Goal: Task Accomplishment & Management: Complete application form

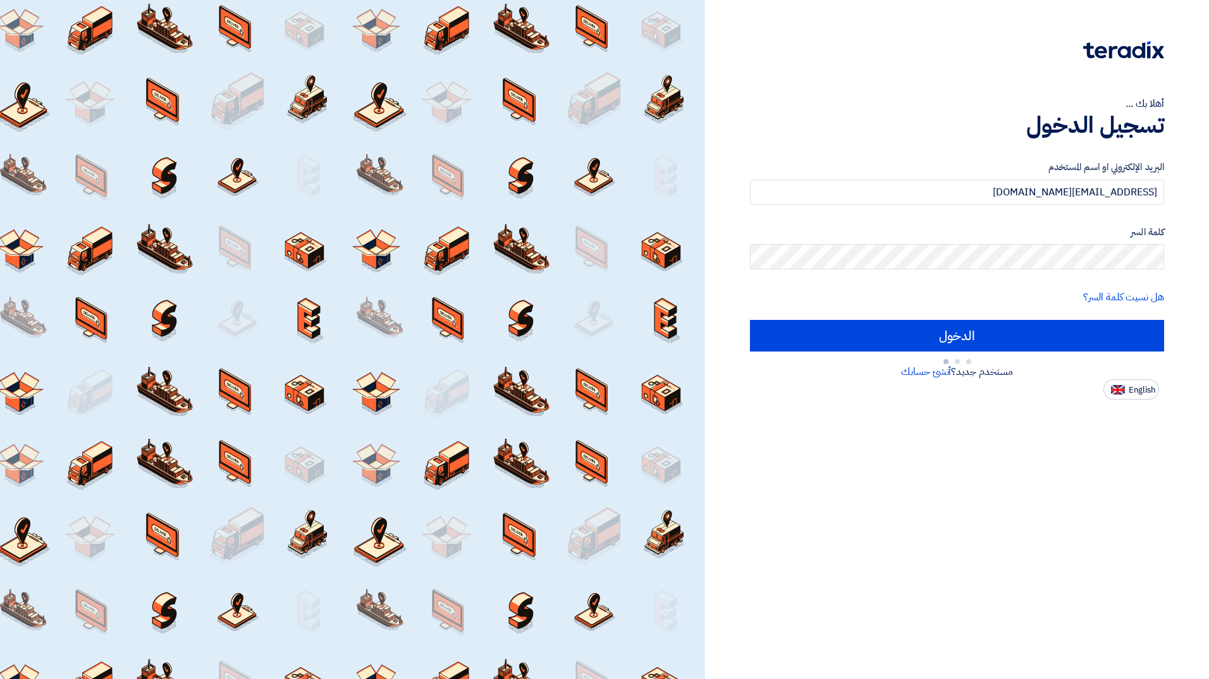
type input "Sign in"
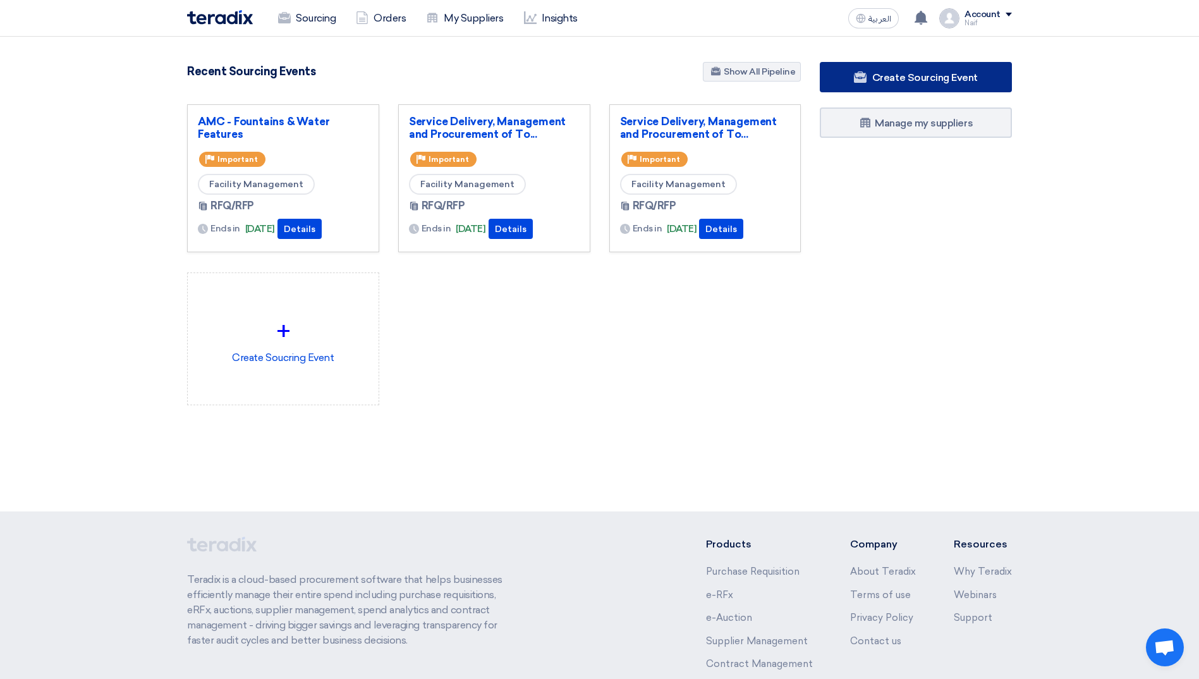
click at [847, 74] on link "Create Sourcing Event" at bounding box center [916, 77] width 192 height 30
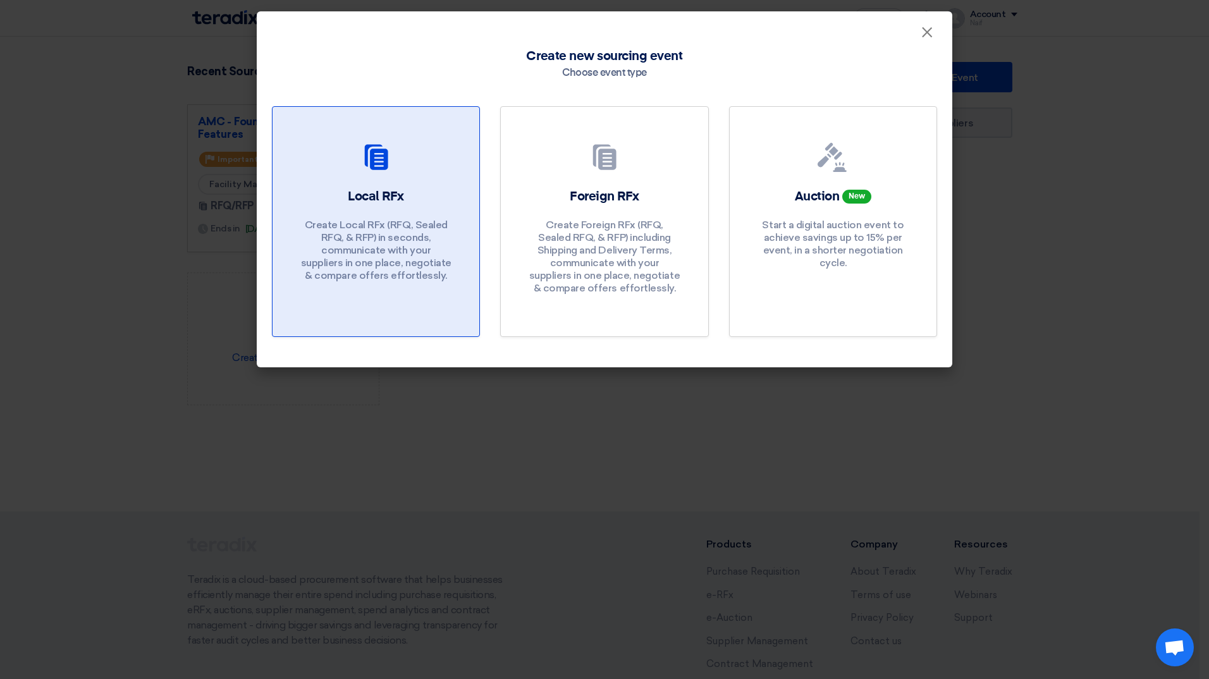
click at [355, 193] on h2 "Local RFx" at bounding box center [376, 197] width 56 height 18
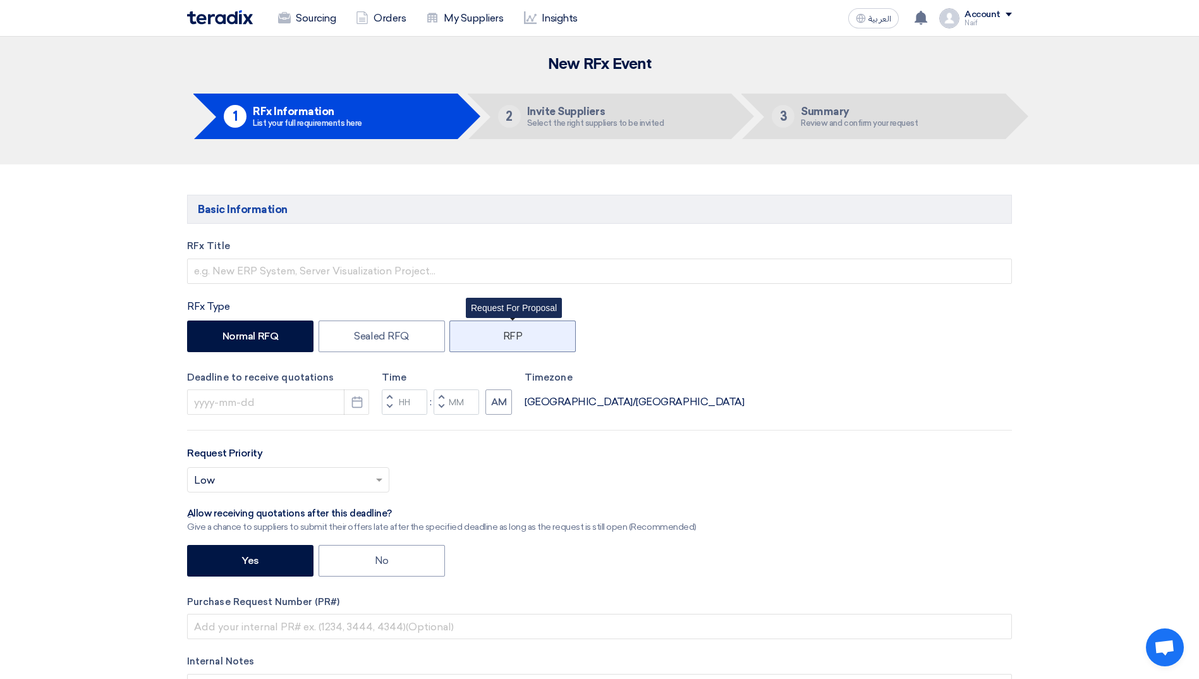
click at [536, 341] on label "RFP" at bounding box center [513, 337] width 126 height 32
click at [511, 340] on input "RFP" at bounding box center [507, 335] width 8 height 8
radio input "true"
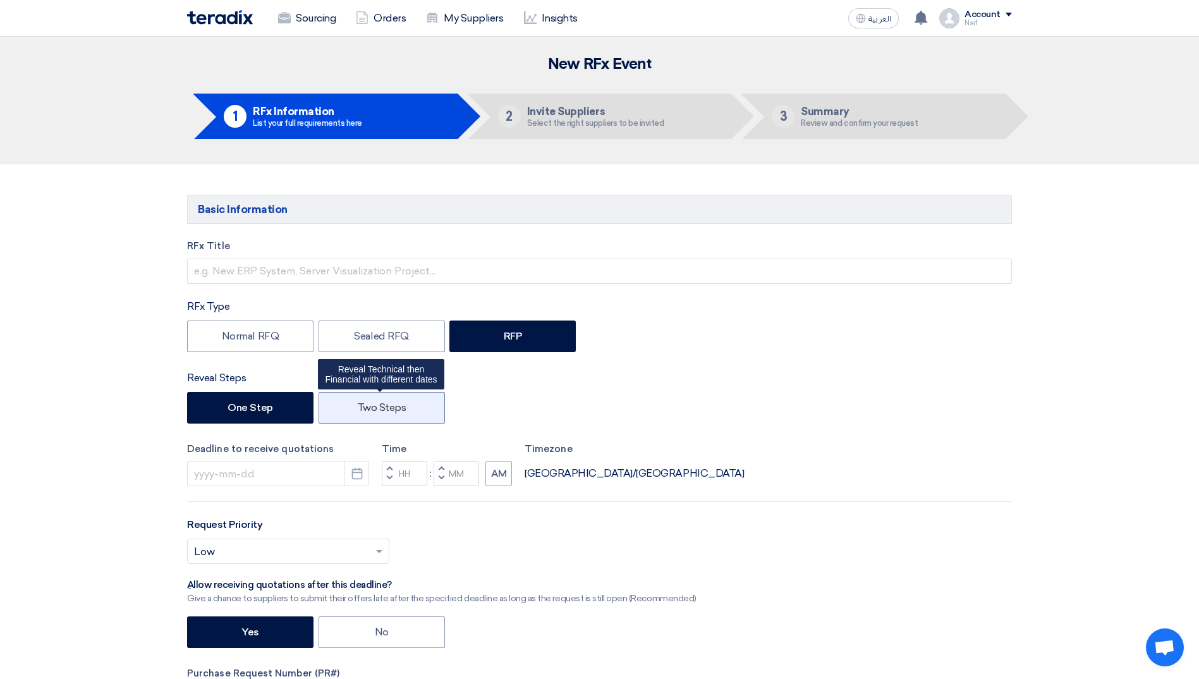
click at [351, 398] on label "Two Steps" at bounding box center [382, 408] width 126 height 32
click at [357, 403] on input "Two Steps" at bounding box center [361, 407] width 8 height 8
radio input "true"
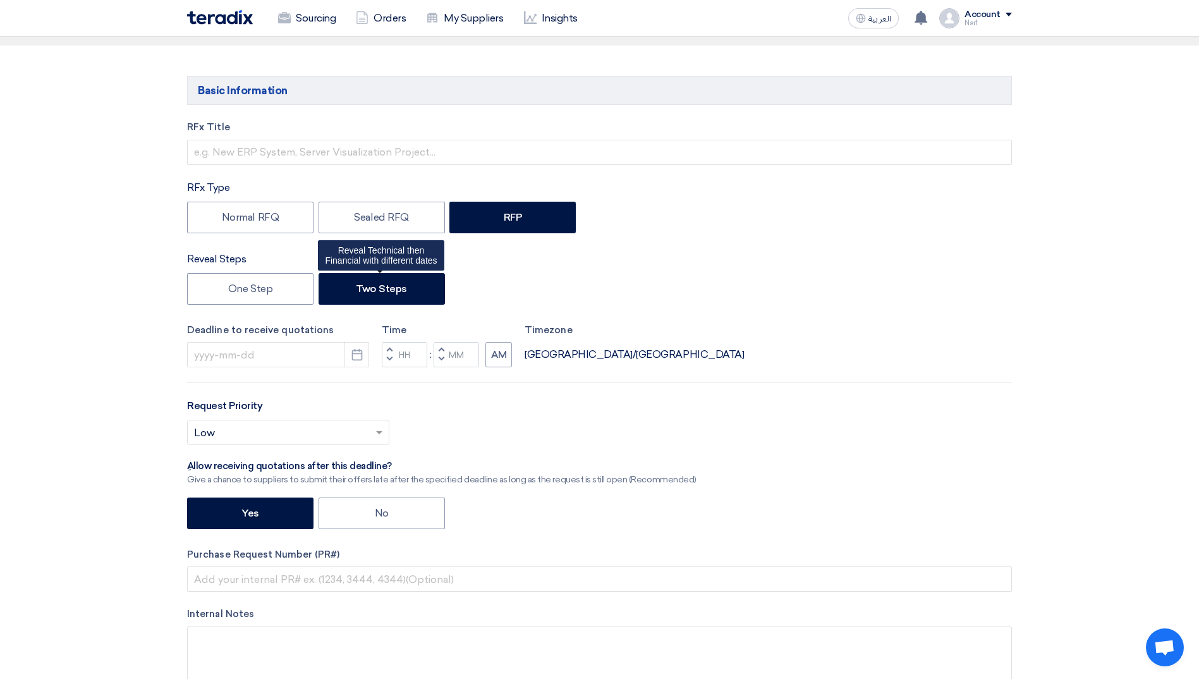
scroll to position [126, 0]
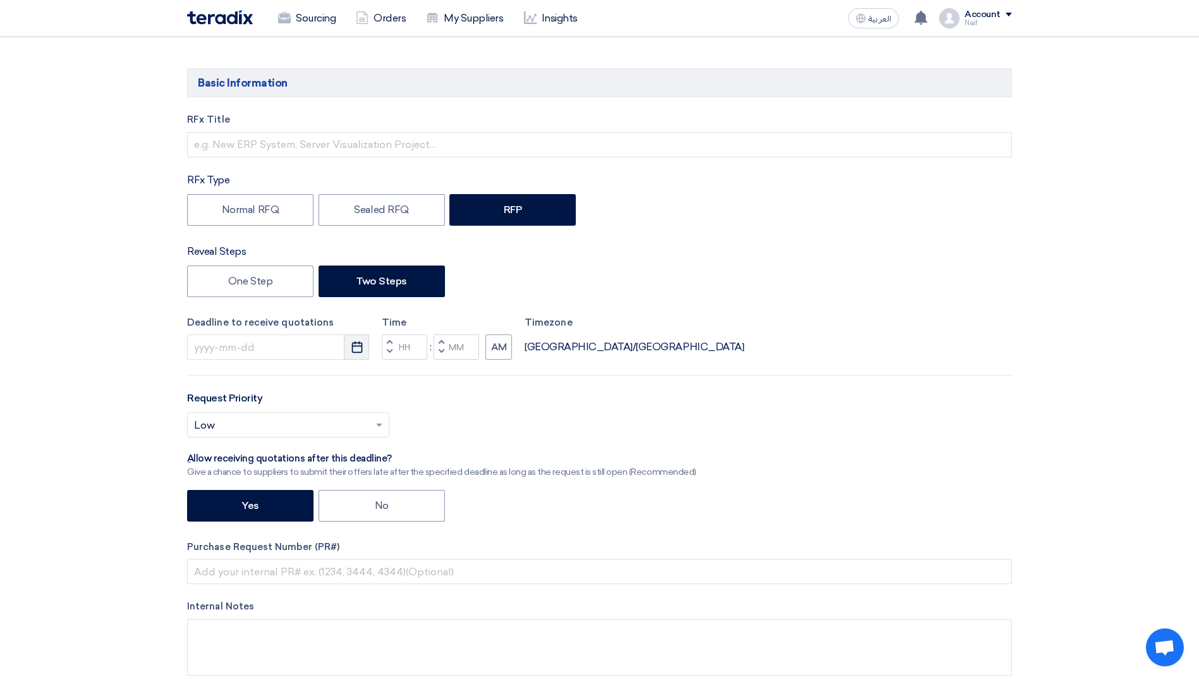
click at [350, 353] on button "Pick a date" at bounding box center [356, 346] width 25 height 25
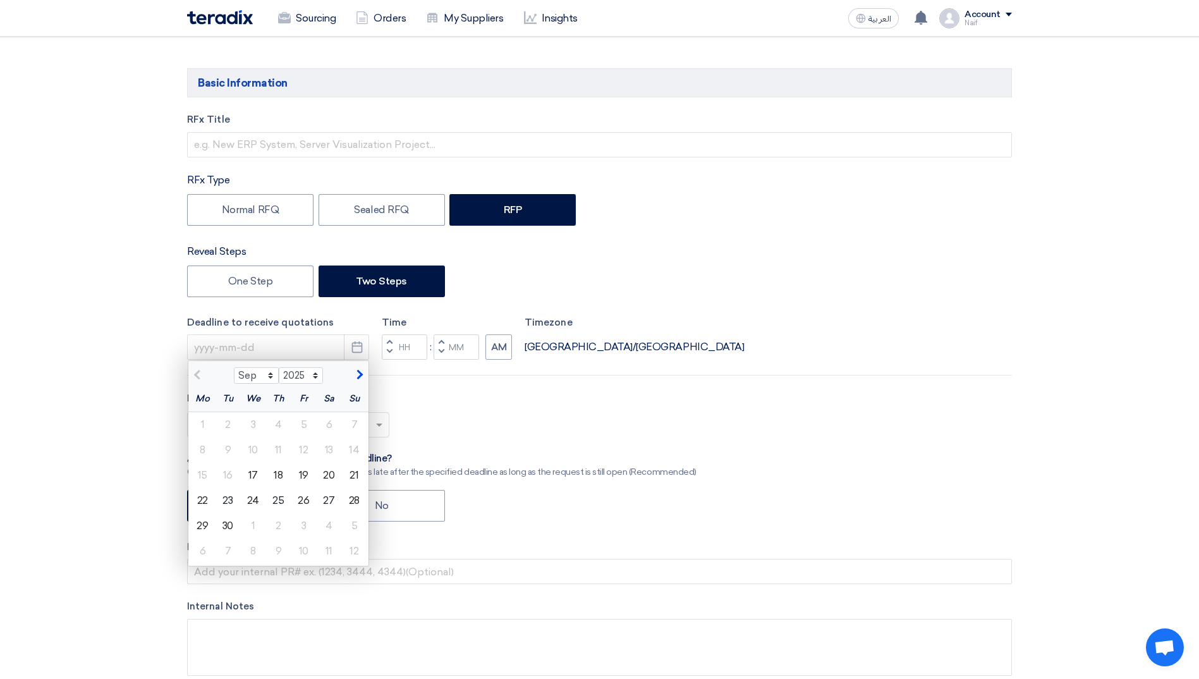
click at [359, 373] on span "button" at bounding box center [358, 374] width 7 height 11
select select "10"
click at [284, 450] on div "9" at bounding box center [278, 449] width 25 height 25
type input "[DATE]"
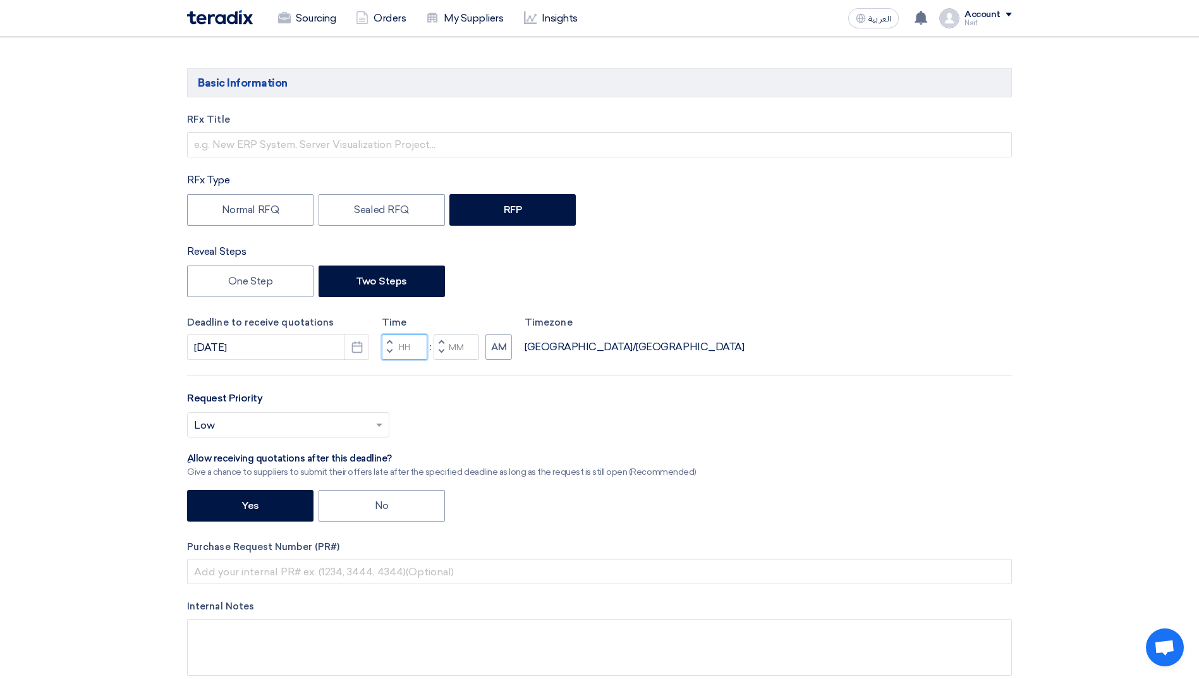
click at [407, 343] on input "Hours" at bounding box center [405, 346] width 46 height 25
type input "04"
click at [451, 346] on div "Time Increment hours 04 Decrement hours : Increment minutes Decrement minutes AM" at bounding box center [447, 337] width 130 height 45
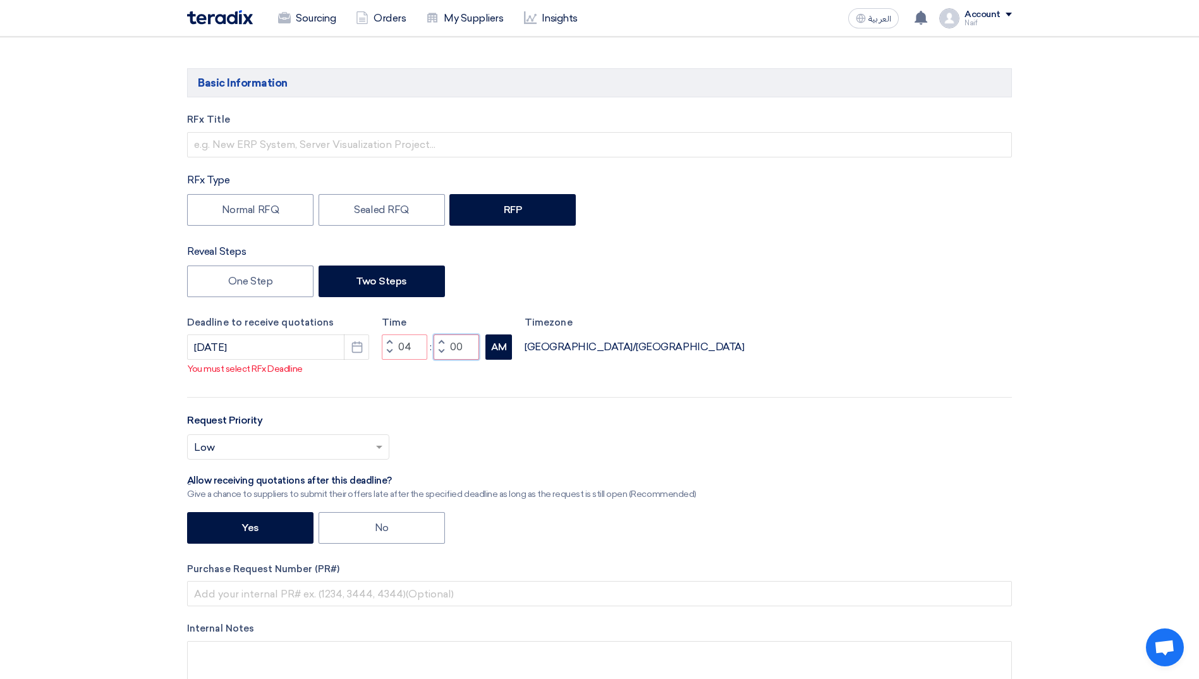
type input "00"
click at [494, 362] on div "RFx Title RFx Type Normal RFQ Sealed RFQ RFP Reveal Steps One Step Two Steps De…" at bounding box center [600, 415] width 844 height 605
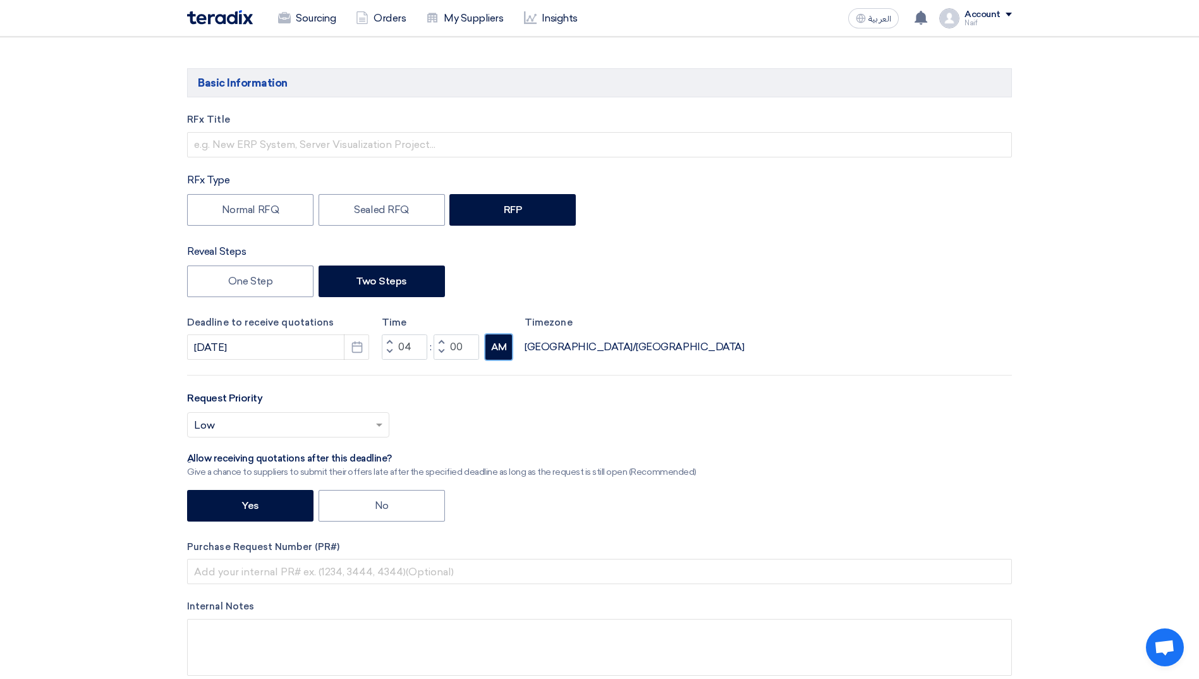
click at [496, 356] on button "AM" at bounding box center [499, 346] width 27 height 25
click at [331, 418] on input "text" at bounding box center [282, 426] width 176 height 21
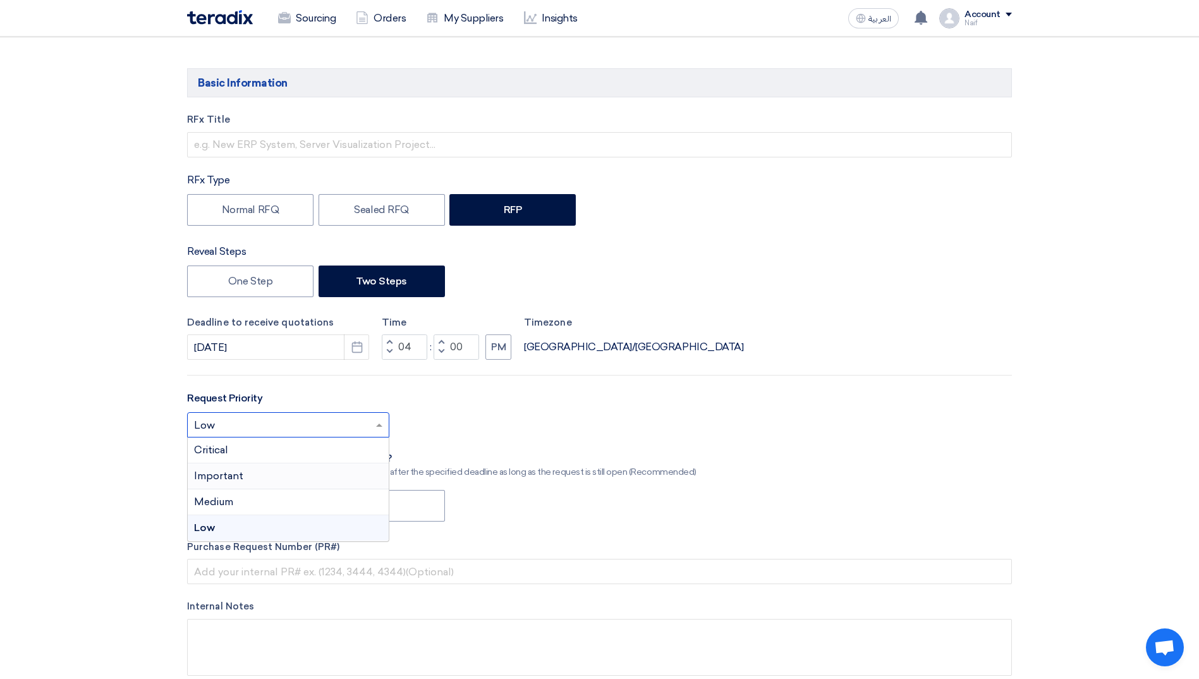
click at [266, 478] on div "Important" at bounding box center [288, 476] width 201 height 26
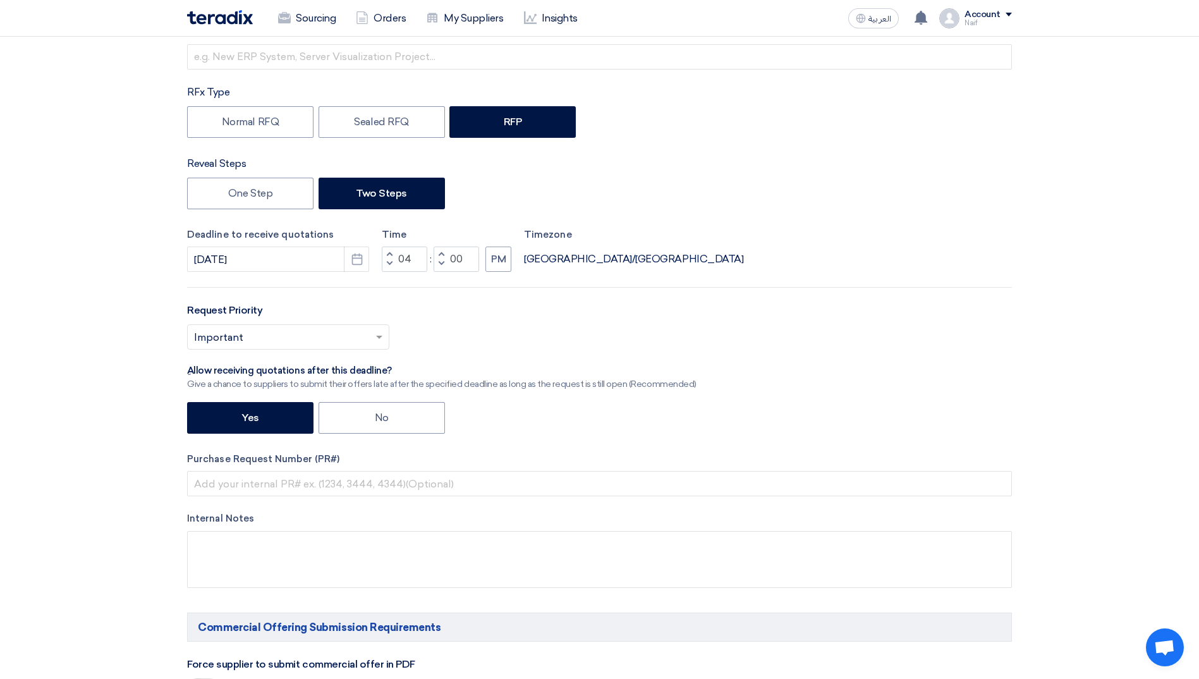
scroll to position [253, 0]
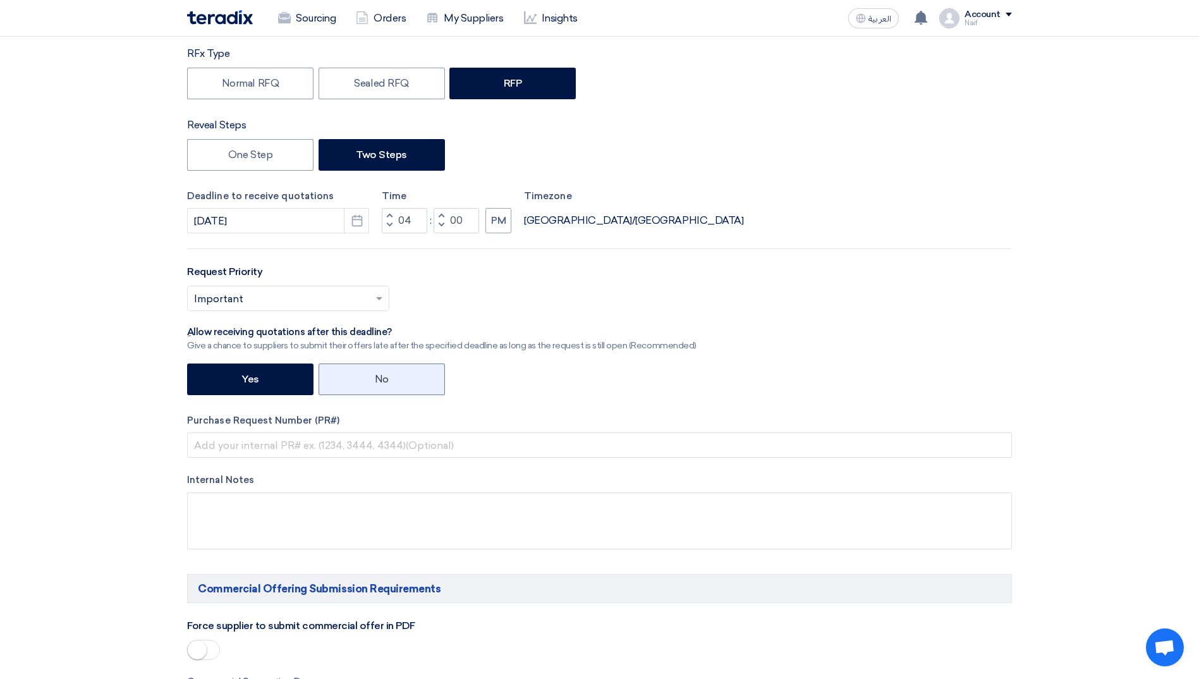
click at [358, 385] on label "No" at bounding box center [382, 380] width 126 height 32
click at [375, 382] on input "No" at bounding box center [379, 378] width 8 height 8
radio input "true"
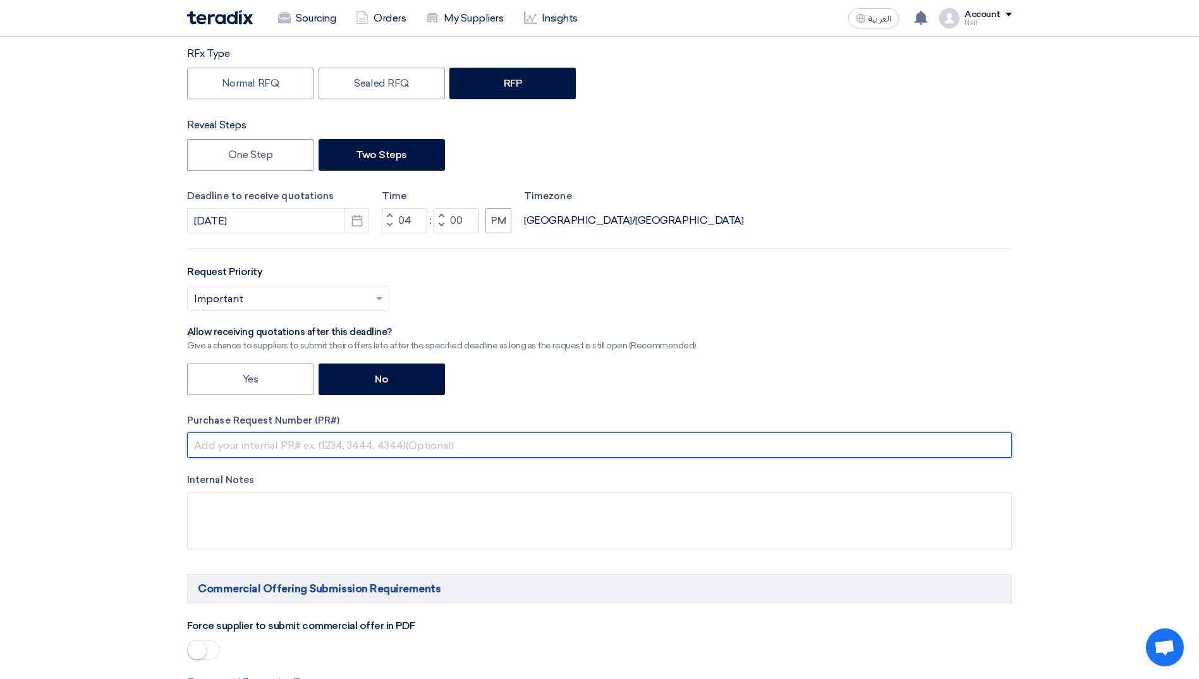
click at [234, 446] on input "text" at bounding box center [599, 444] width 825 height 25
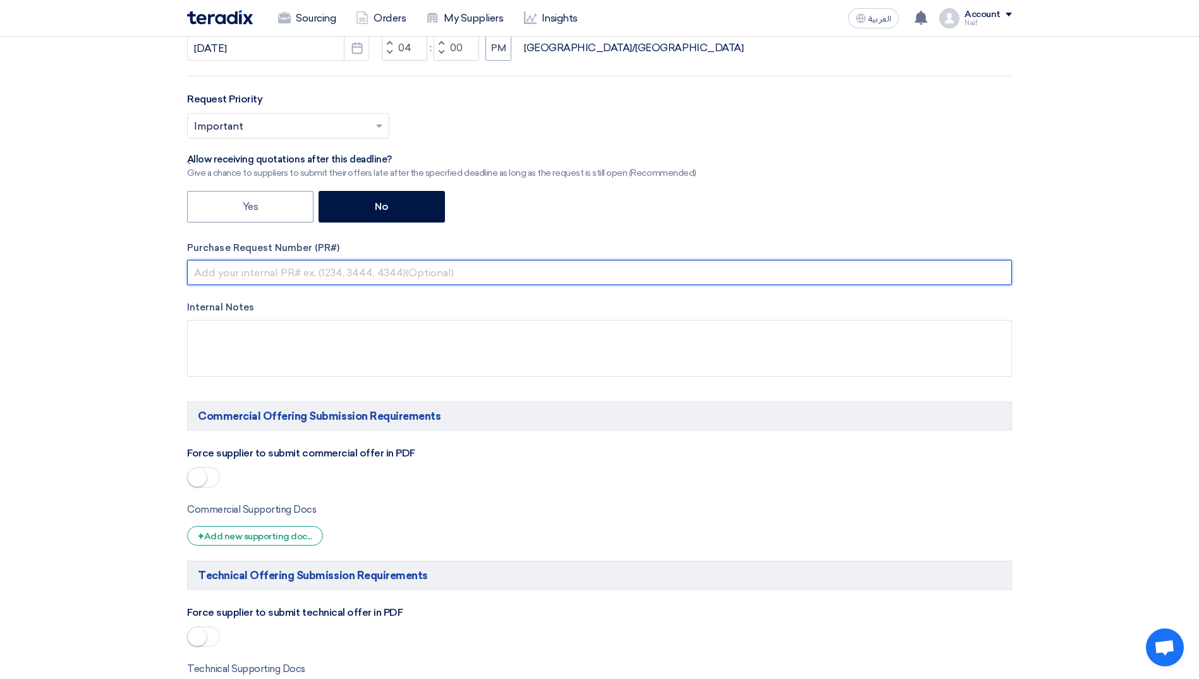
scroll to position [443, 0]
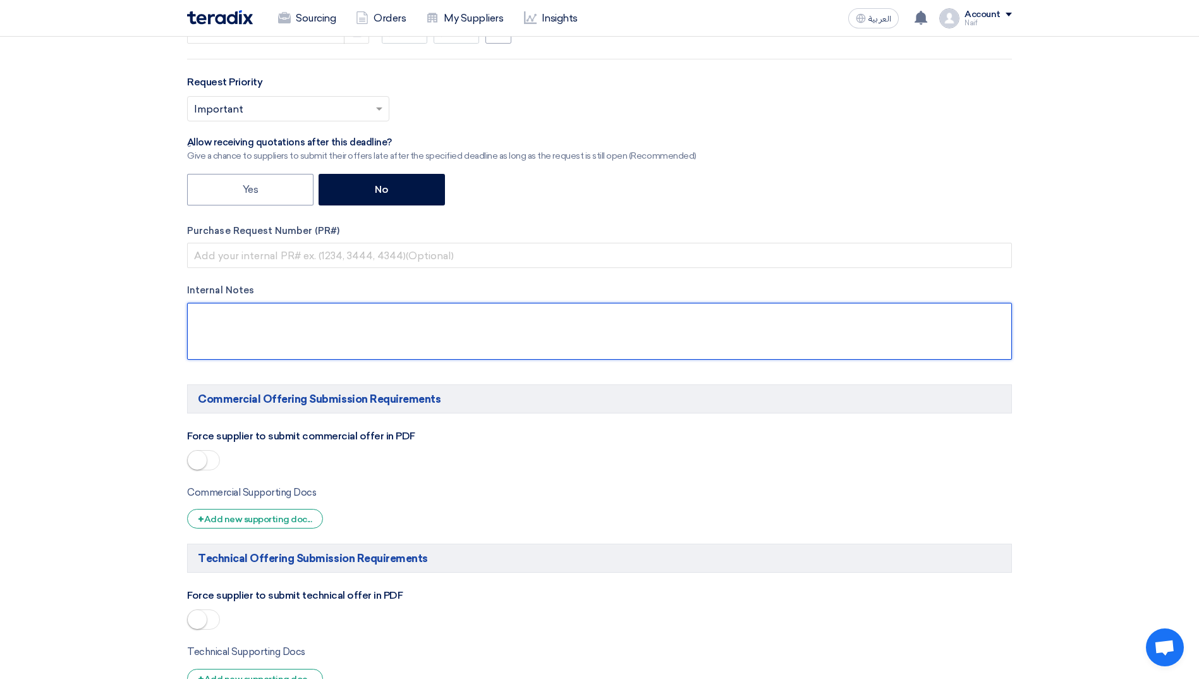
click at [223, 337] on textarea at bounding box center [599, 331] width 825 height 57
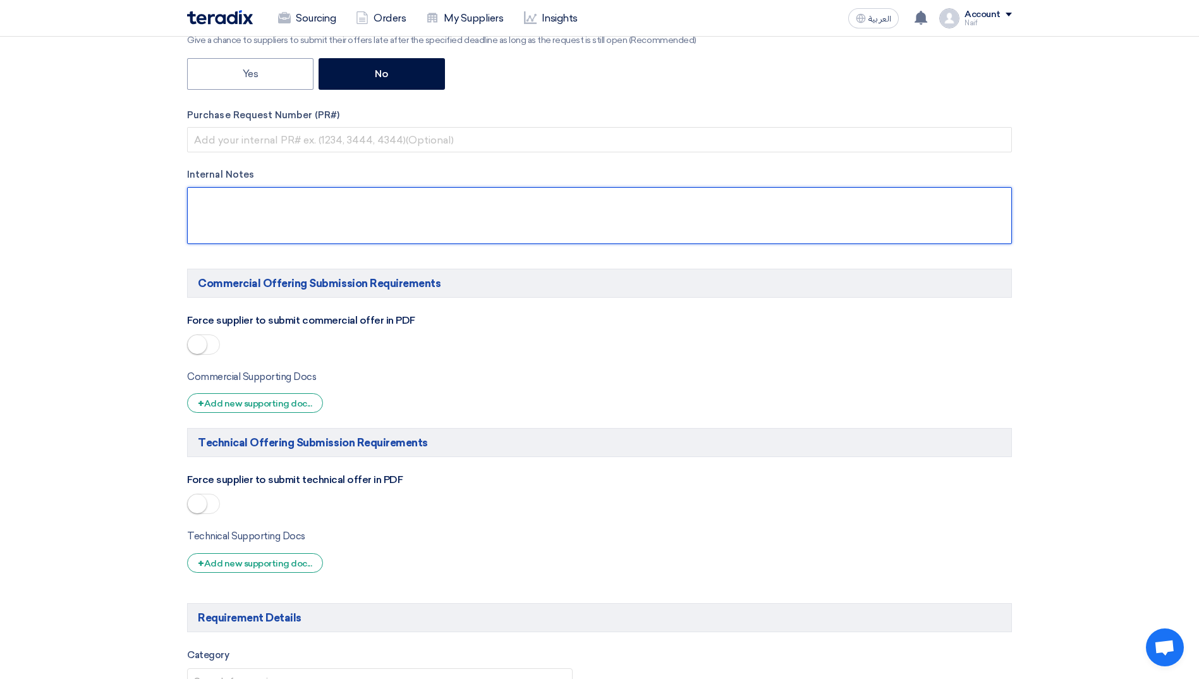
scroll to position [569, 0]
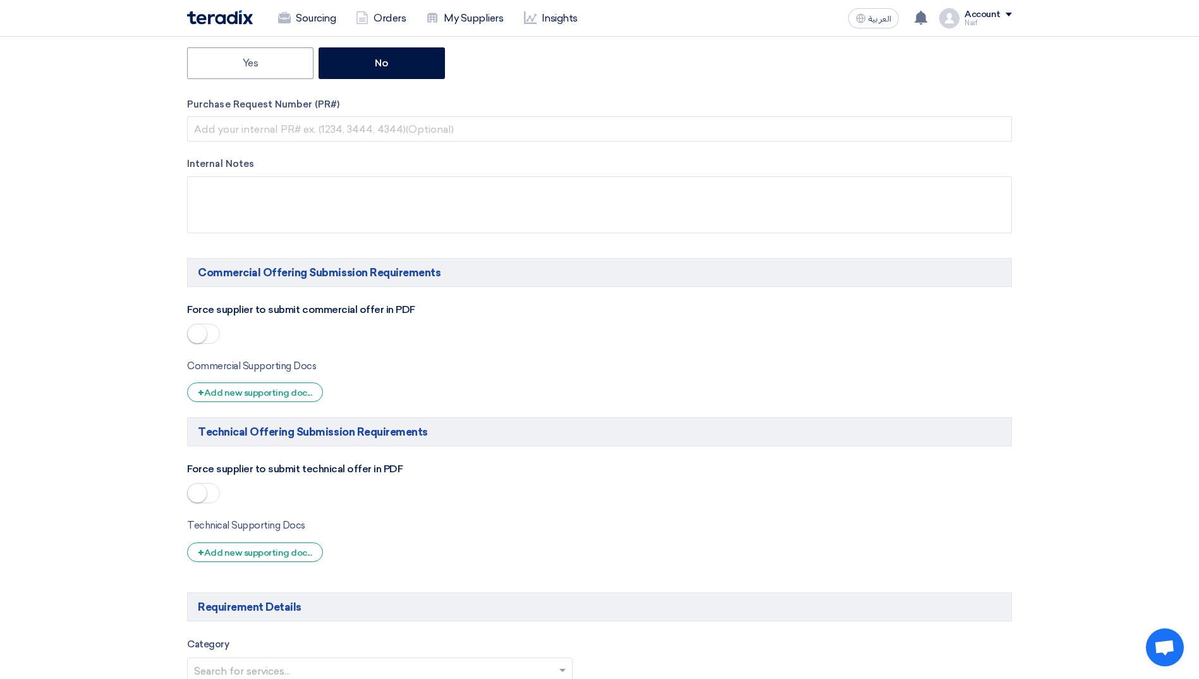
click at [200, 334] on small at bounding box center [197, 333] width 19 height 19
click at [198, 484] on small at bounding box center [197, 493] width 19 height 19
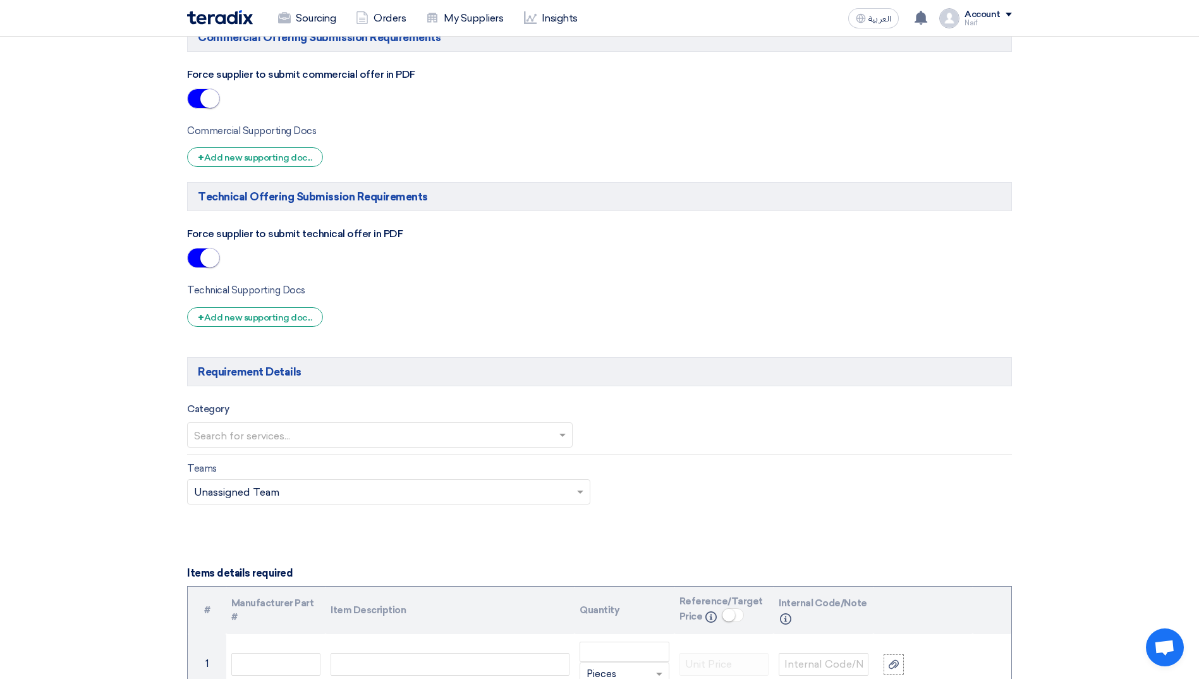
scroll to position [822, 0]
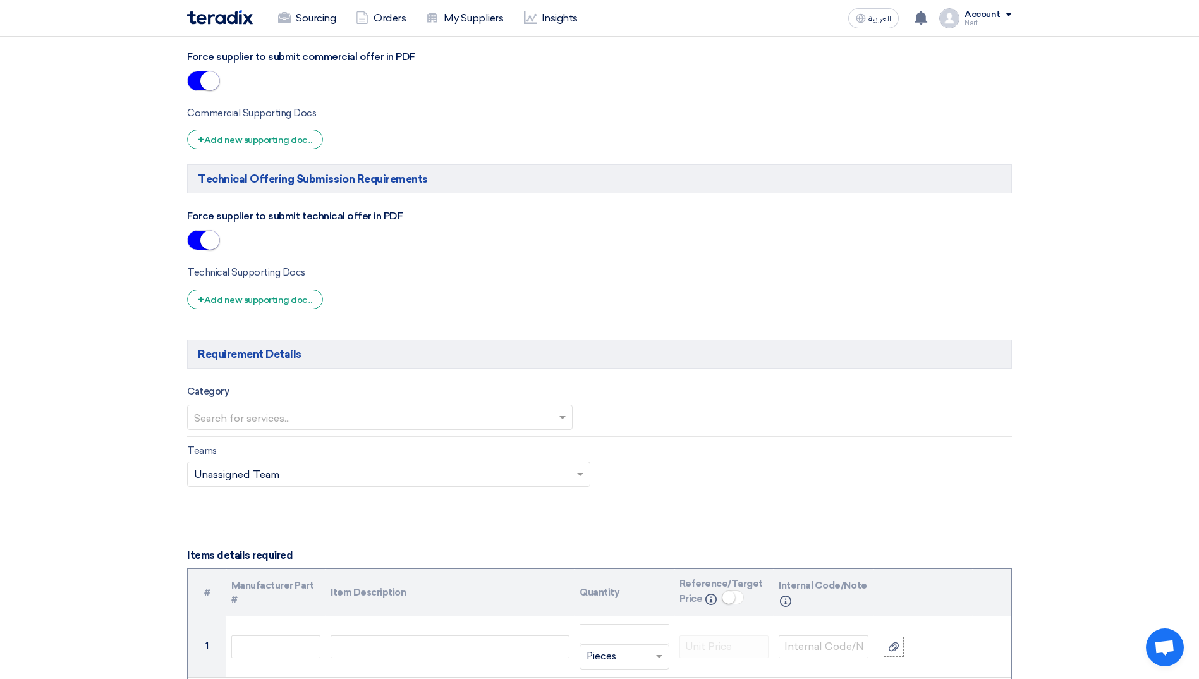
click at [246, 422] on input "text" at bounding box center [373, 418] width 359 height 21
click at [247, 436] on div "Facility Management" at bounding box center [380, 442] width 384 height 25
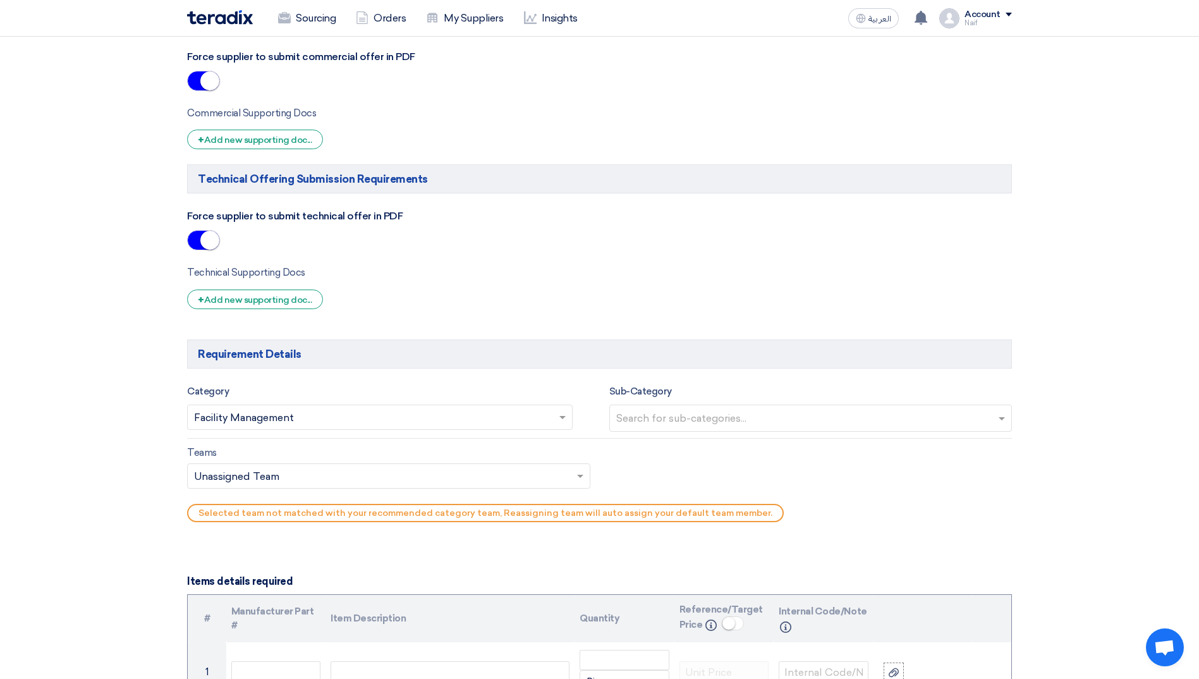
click at [756, 414] on input "text" at bounding box center [812, 419] width 393 height 21
click at [684, 448] on div "No items found" at bounding box center [811, 444] width 402 height 25
click at [462, 479] on input "text" at bounding box center [382, 477] width 377 height 21
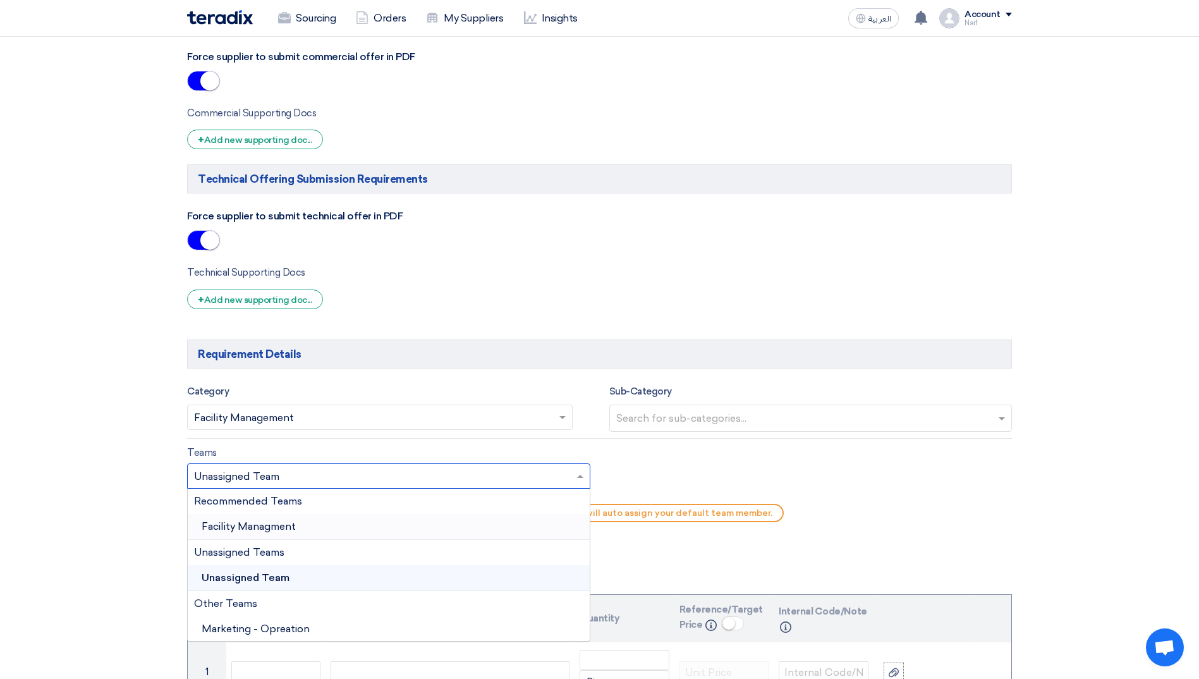
click at [298, 523] on div "Facility Managment" at bounding box center [389, 527] width 402 height 26
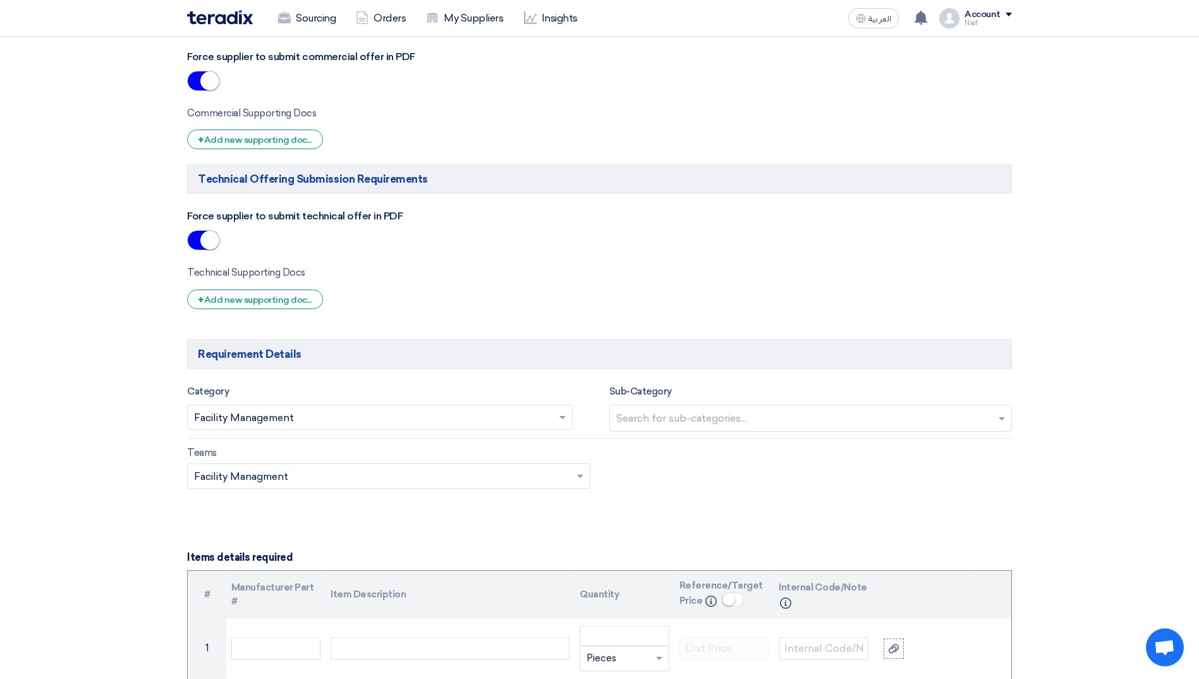
click at [135, 527] on section "Basic Information RFx Title RFx Type Normal RFQ Sealed RFQ RFP Reveal Steps One…" at bounding box center [599, 438] width 1199 height 2193
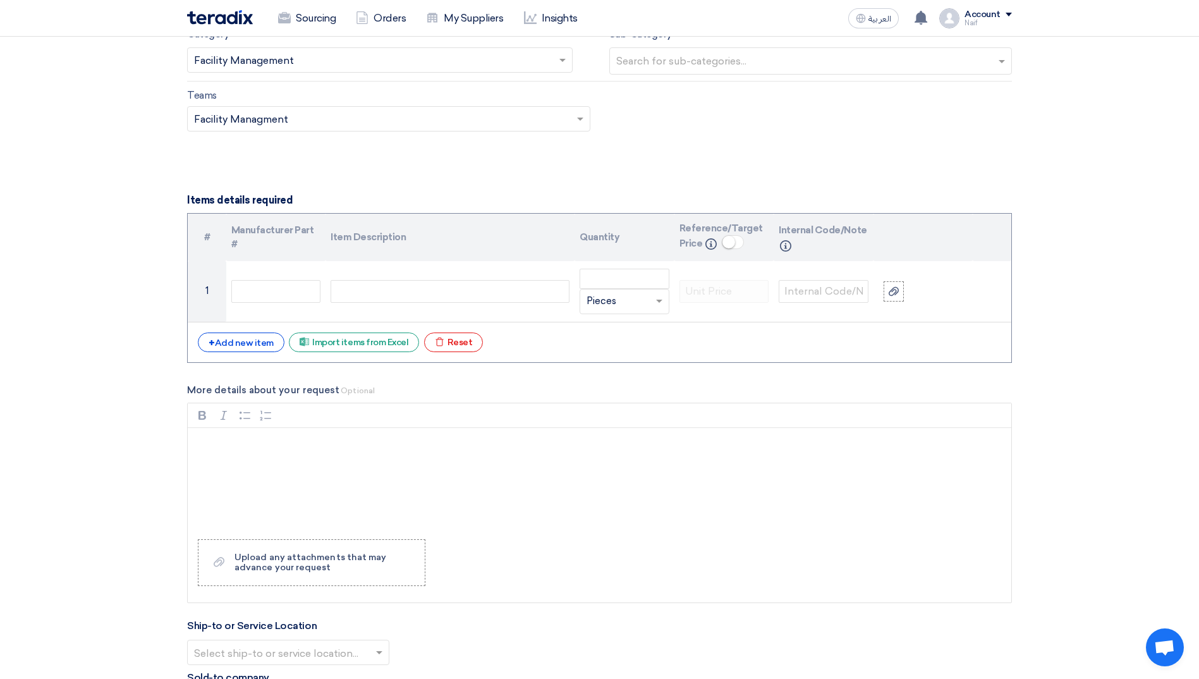
scroll to position [1201, 0]
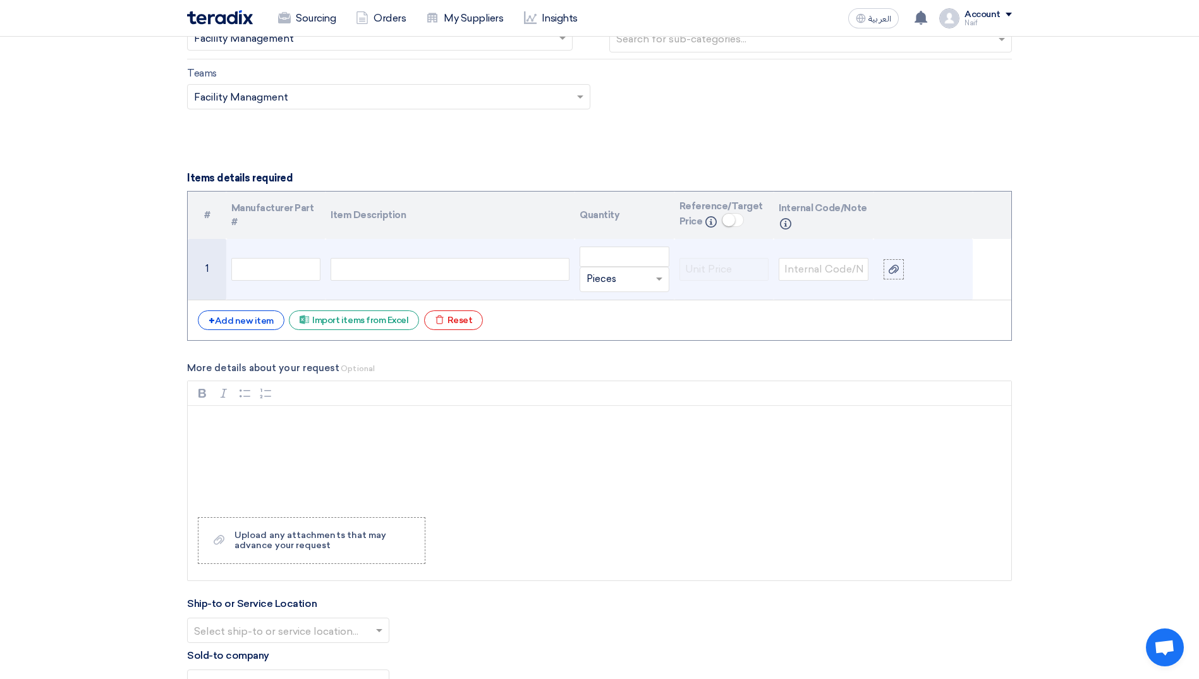
click at [366, 271] on div at bounding box center [450, 269] width 239 height 23
click at [632, 287] on input "text" at bounding box center [617, 279] width 61 height 20
click at [626, 281] on input "text" at bounding box center [617, 279] width 61 height 20
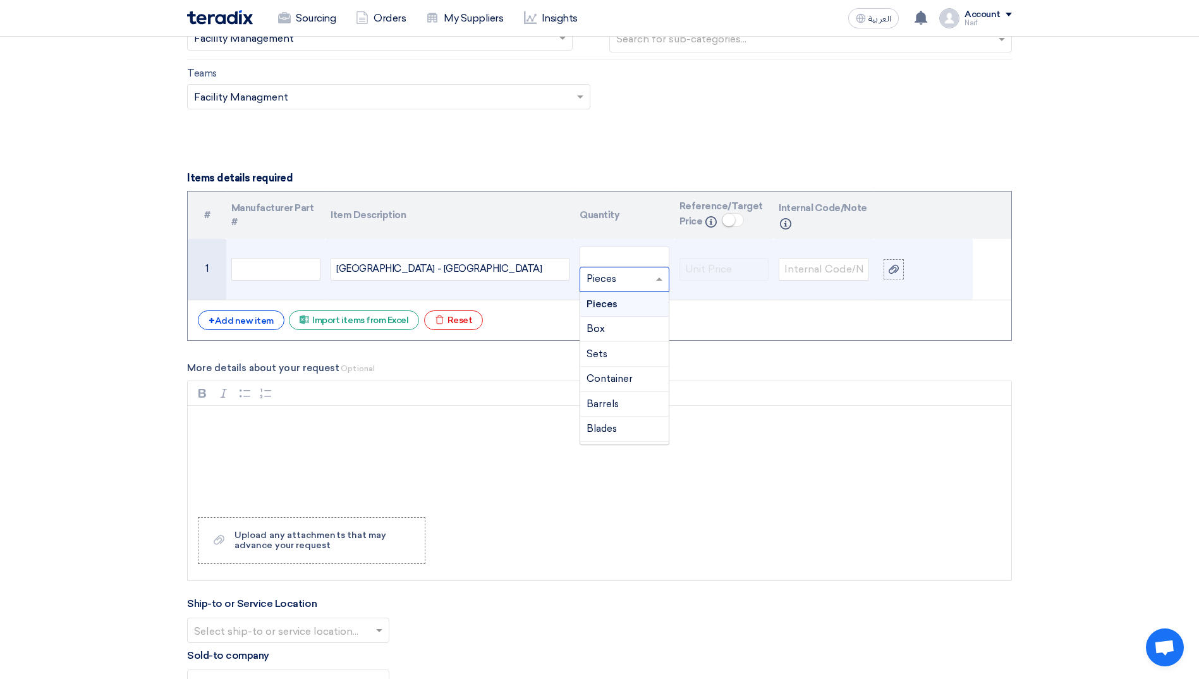
click at [596, 281] on input "text" at bounding box center [617, 279] width 61 height 20
type input "year"
click at [609, 257] on input "number" at bounding box center [625, 257] width 90 height 20
type input "1"
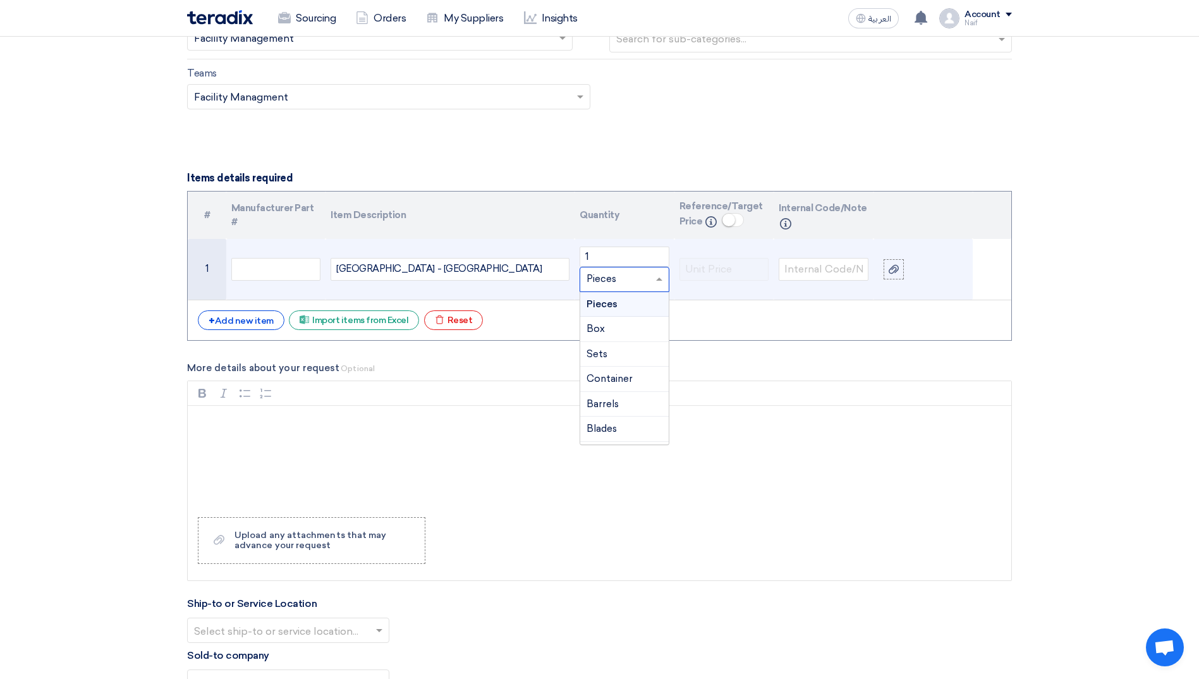
click at [615, 286] on input "text" at bounding box center [617, 279] width 61 height 20
type input "Year"
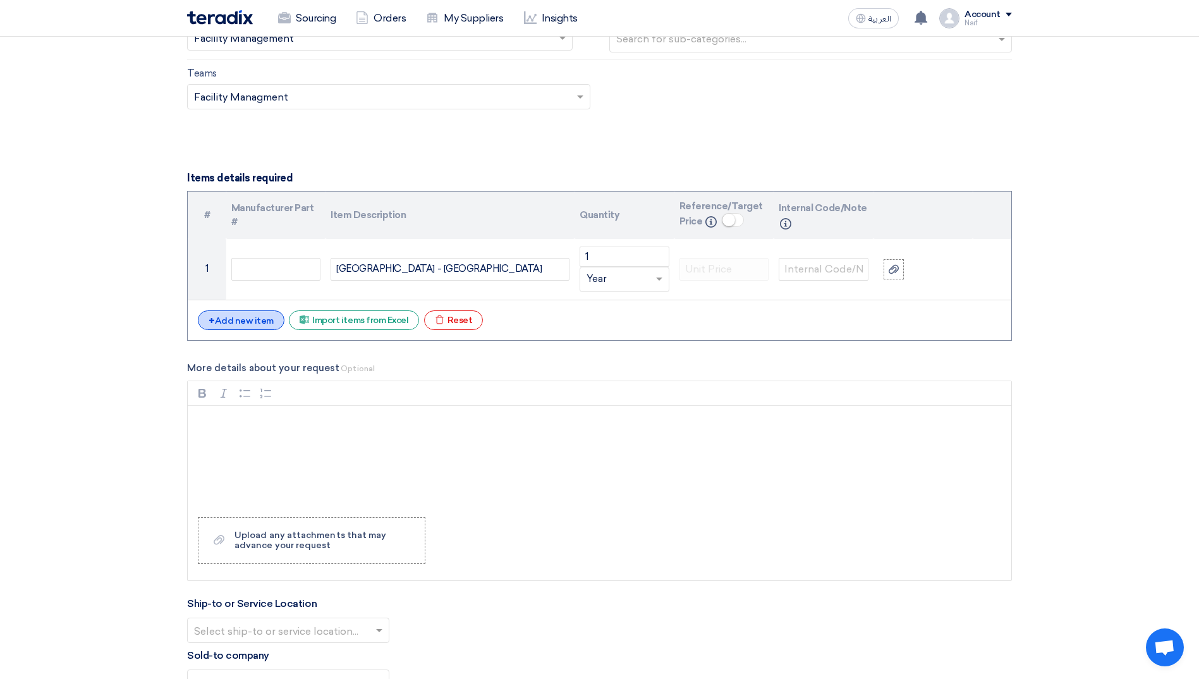
click at [211, 317] on span "+" at bounding box center [212, 321] width 6 height 12
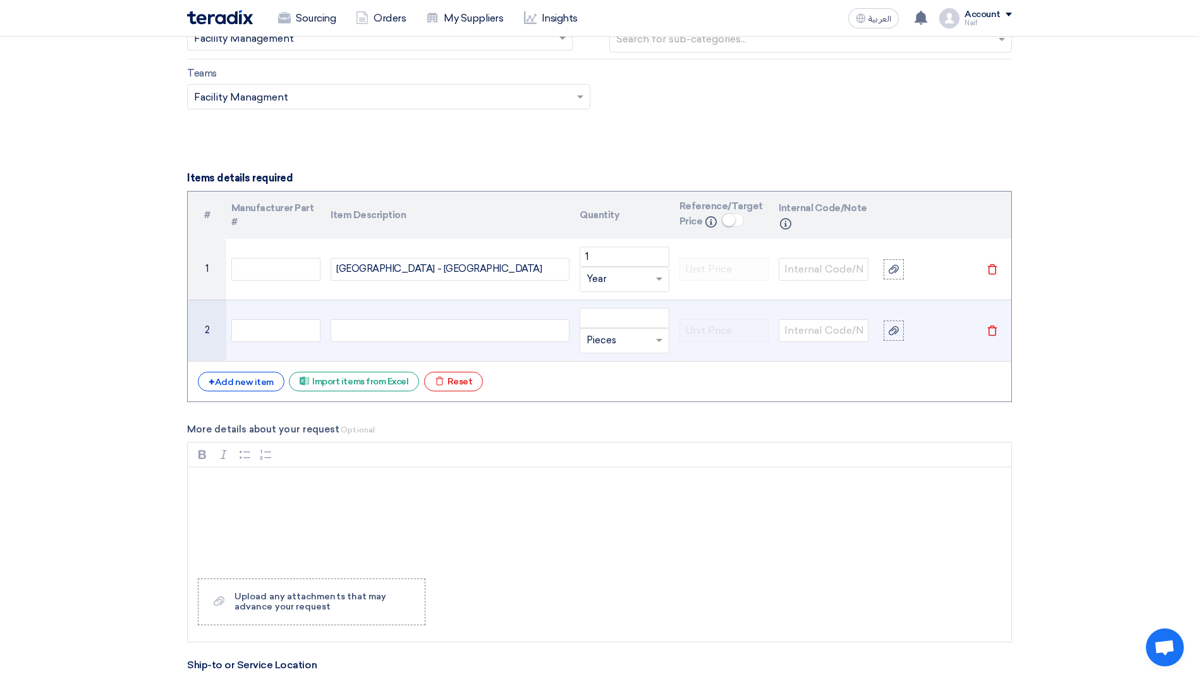
click at [410, 333] on div at bounding box center [450, 330] width 239 height 23
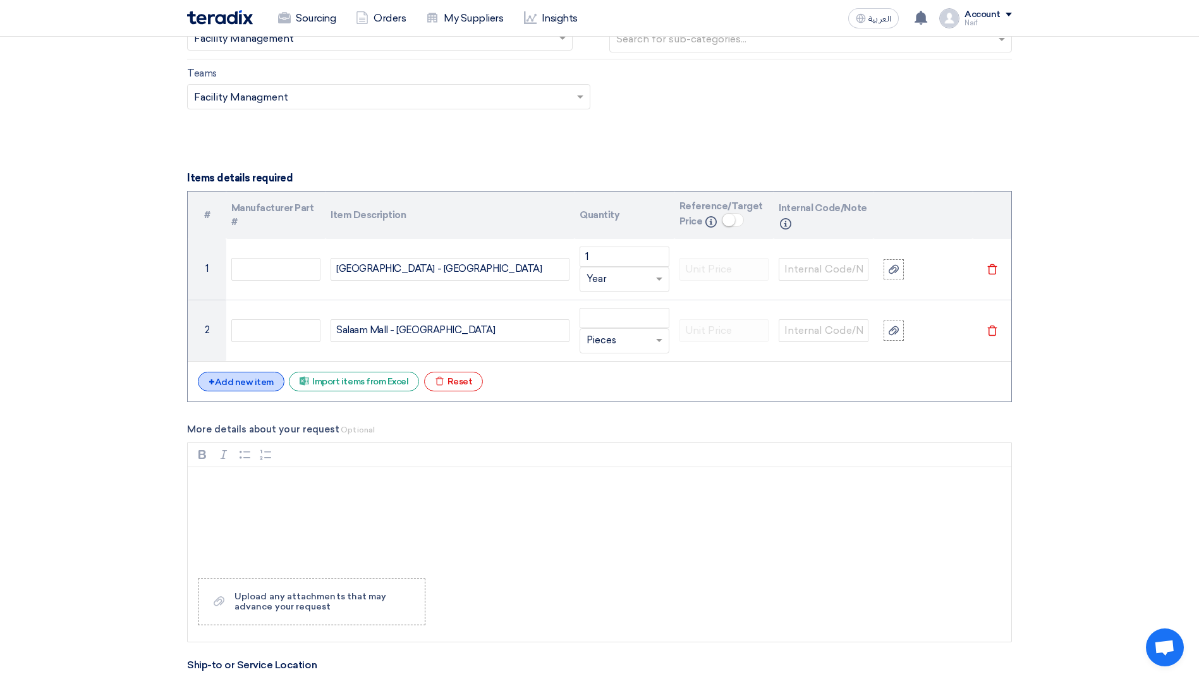
click at [204, 385] on div "+ Add new item" at bounding box center [241, 382] width 87 height 20
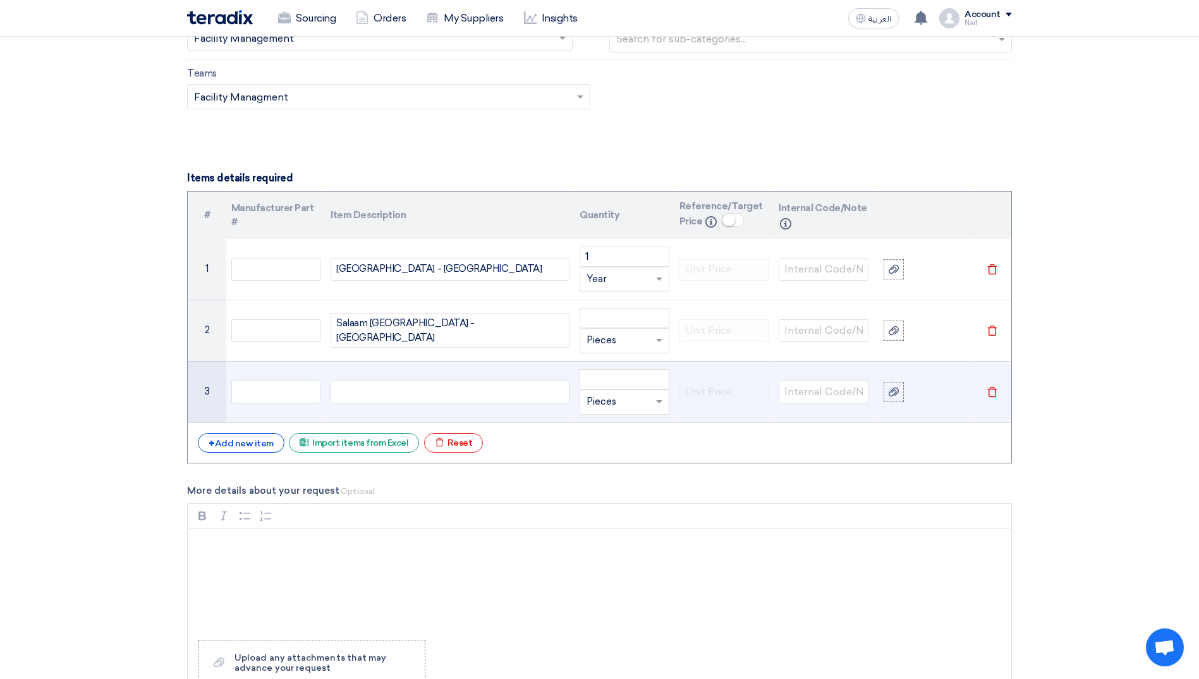
click at [353, 393] on div at bounding box center [450, 392] width 239 height 23
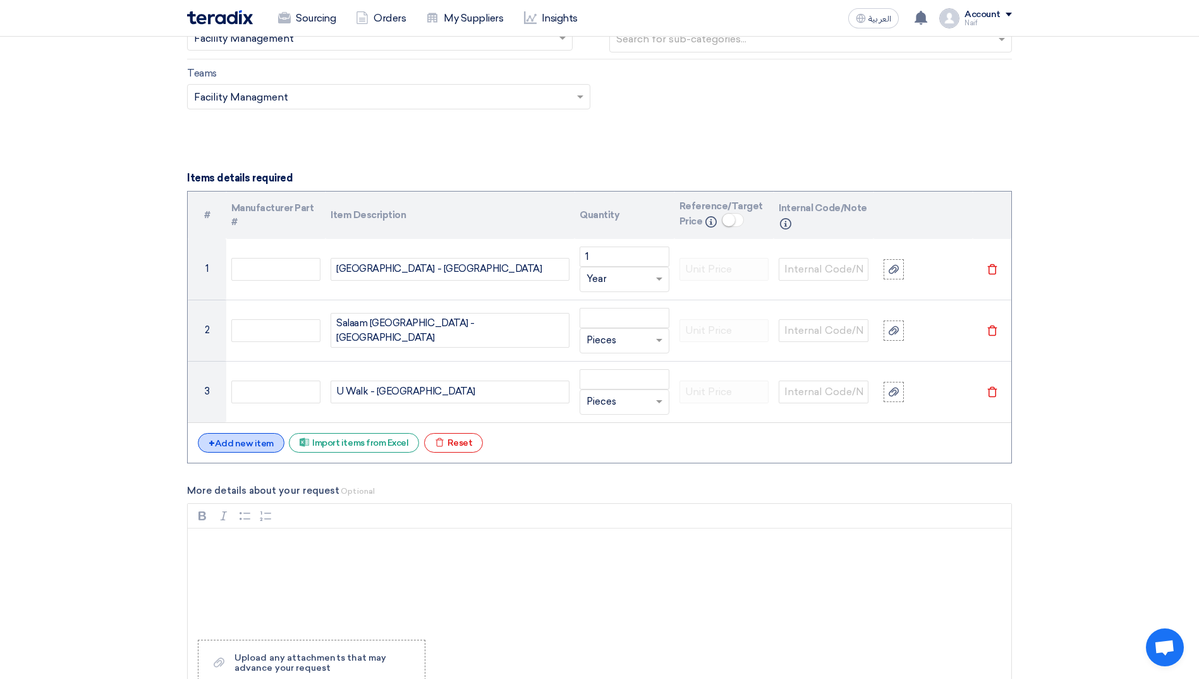
click at [245, 444] on div "+ Add new item" at bounding box center [241, 443] width 87 height 20
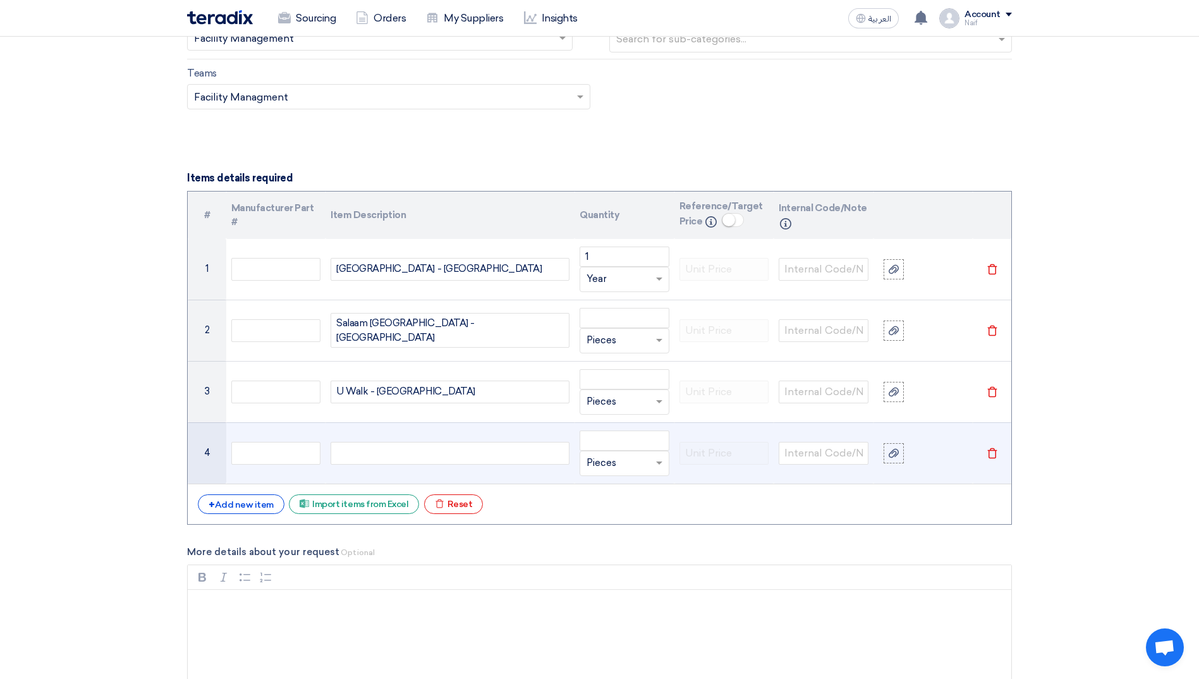
click at [388, 456] on div at bounding box center [450, 453] width 239 height 23
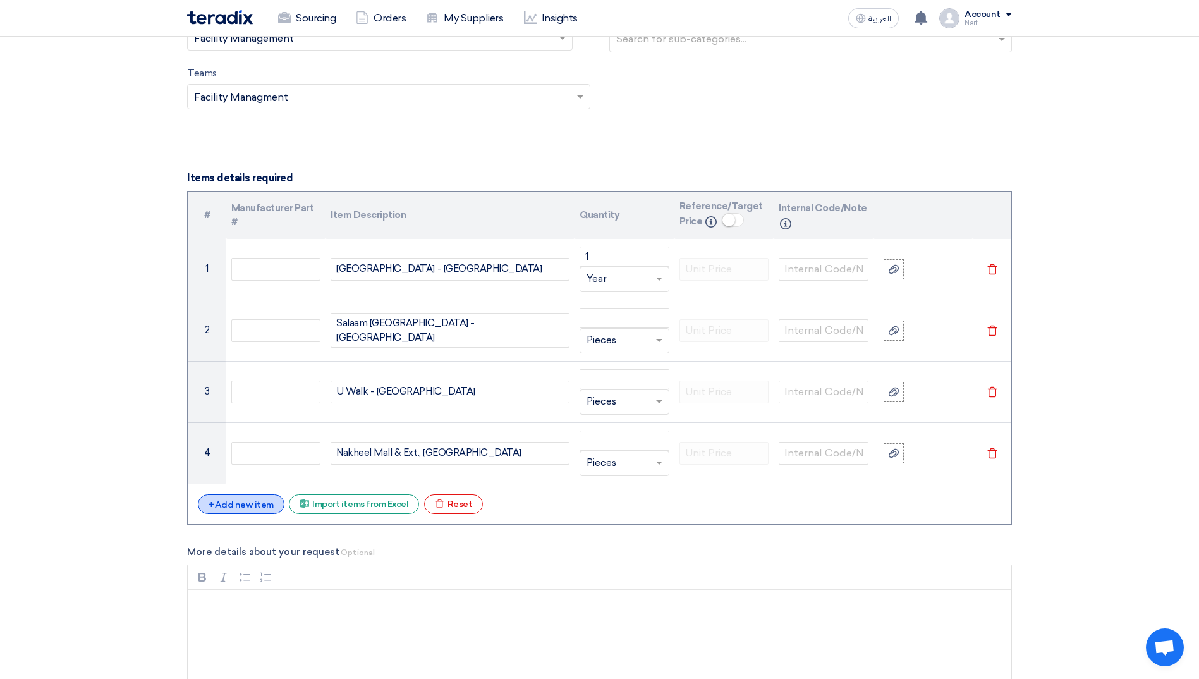
click at [225, 510] on div "+ Add new item" at bounding box center [241, 504] width 87 height 20
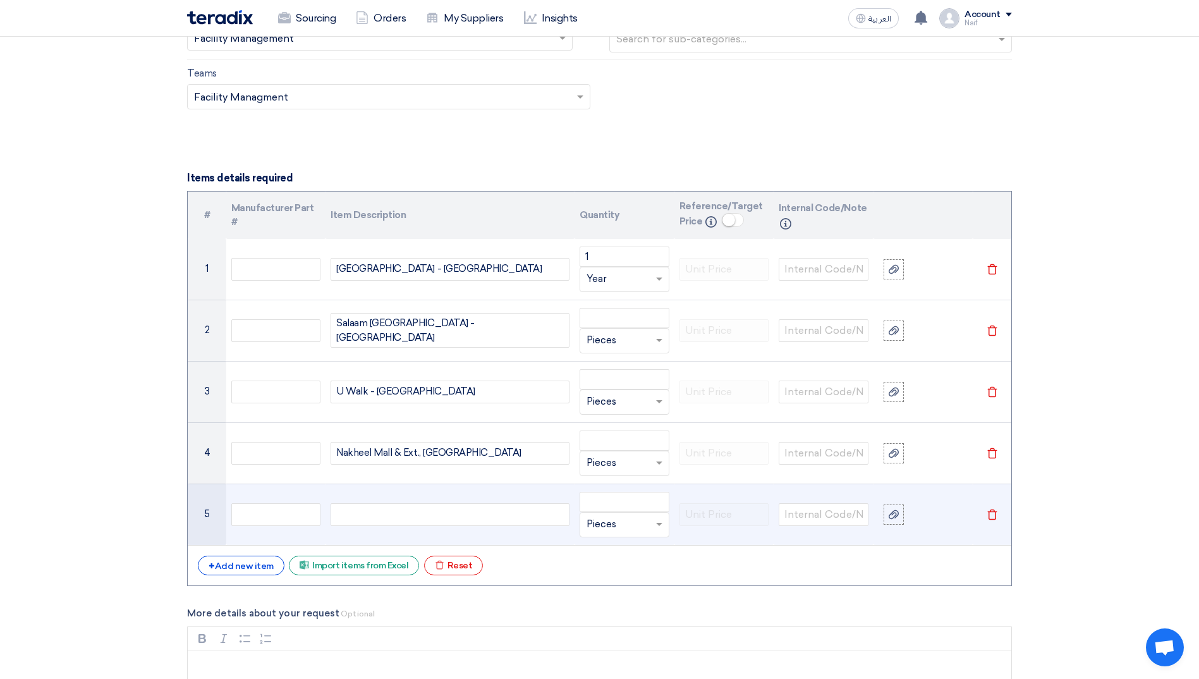
click at [347, 523] on div at bounding box center [450, 514] width 239 height 23
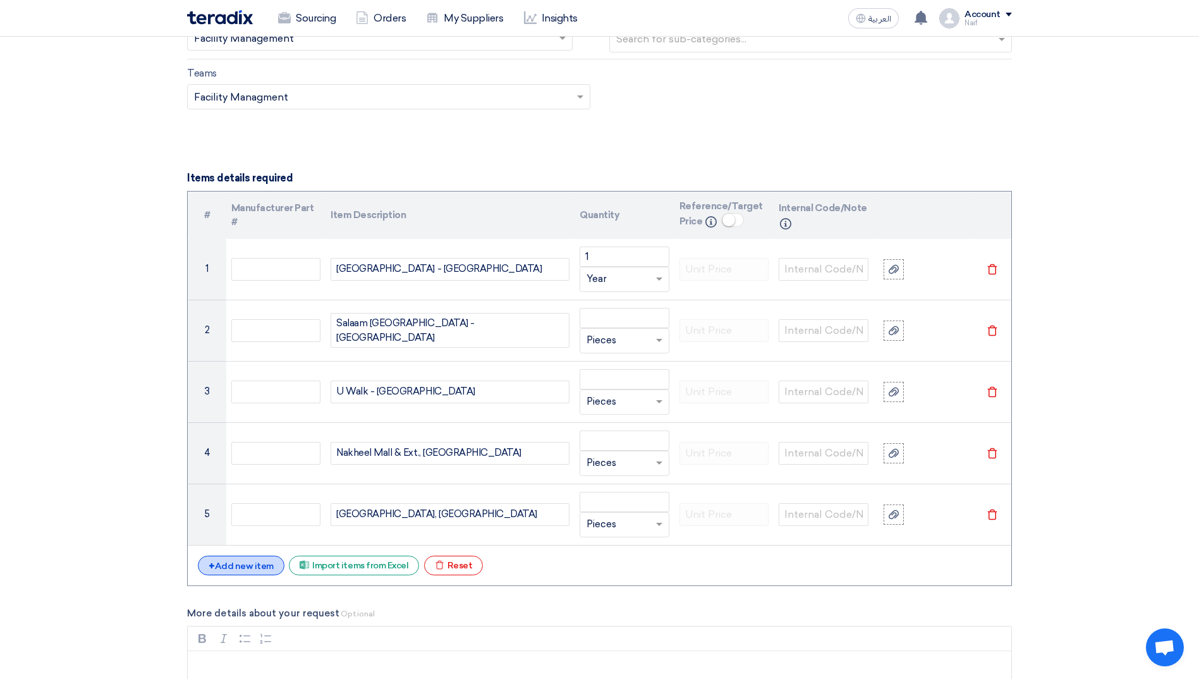
click at [243, 570] on div "+ Add new item" at bounding box center [241, 566] width 87 height 20
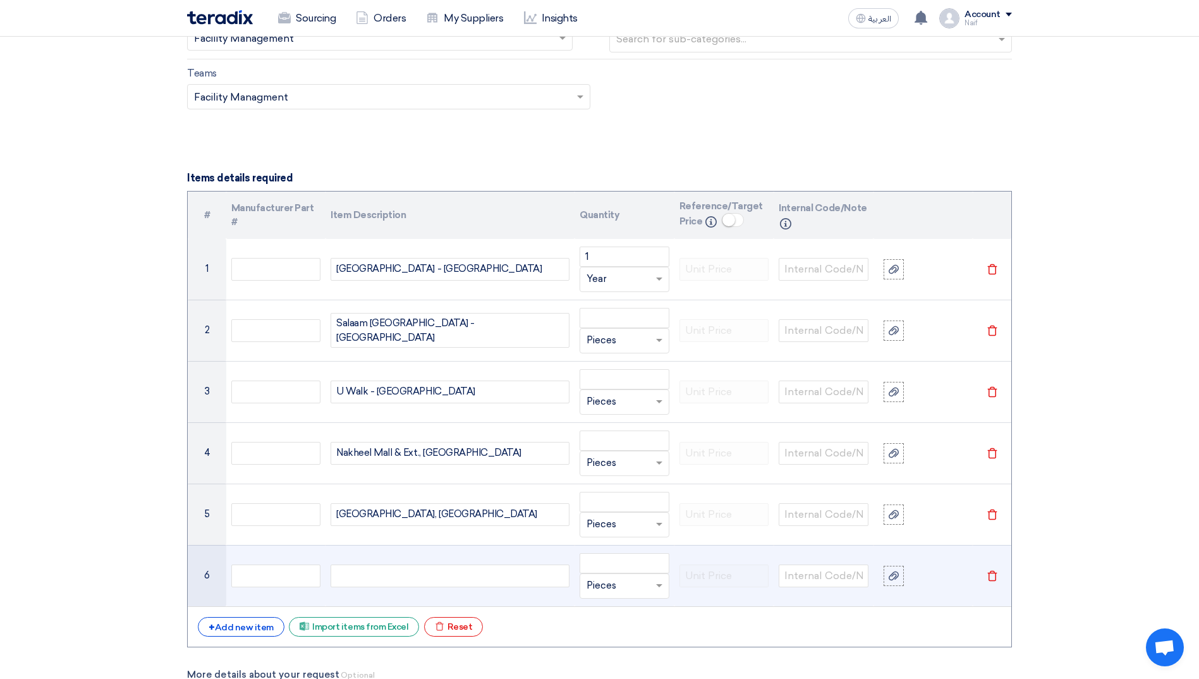
click at [367, 569] on div at bounding box center [450, 576] width 239 height 23
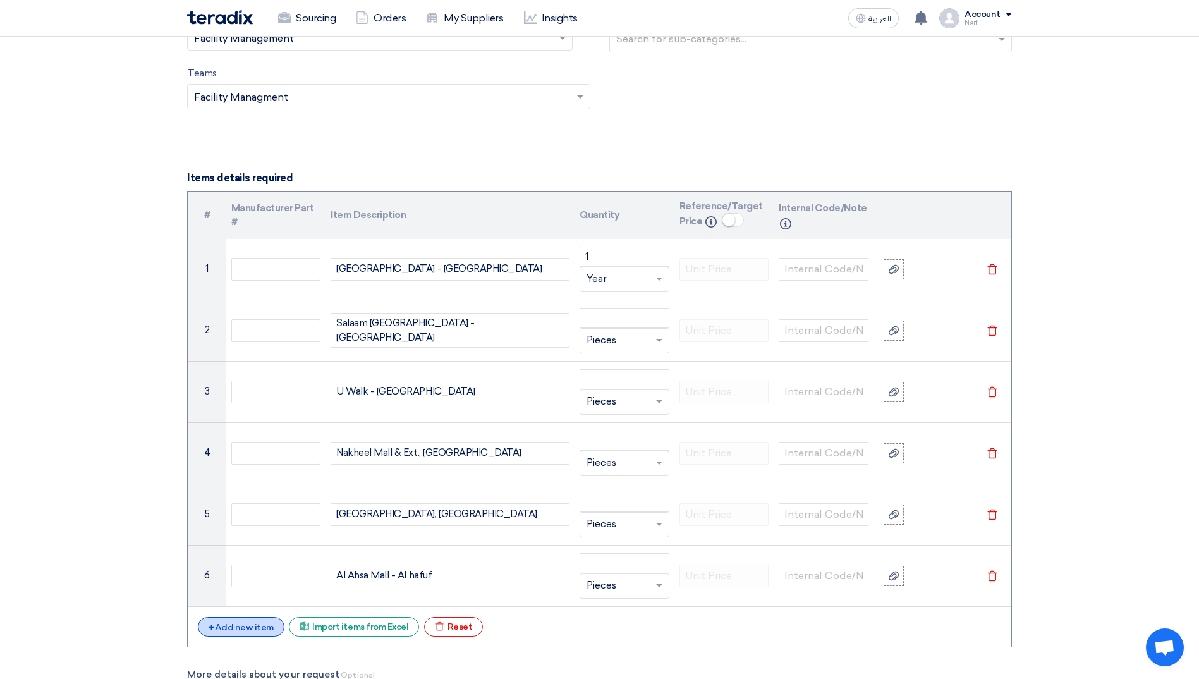
click at [254, 618] on div "+ Add new item" at bounding box center [241, 627] width 87 height 20
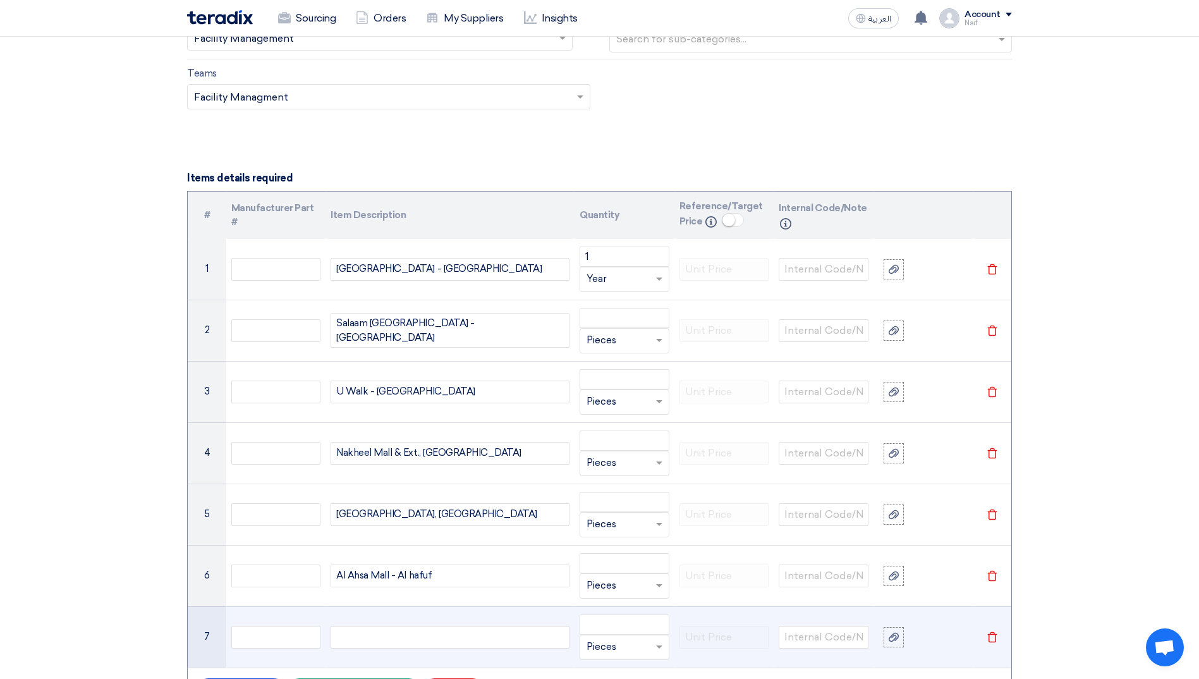
click at [379, 646] on div at bounding box center [450, 637] width 239 height 23
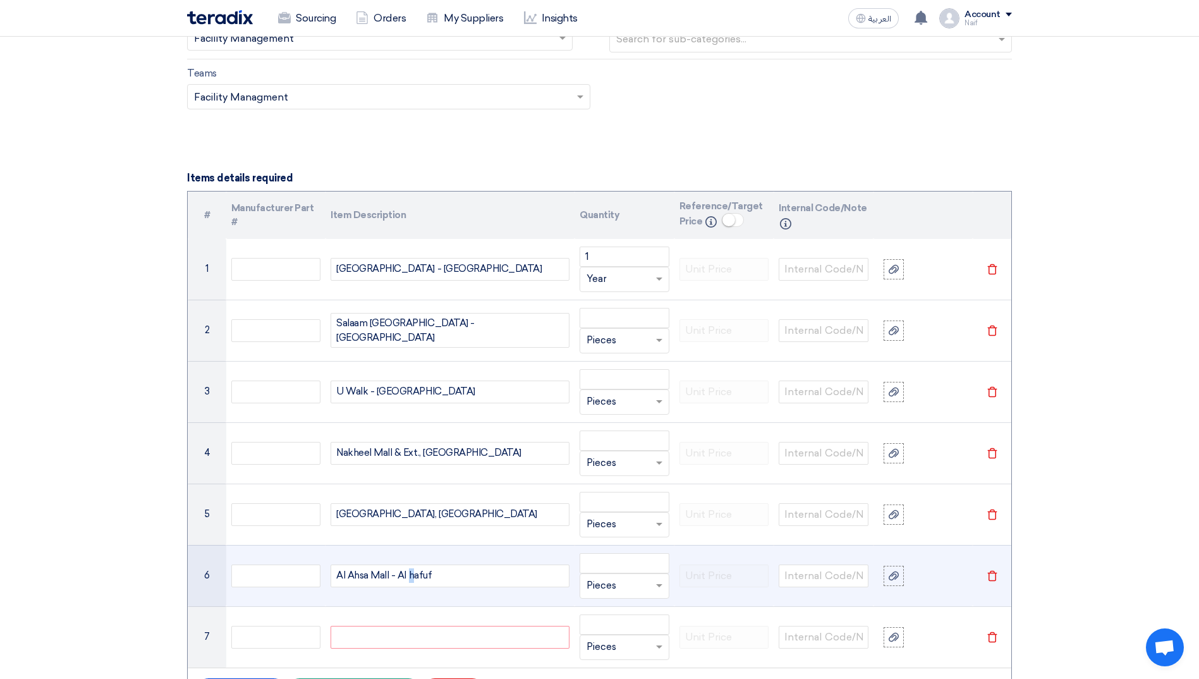
click at [410, 575] on div "Al Ahsa Mall - Al hafuf" at bounding box center [450, 576] width 239 height 23
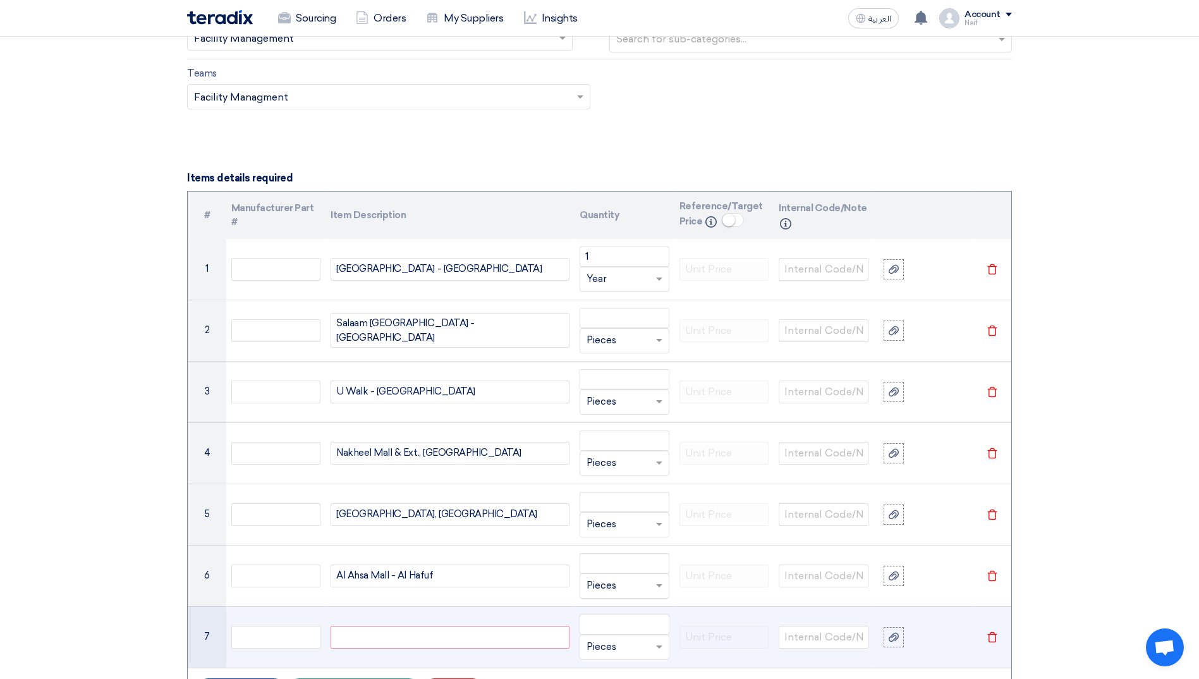
click at [377, 648] on div at bounding box center [450, 637] width 239 height 23
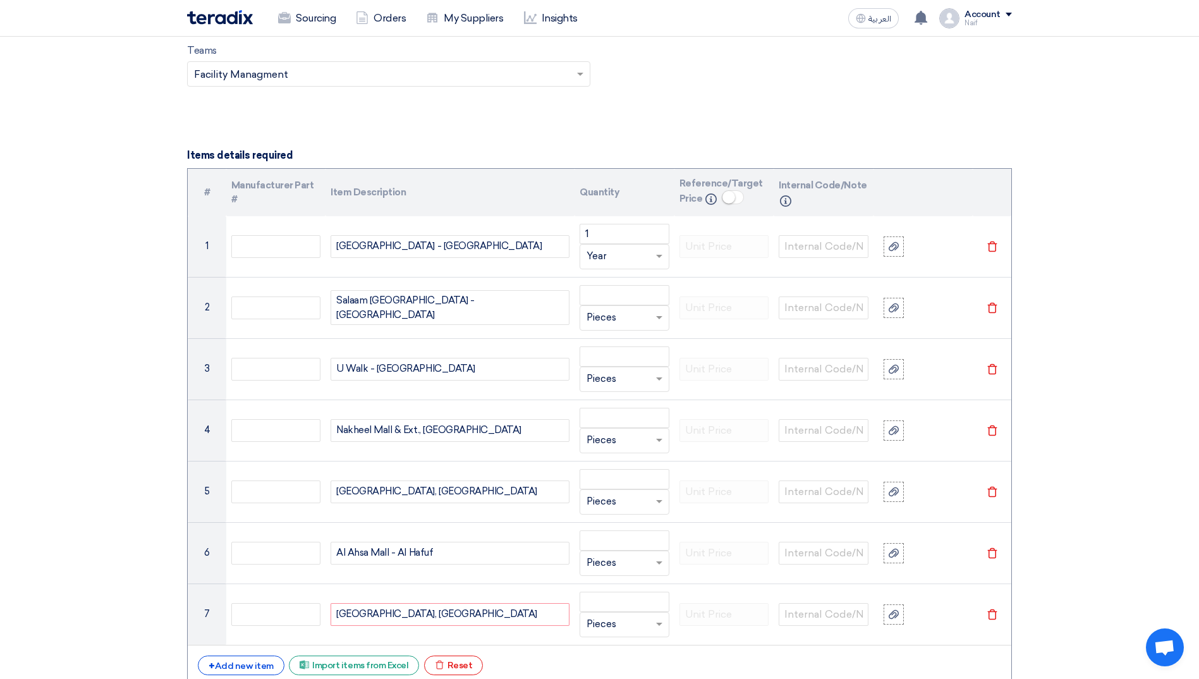
scroll to position [1264, 0]
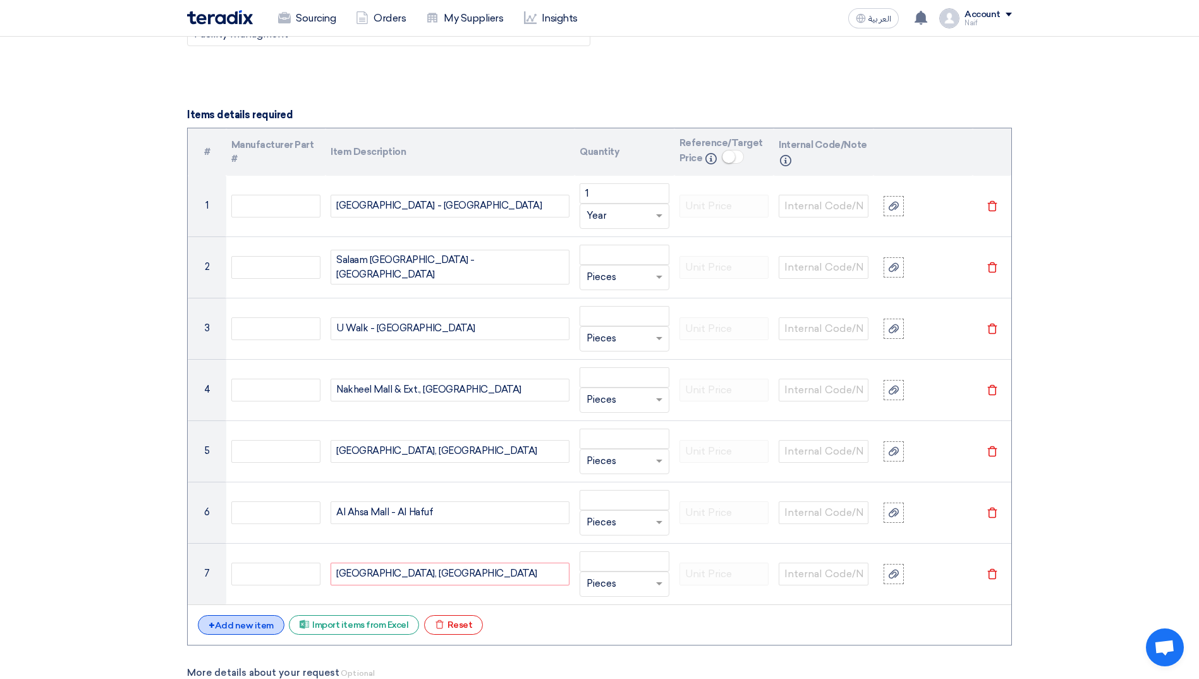
click at [259, 631] on div "+ Add new item" at bounding box center [241, 625] width 87 height 20
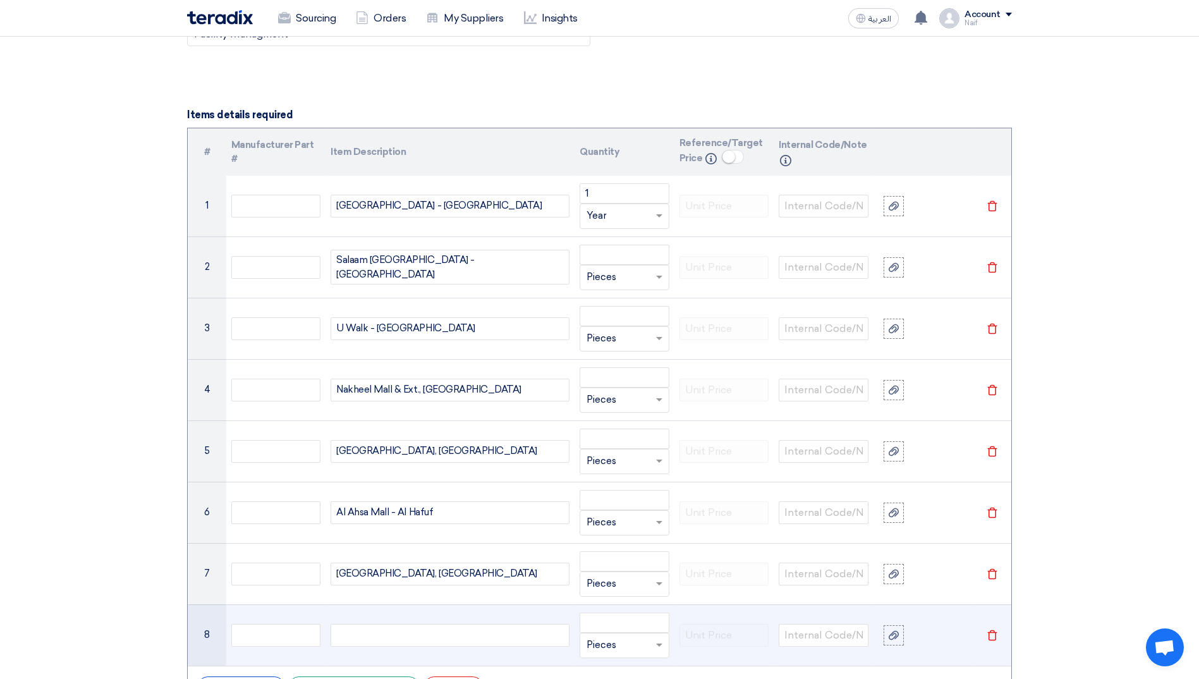
click at [395, 640] on div at bounding box center [450, 635] width 239 height 23
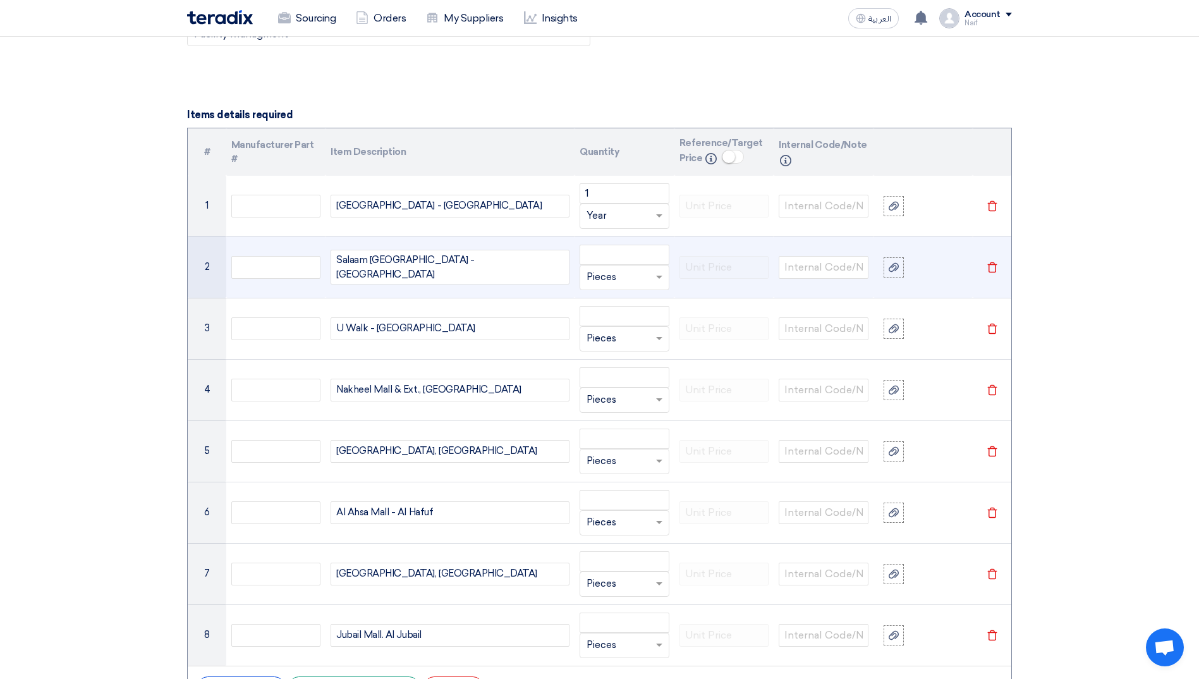
click at [628, 278] on input "text" at bounding box center [617, 277] width 61 height 20
click at [611, 279] on input "text" at bounding box center [617, 277] width 61 height 20
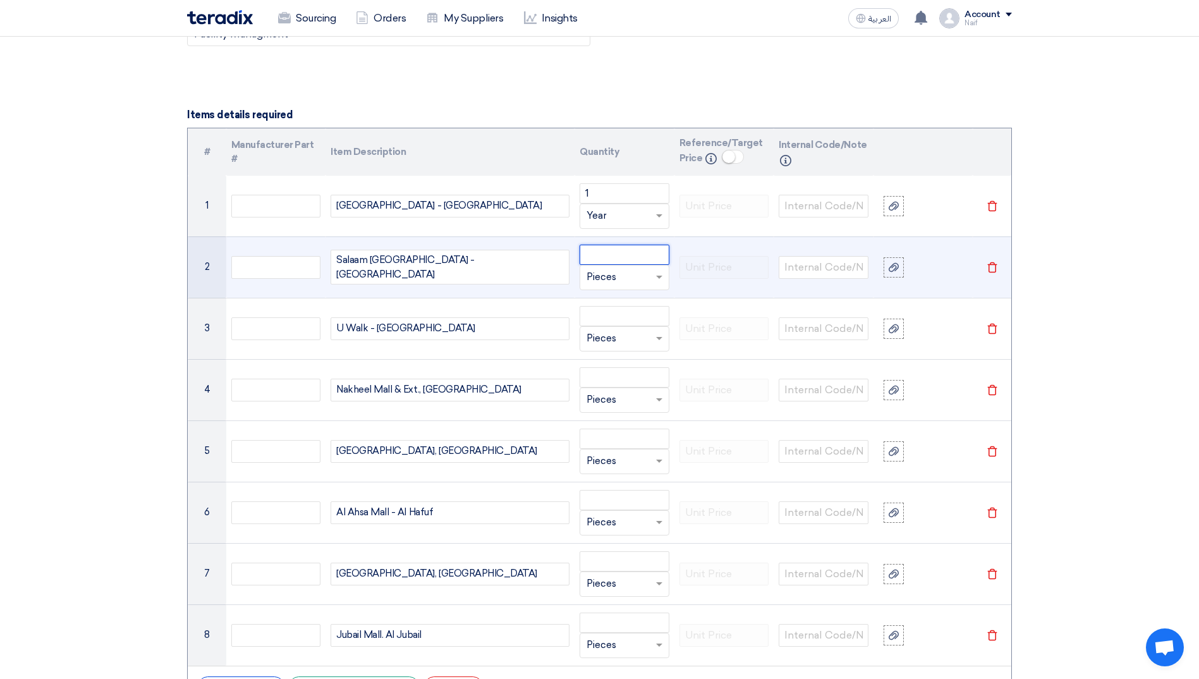
click at [619, 260] on input "number" at bounding box center [625, 255] width 90 height 20
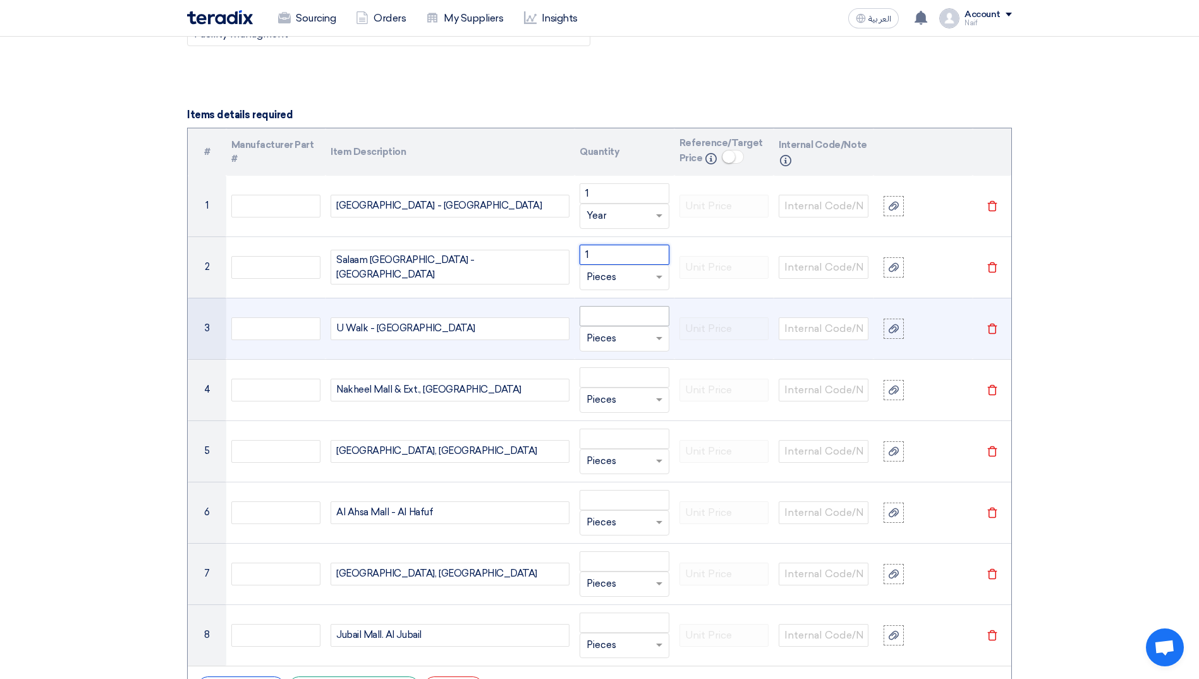
type input "1"
click at [613, 317] on input "number" at bounding box center [625, 316] width 90 height 20
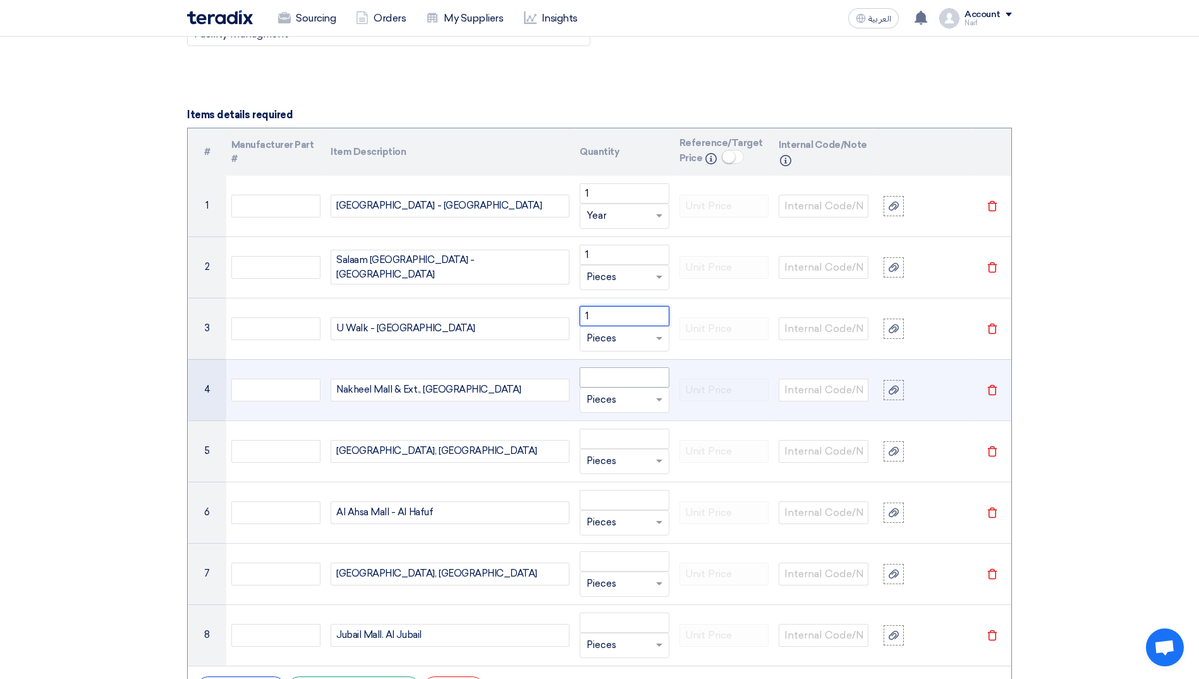
type input "1"
click at [608, 381] on input "number" at bounding box center [625, 377] width 90 height 20
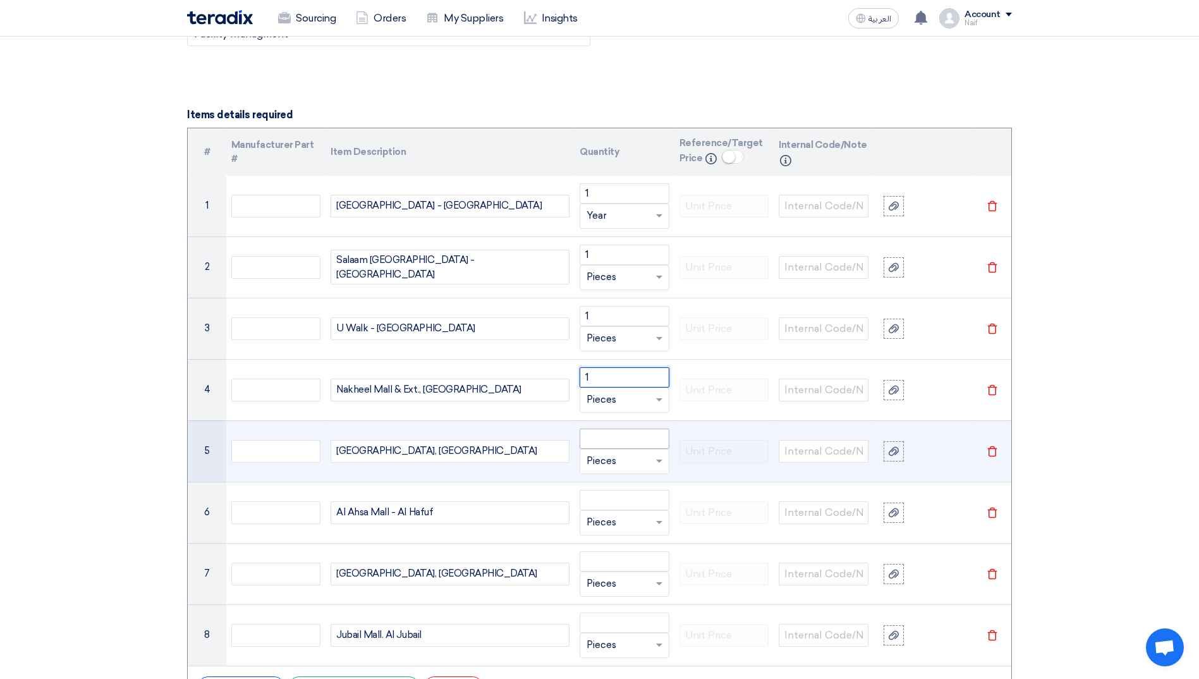
type input "1"
click at [599, 440] on input "number" at bounding box center [625, 439] width 90 height 20
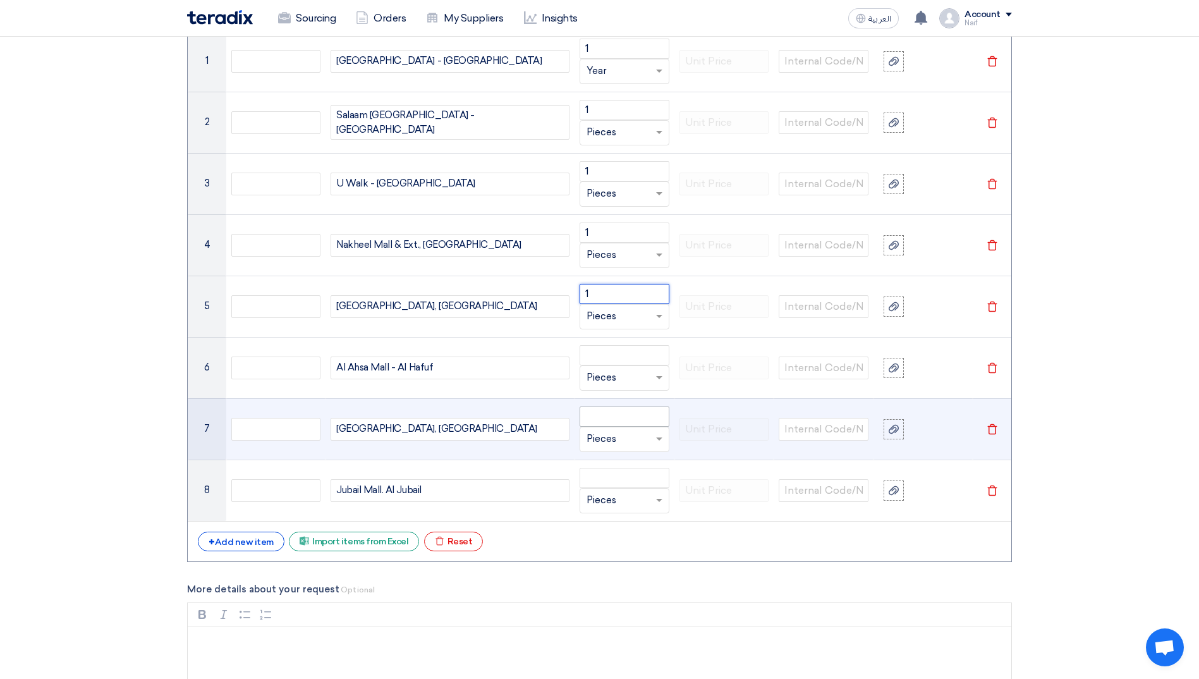
scroll to position [1454, 0]
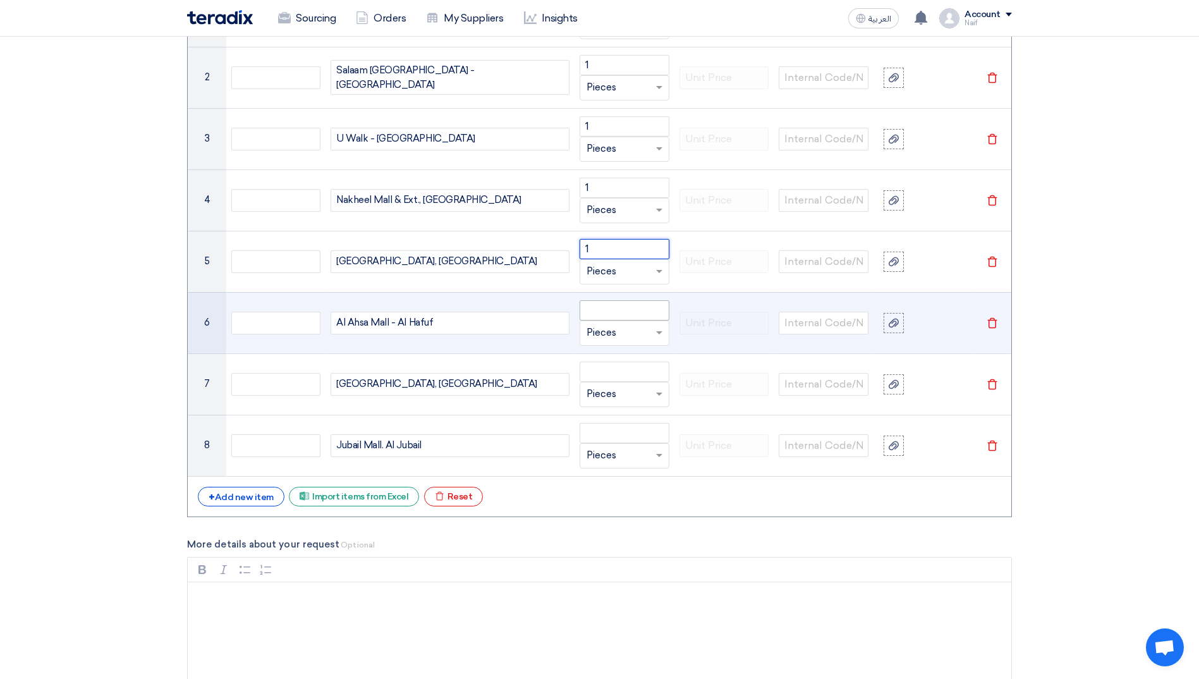
type input "1"
click at [607, 310] on input "number" at bounding box center [625, 310] width 90 height 20
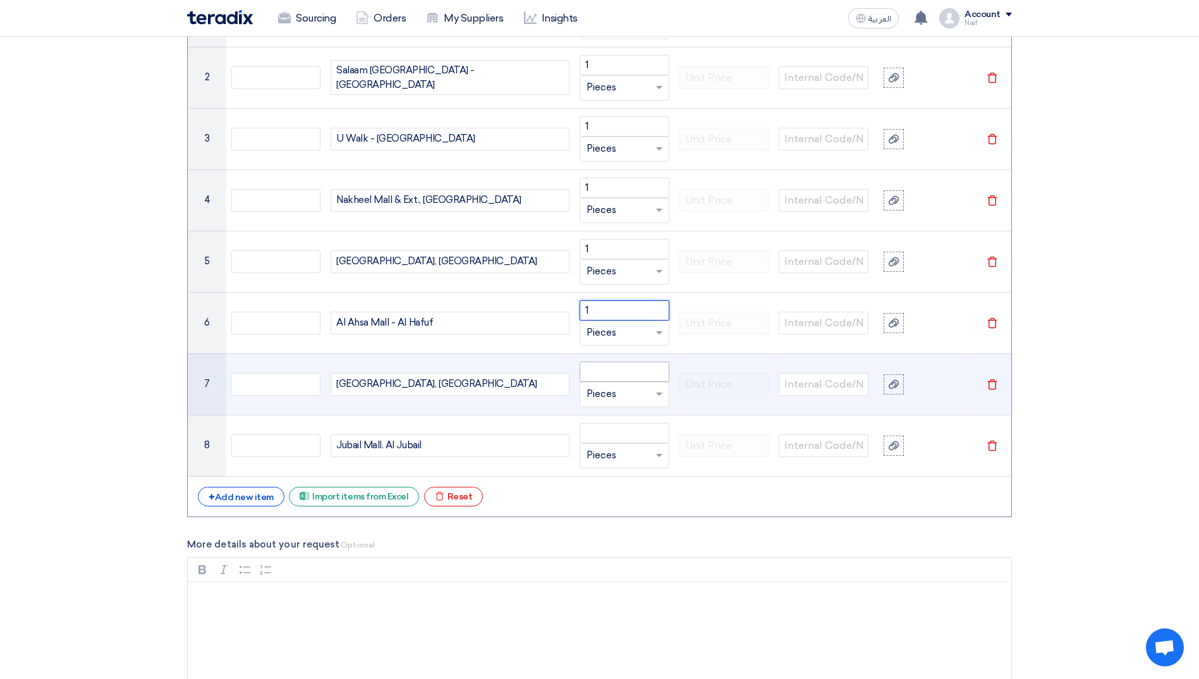
type input "1"
click at [608, 376] on input "number" at bounding box center [625, 372] width 90 height 20
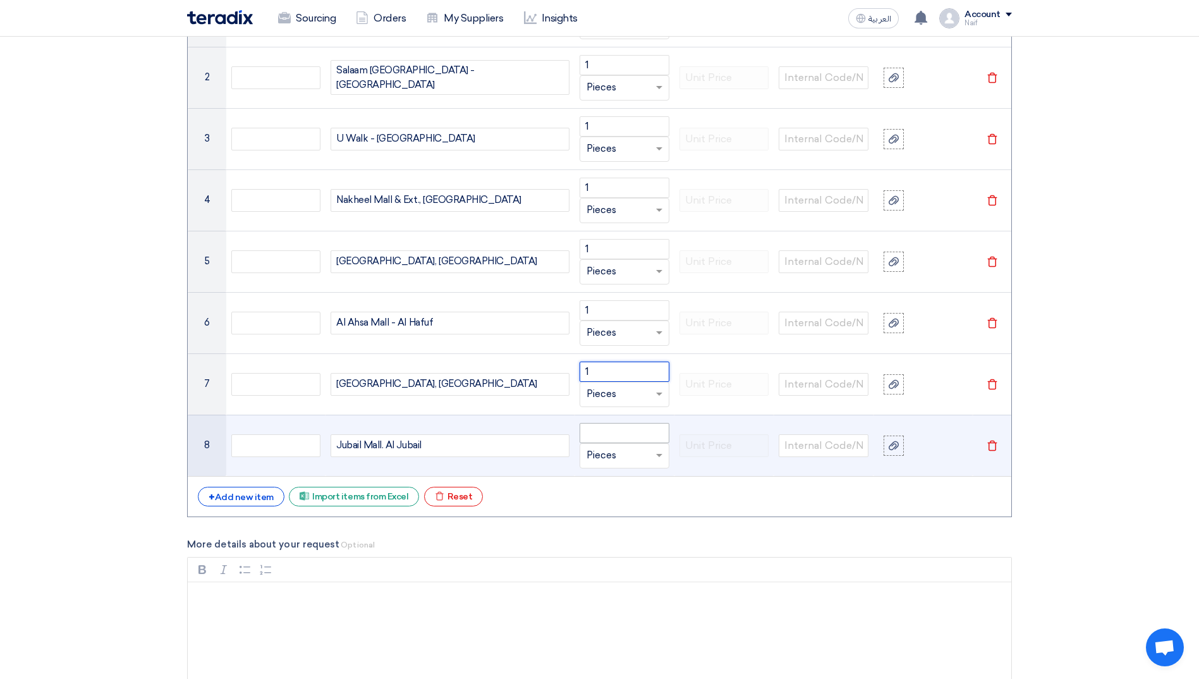
type input "1"
click at [605, 434] on input "number" at bounding box center [625, 433] width 90 height 20
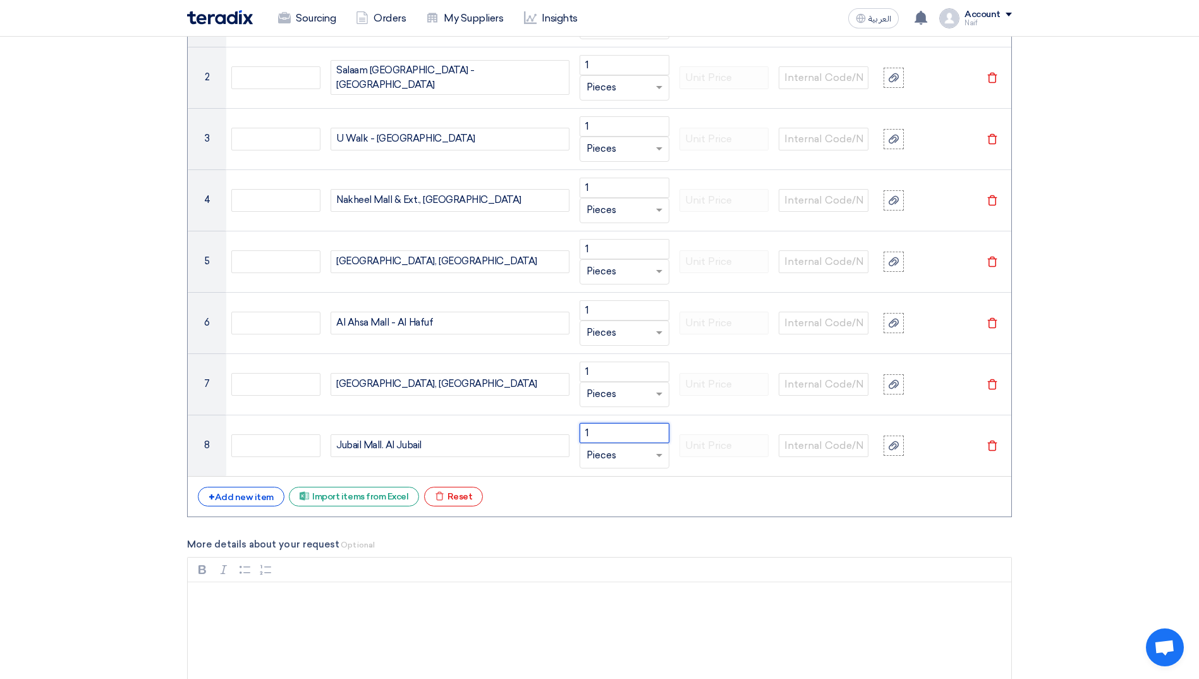
type input "1"
click at [640, 551] on label "More details about your request Optional" at bounding box center [599, 544] width 825 height 15
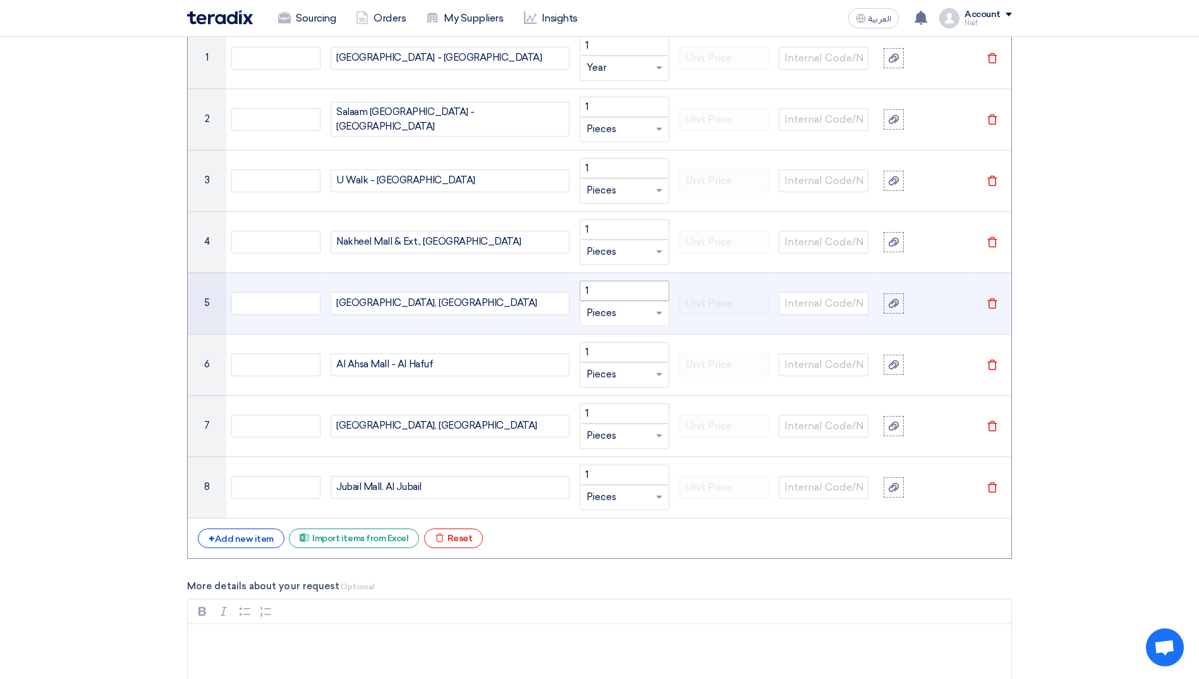
scroll to position [1391, 0]
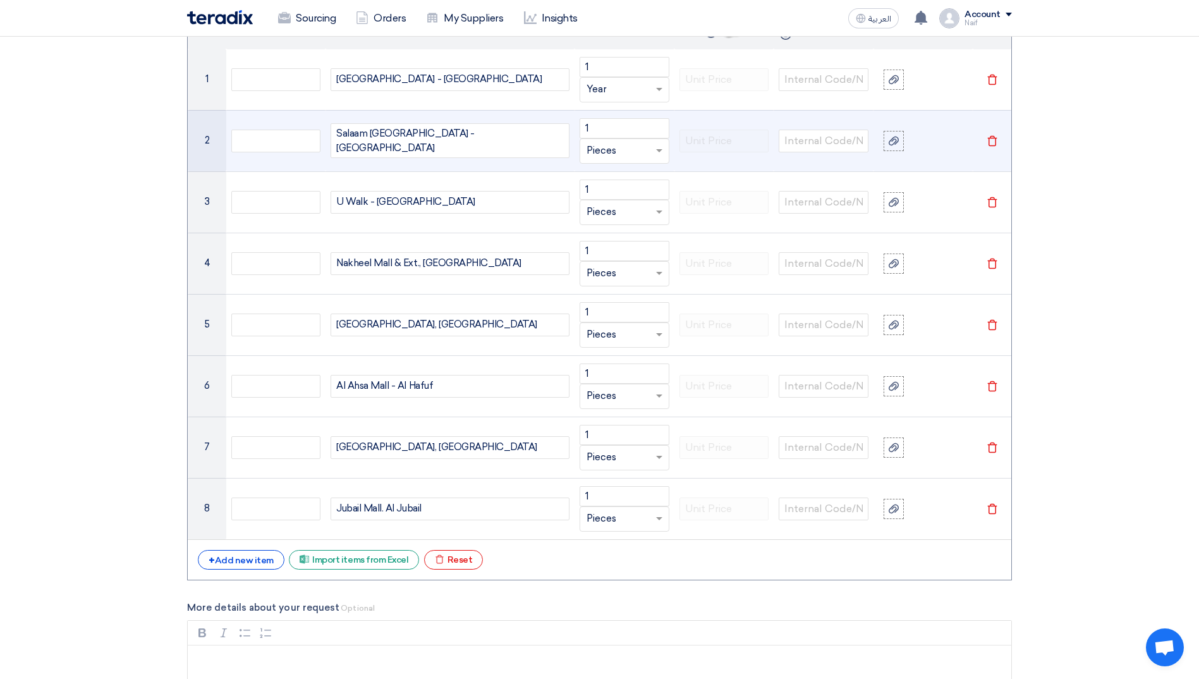
click at [608, 153] on input "text" at bounding box center [617, 151] width 61 height 20
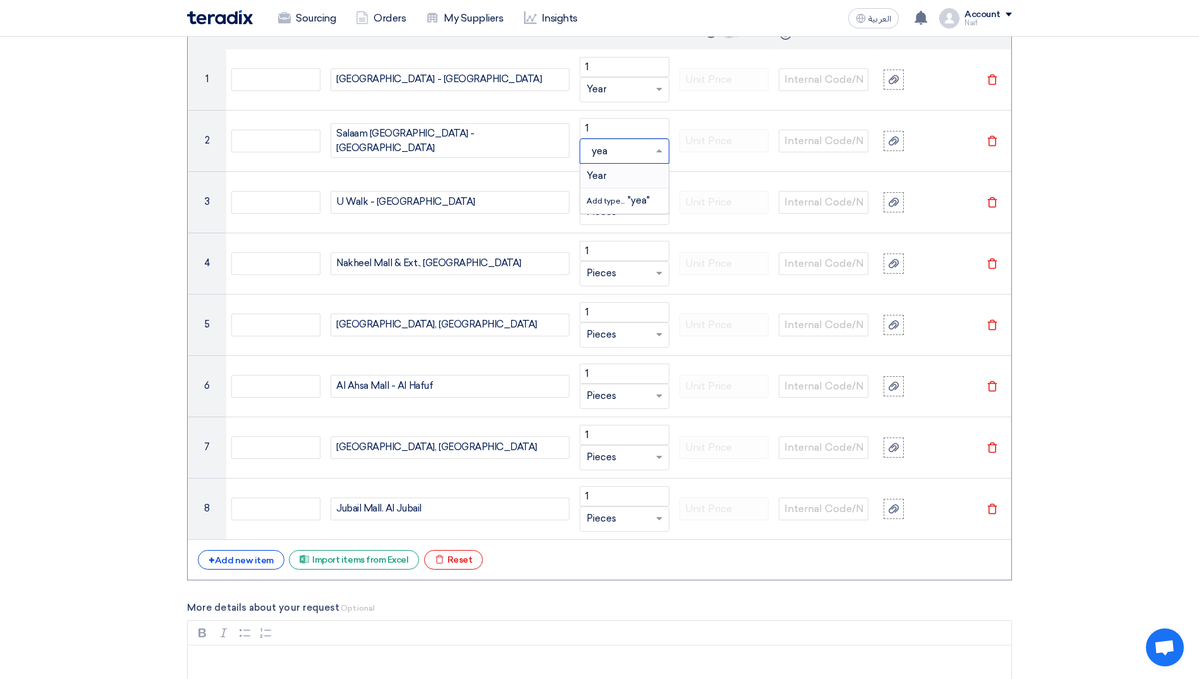
type input "year"
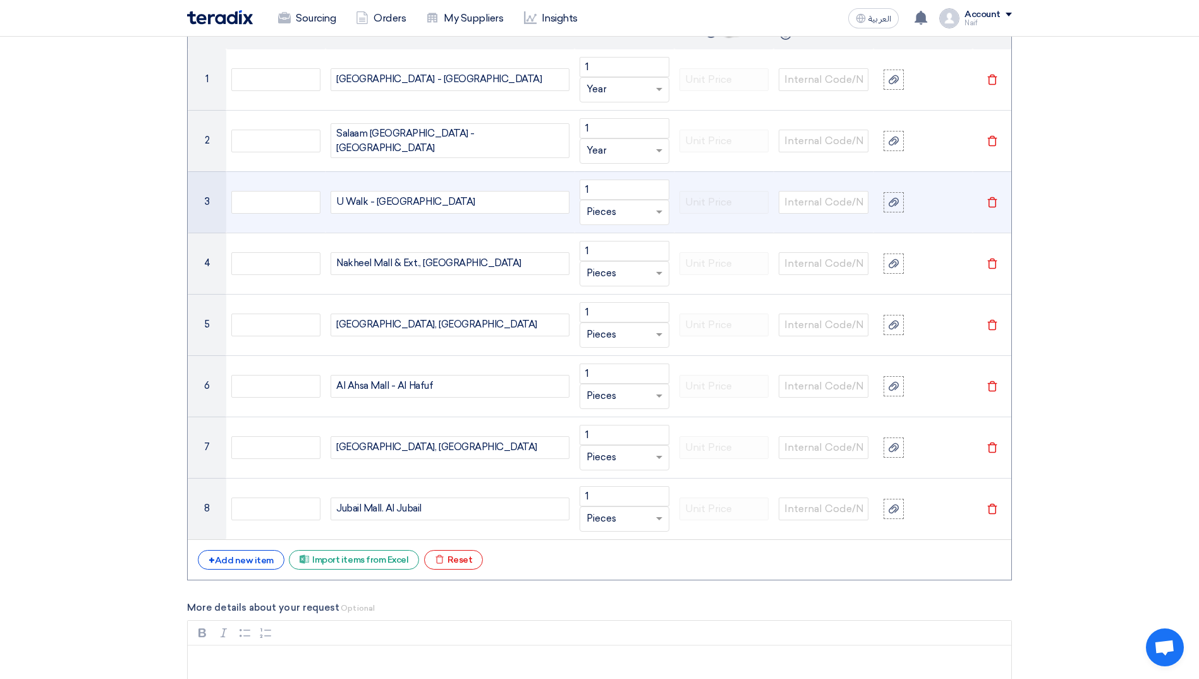
click at [618, 213] on input "text" at bounding box center [617, 212] width 61 height 20
type input "year"
type input "'"
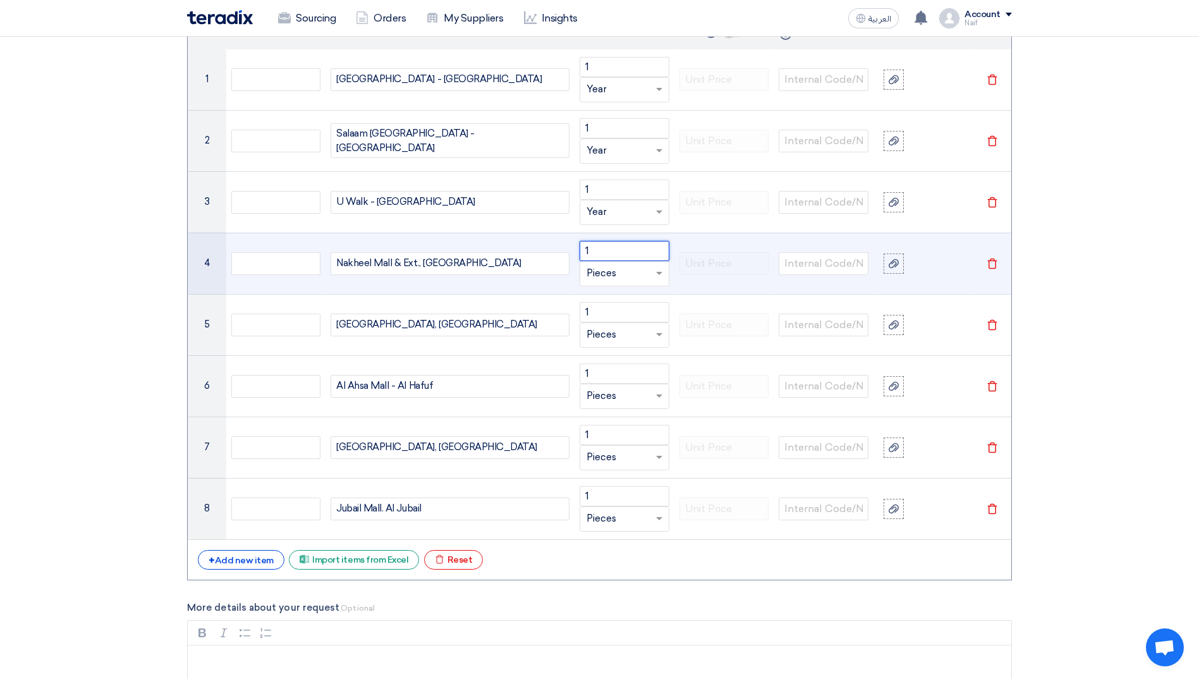
click at [637, 258] on input "1" at bounding box center [625, 251] width 90 height 20
click at [640, 269] on input "text" at bounding box center [617, 274] width 61 height 20
type input "year"
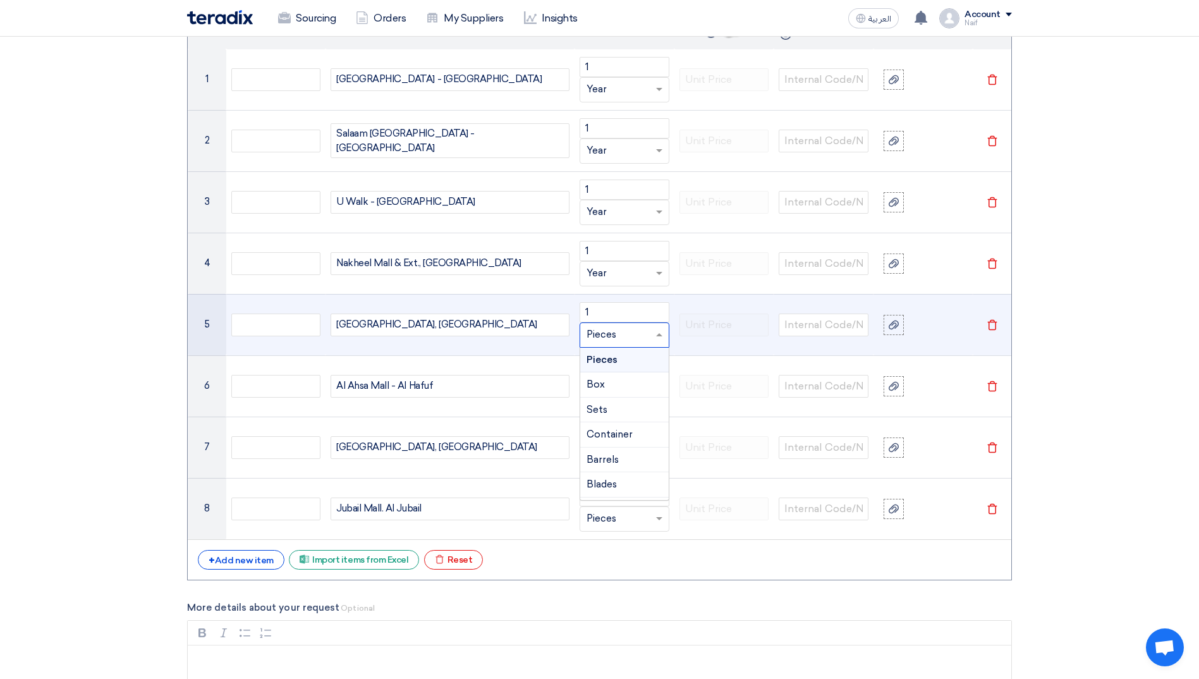
click at [614, 332] on input "text" at bounding box center [617, 335] width 61 height 20
type input "year"
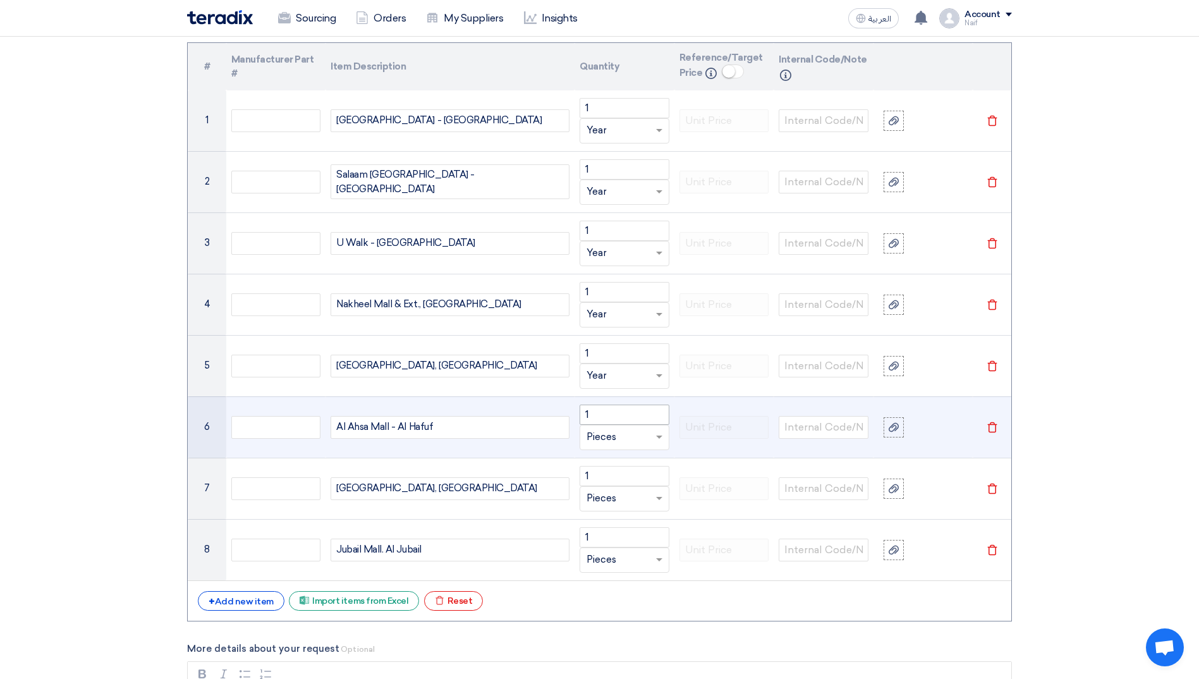
scroll to position [1328, 0]
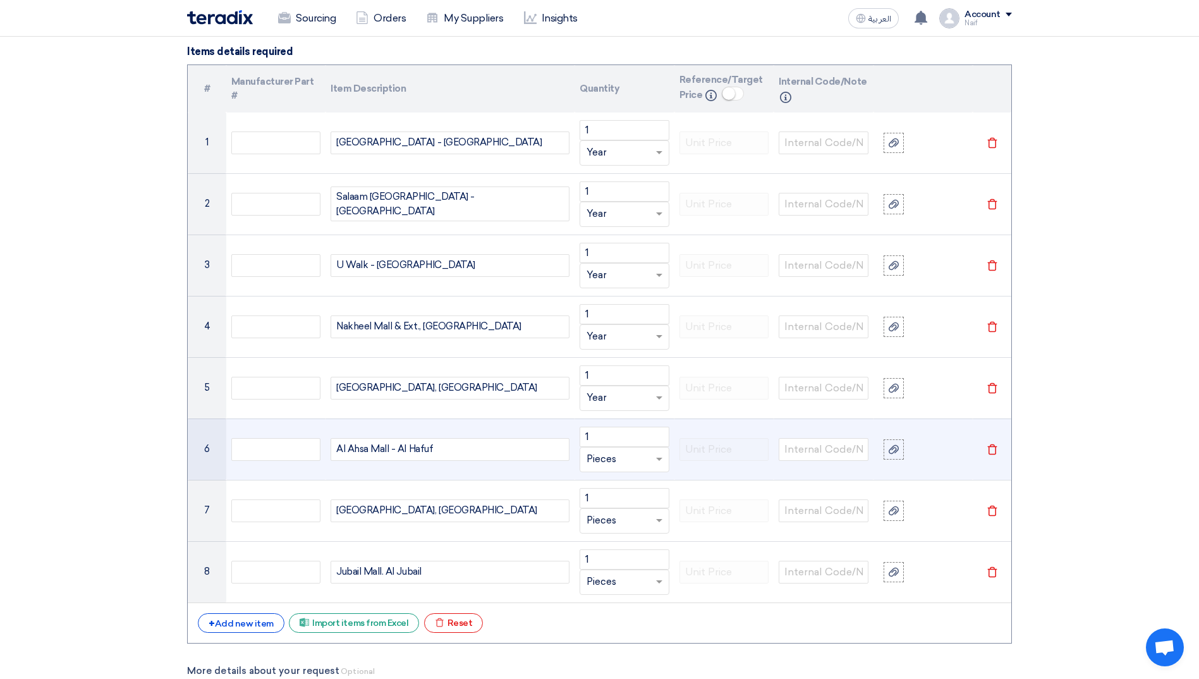
click at [625, 462] on input "text" at bounding box center [617, 460] width 61 height 20
type input "year"
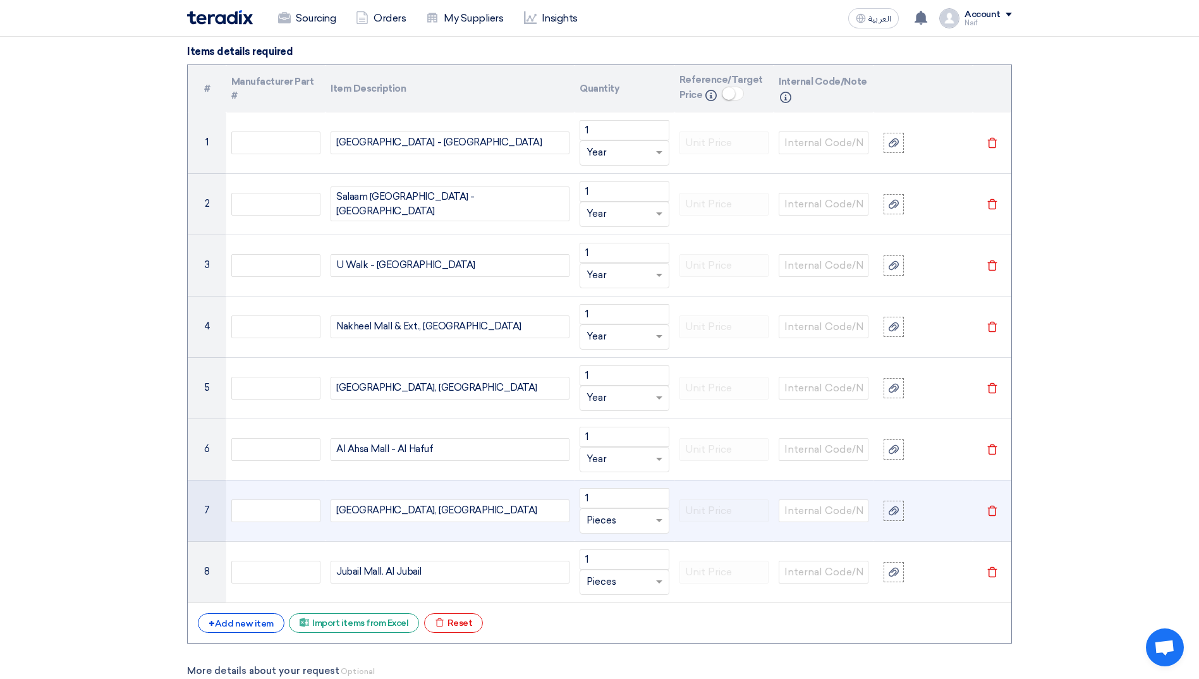
click at [604, 517] on input "text" at bounding box center [617, 521] width 61 height 20
type input "year"
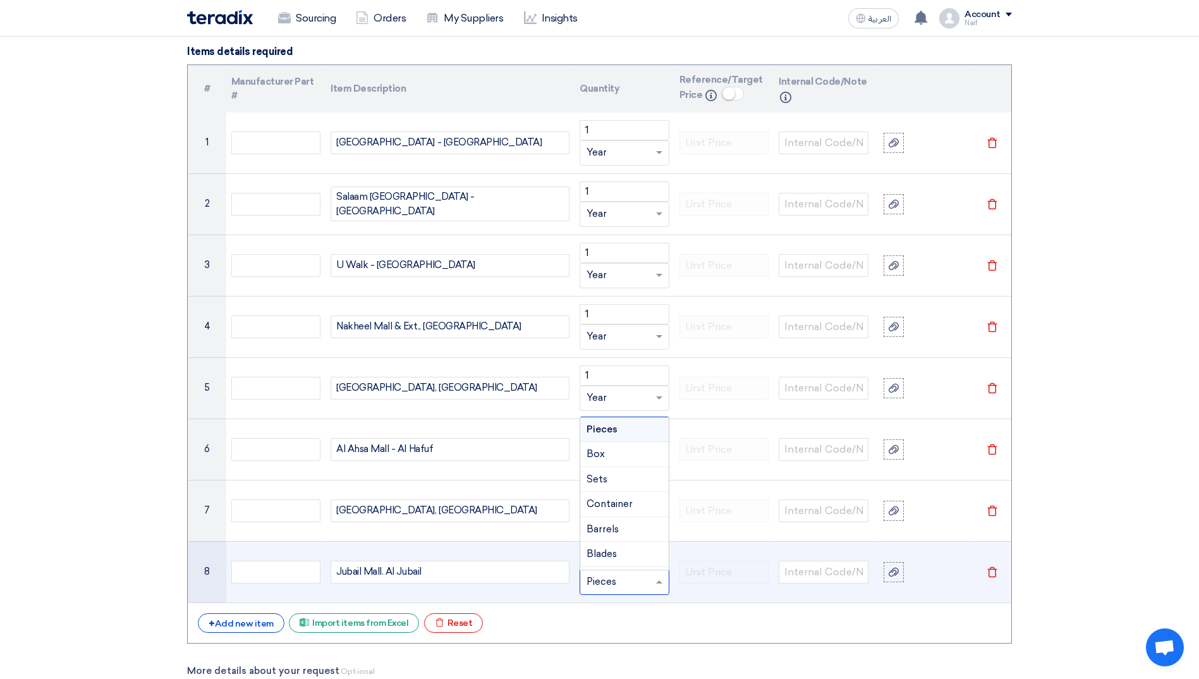
click at [606, 580] on input "text" at bounding box center [617, 582] width 61 height 20
type input "year"
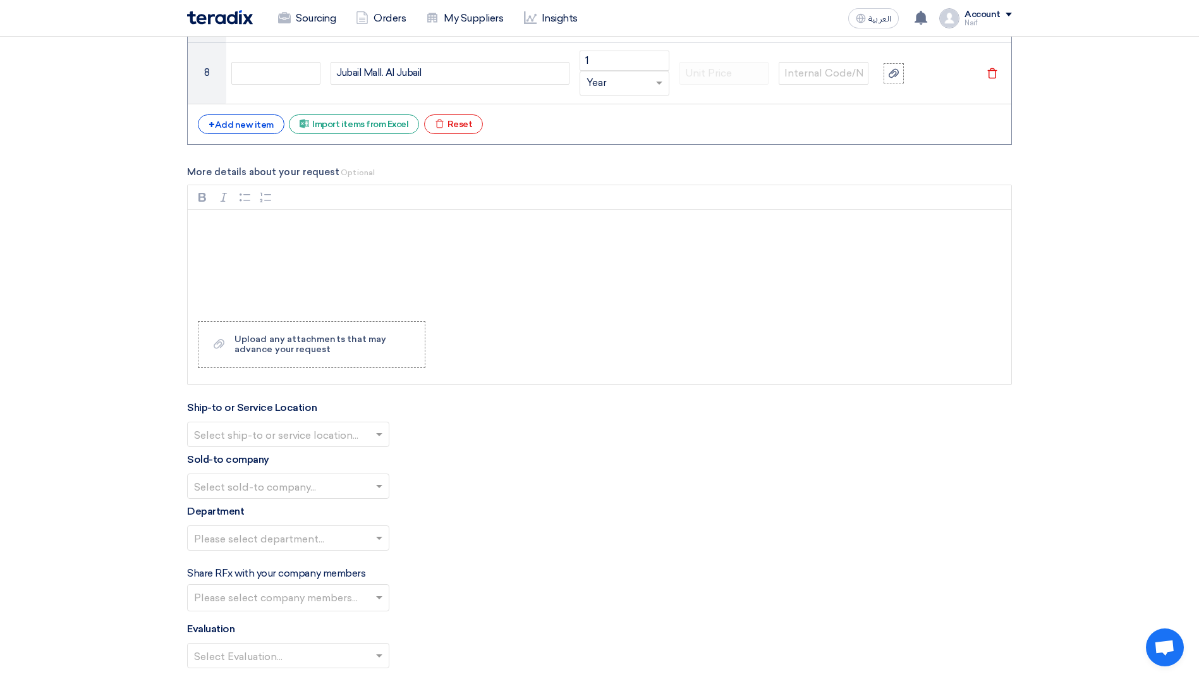
scroll to position [1897, 0]
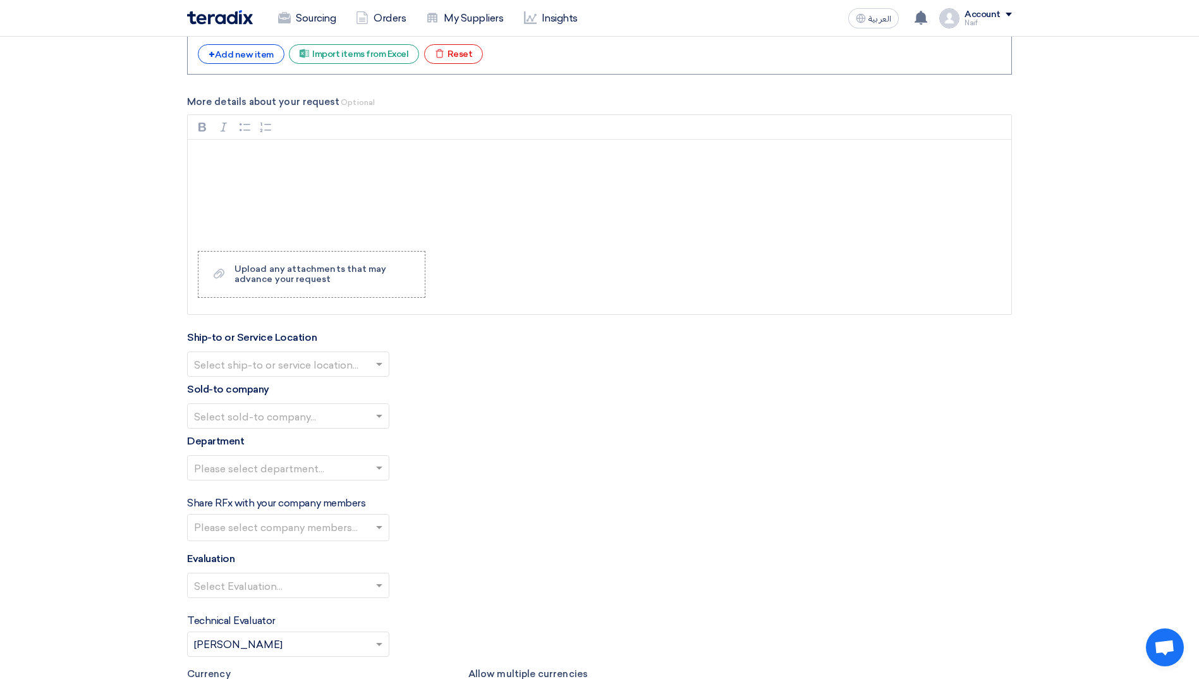
click at [395, 365] on div "Select ship-to or service location..." at bounding box center [599, 364] width 825 height 25
click at [379, 364] on span at bounding box center [379, 365] width 6 height 4
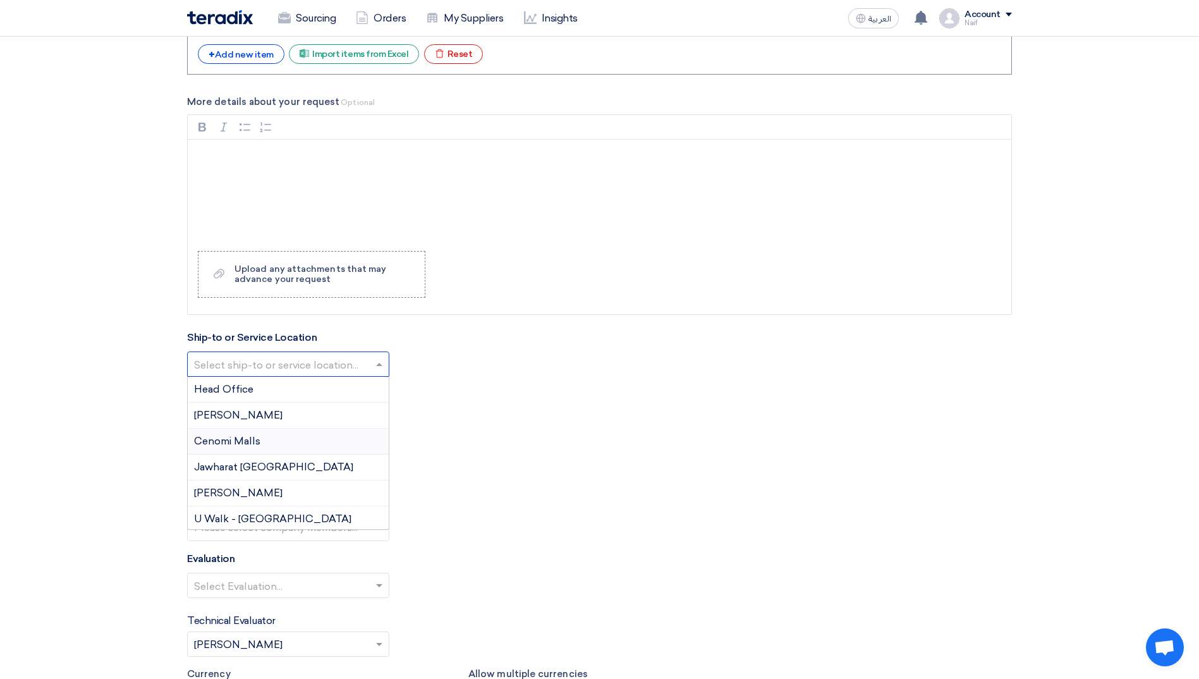
click at [301, 445] on div "Cenomi Malls" at bounding box center [288, 442] width 201 height 26
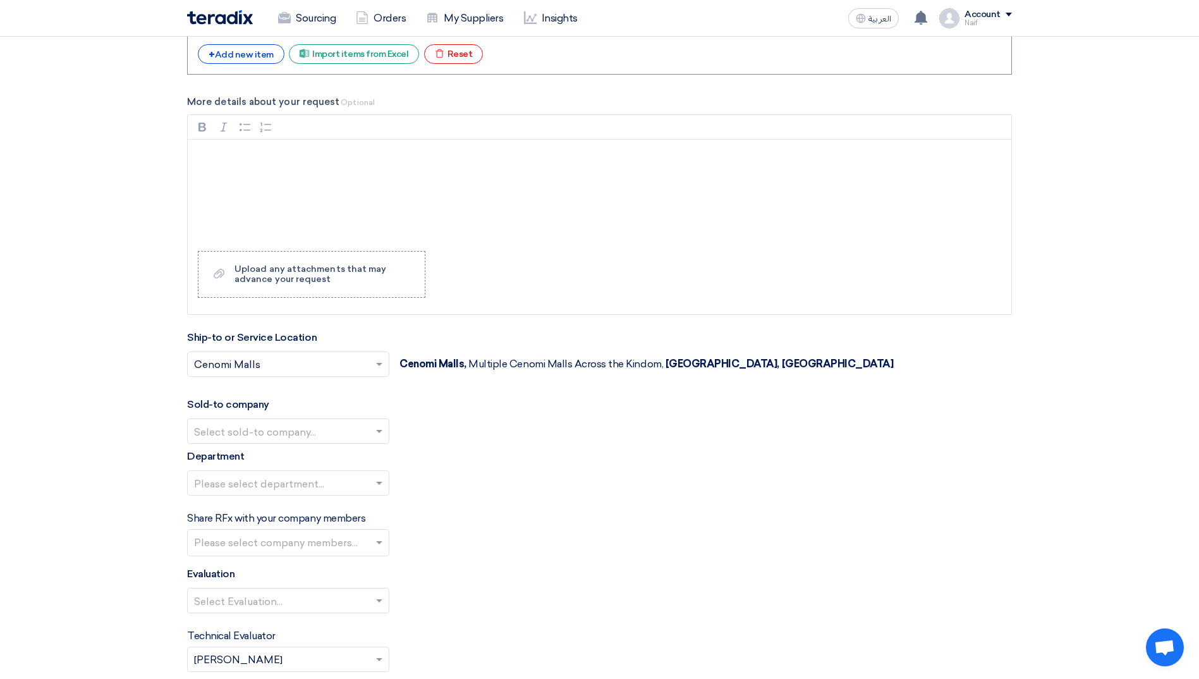
click at [533, 442] on div "Select sold-to company..." at bounding box center [599, 431] width 825 height 25
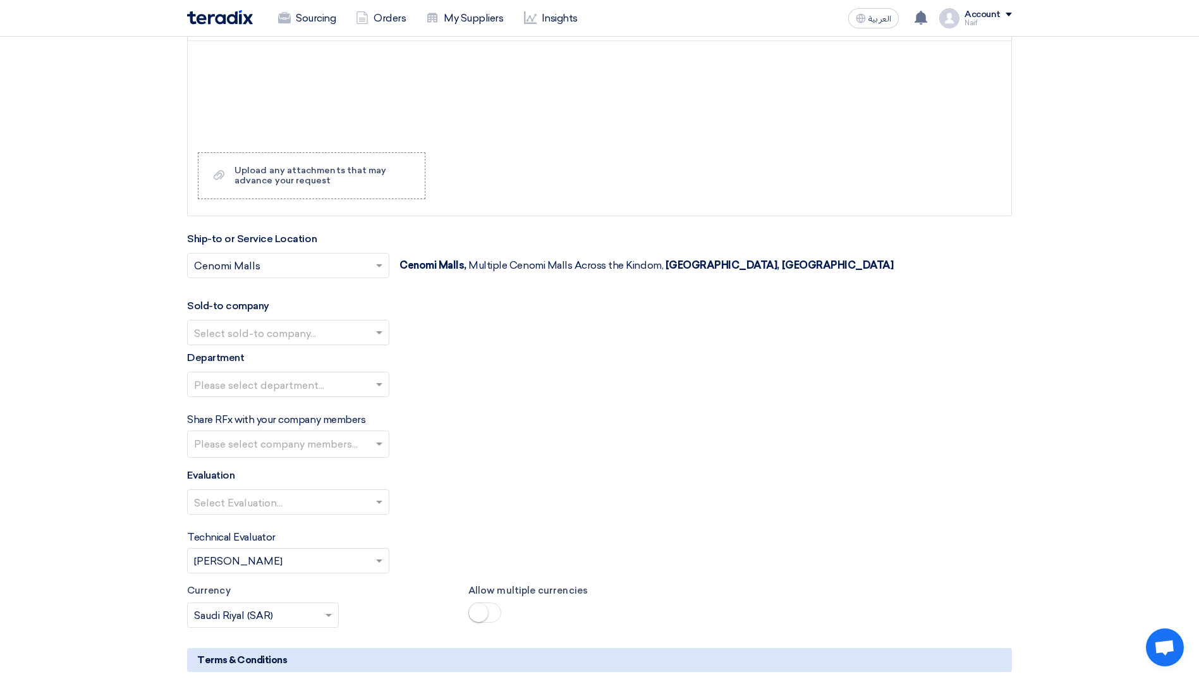
scroll to position [2023, 0]
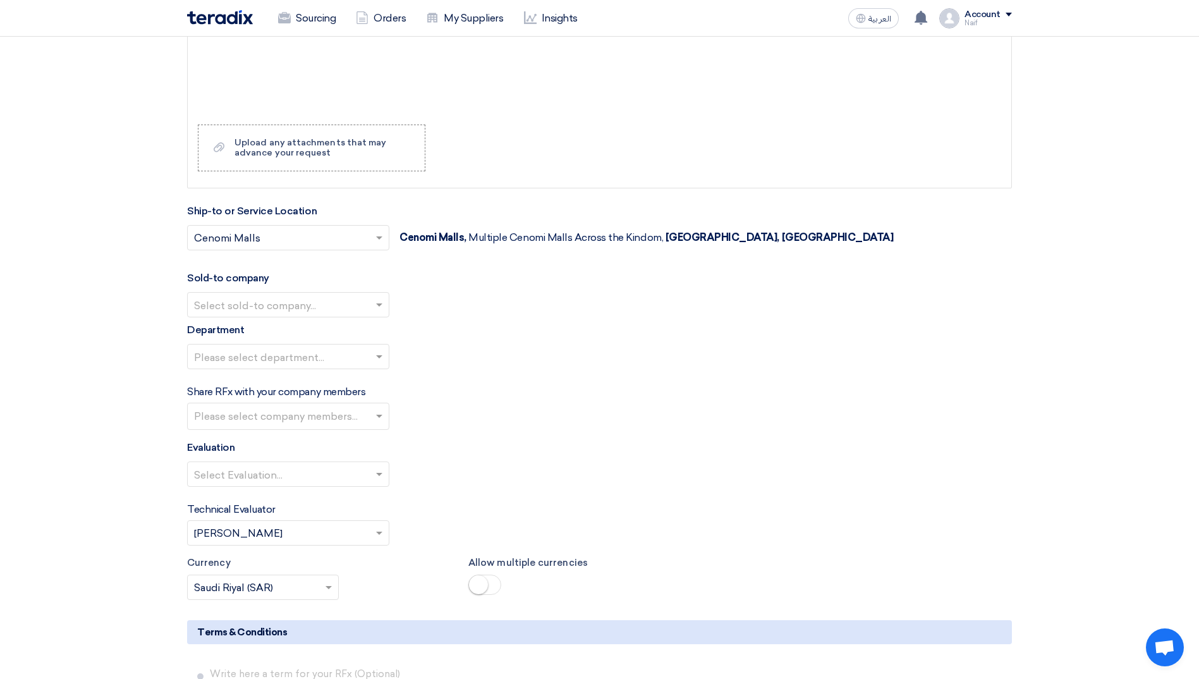
click at [366, 317] on ng-select "Select sold-to company..." at bounding box center [288, 304] width 202 height 25
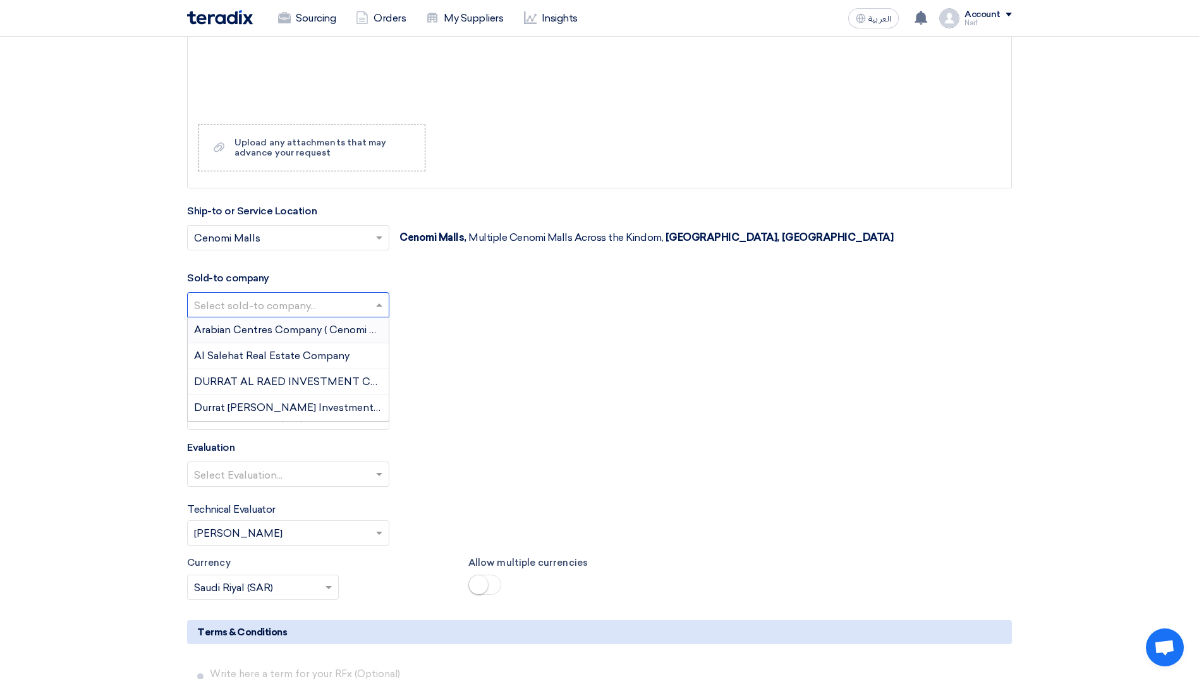
click at [352, 325] on span "Arabian Centres Company ( Cenomi Centres)" at bounding box center [302, 330] width 217 height 12
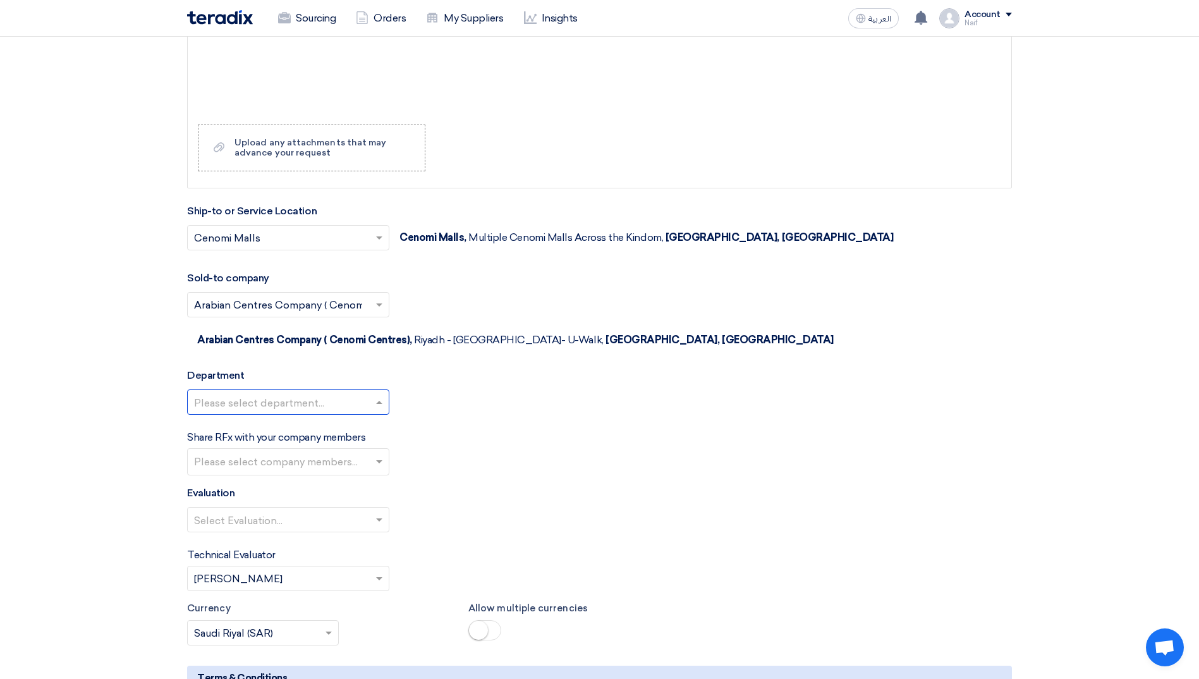
click at [358, 393] on input "text" at bounding box center [282, 403] width 176 height 21
click at [301, 467] on div "Facility Managment" at bounding box center [288, 480] width 201 height 26
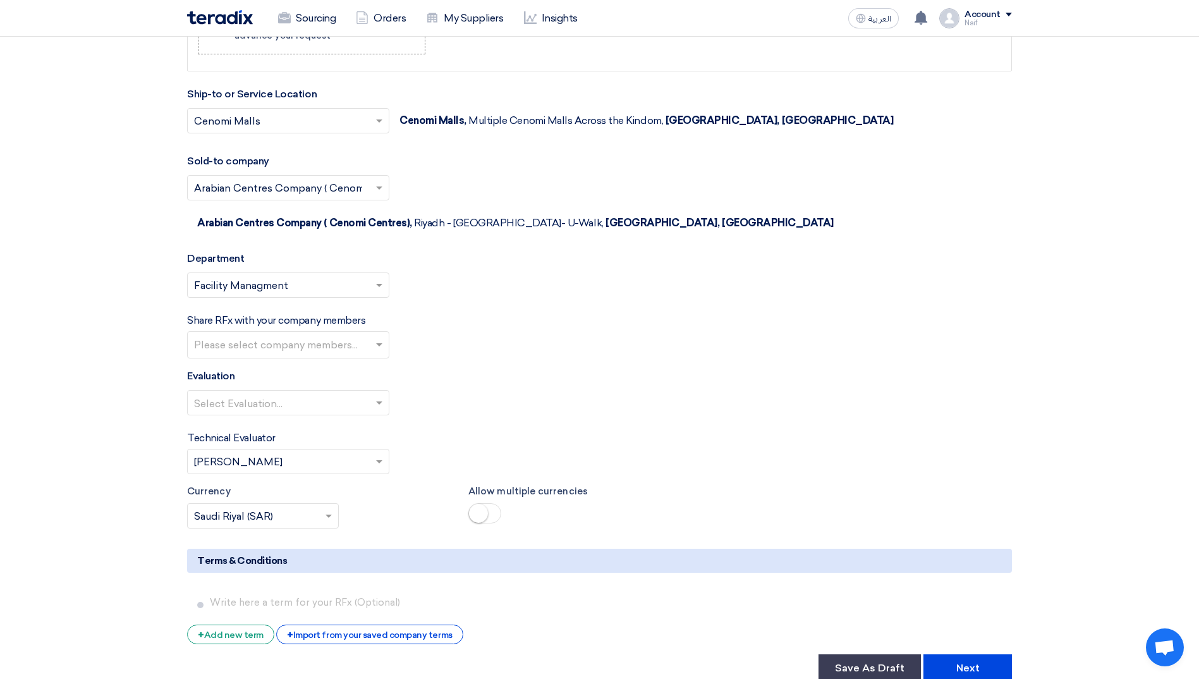
scroll to position [2150, 0]
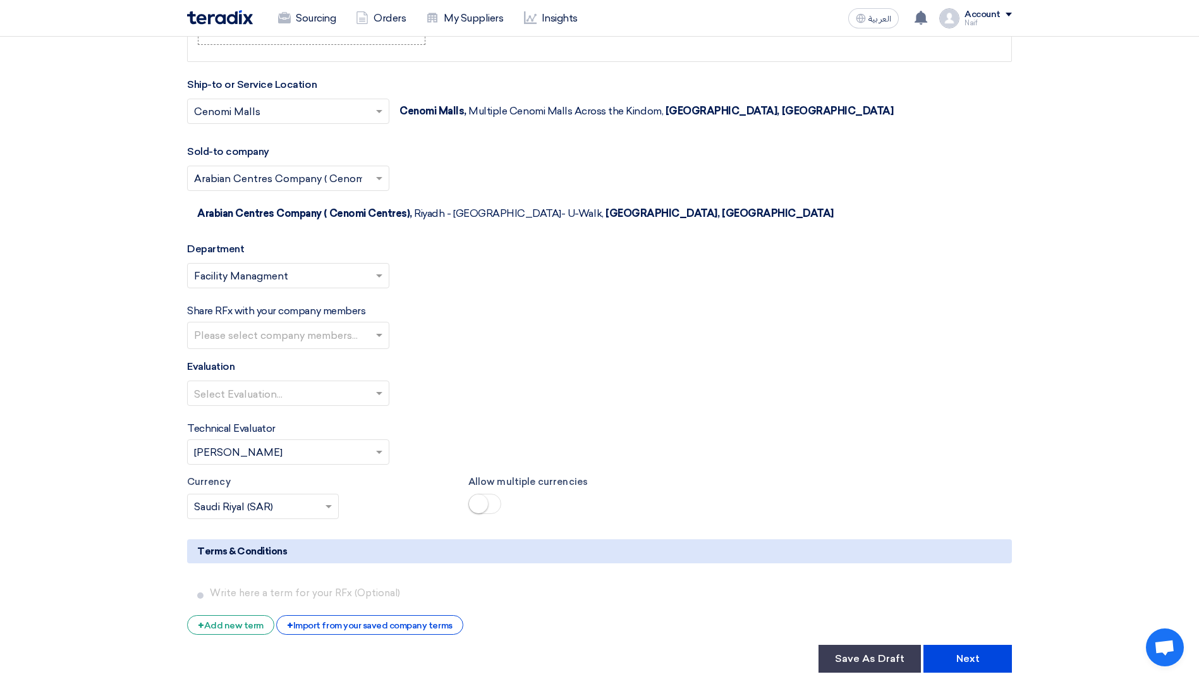
click at [361, 326] on input "text" at bounding box center [290, 336] width 192 height 21
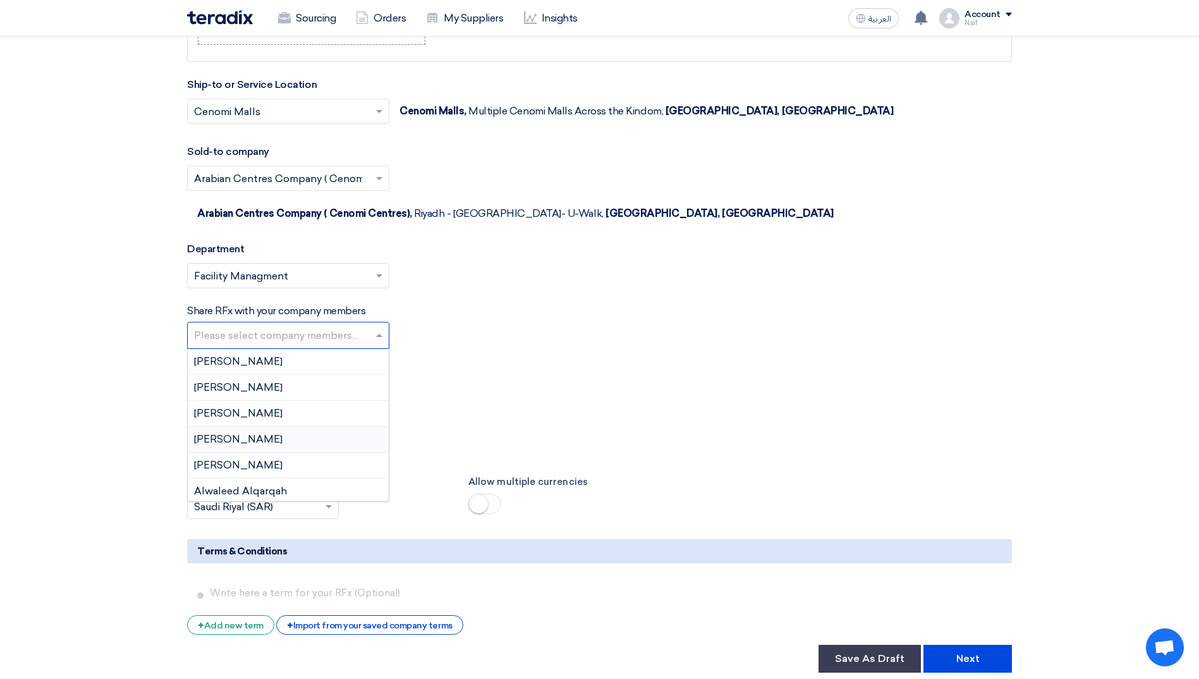
scroll to position [63, 0]
click at [296, 415] on div "Alwaleed Alqarqah" at bounding box center [288, 428] width 201 height 26
click at [376, 327] on span at bounding box center [381, 334] width 16 height 15
click at [308, 417] on div "[PERSON_NAME]" at bounding box center [288, 430] width 201 height 26
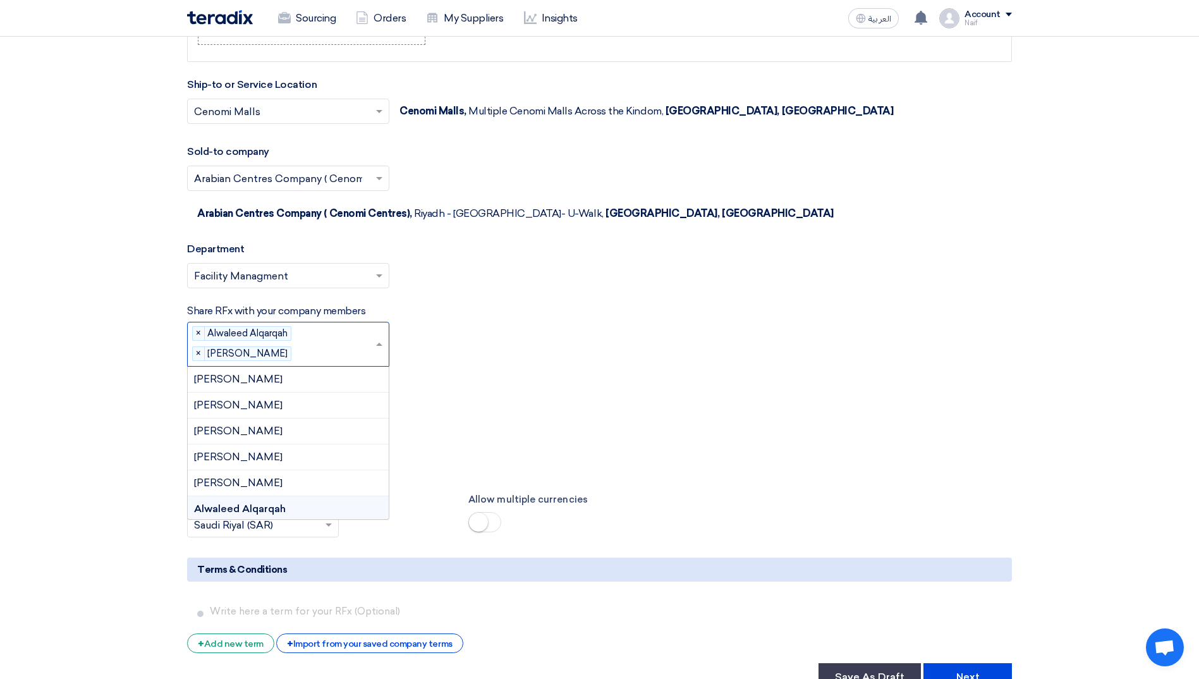
click at [376, 336] on span at bounding box center [381, 343] width 16 height 15
click at [307, 477] on div "[PERSON_NAME]" at bounding box center [288, 490] width 201 height 26
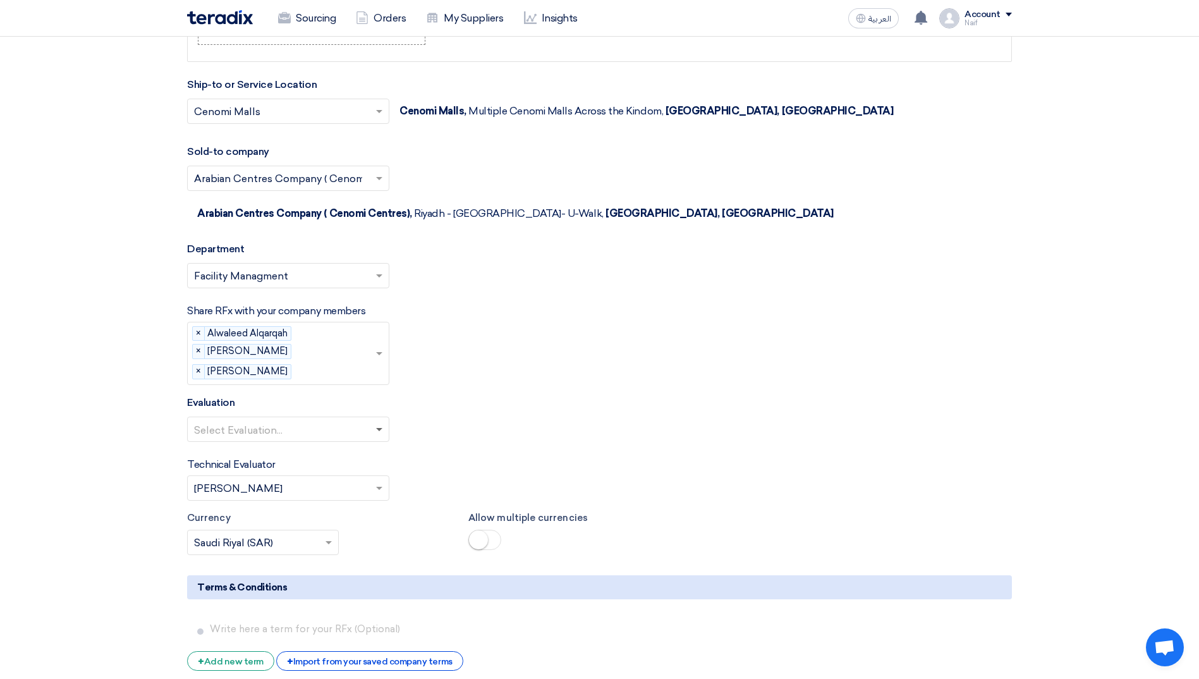
click at [382, 428] on span at bounding box center [379, 430] width 6 height 4
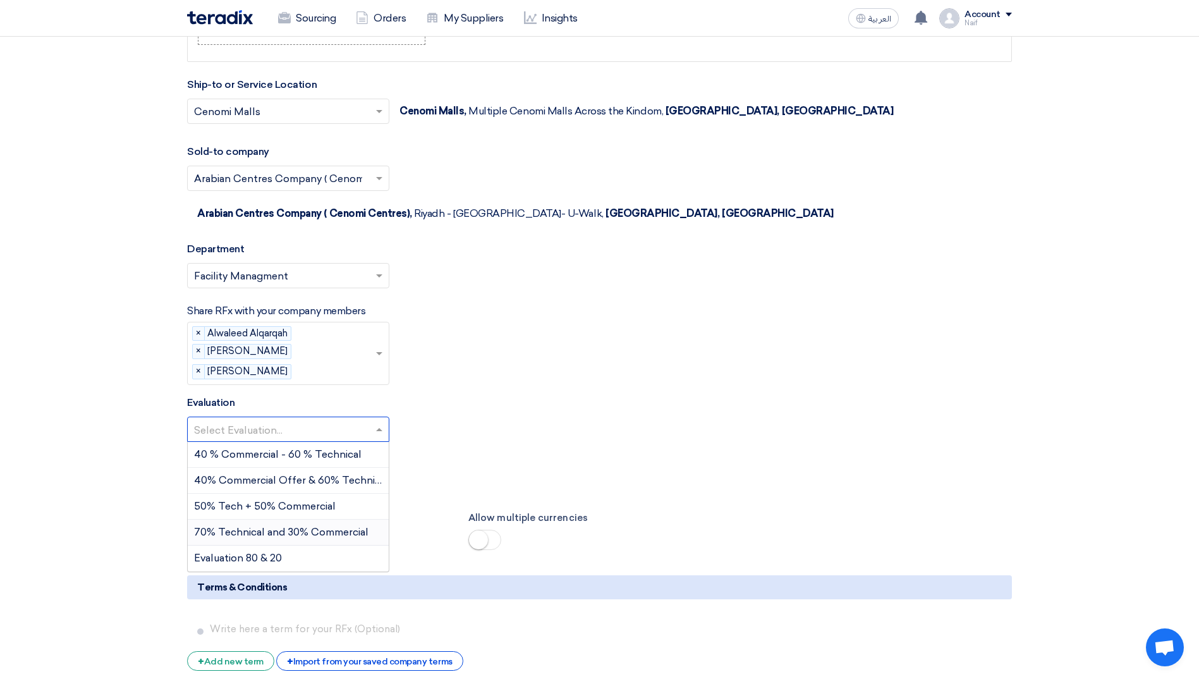
click at [338, 526] on span "70% Technical and 30% Commercial" at bounding box center [281, 532] width 174 height 12
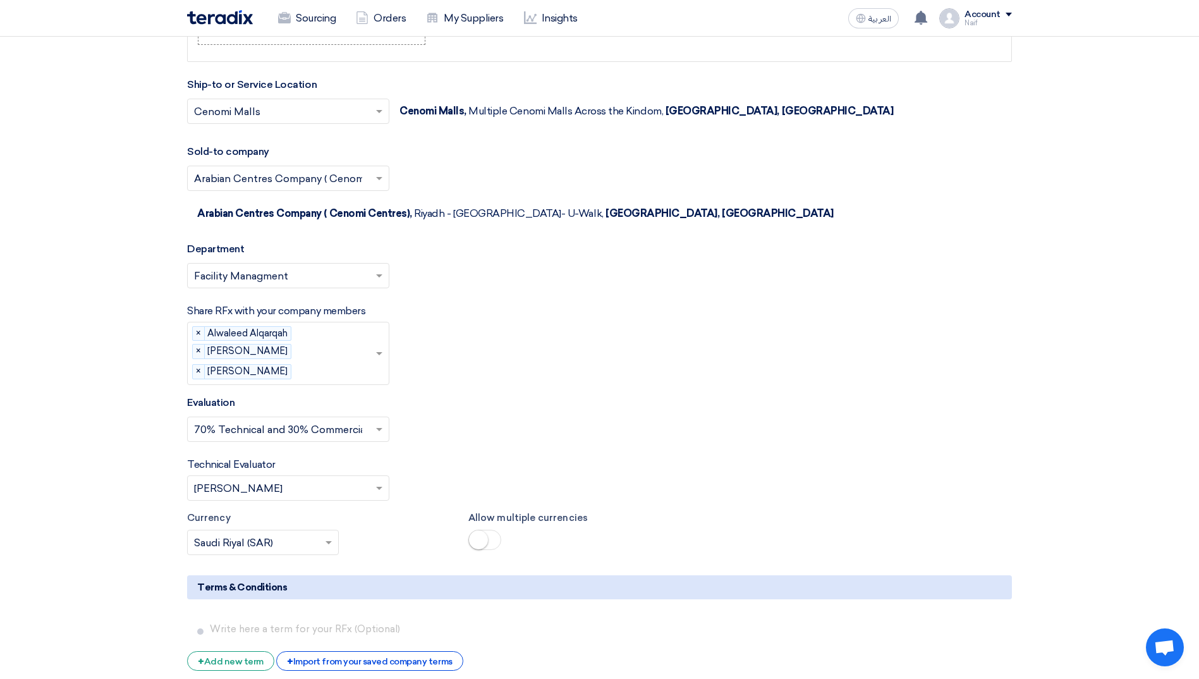
click at [369, 479] on input "text" at bounding box center [282, 489] width 176 height 21
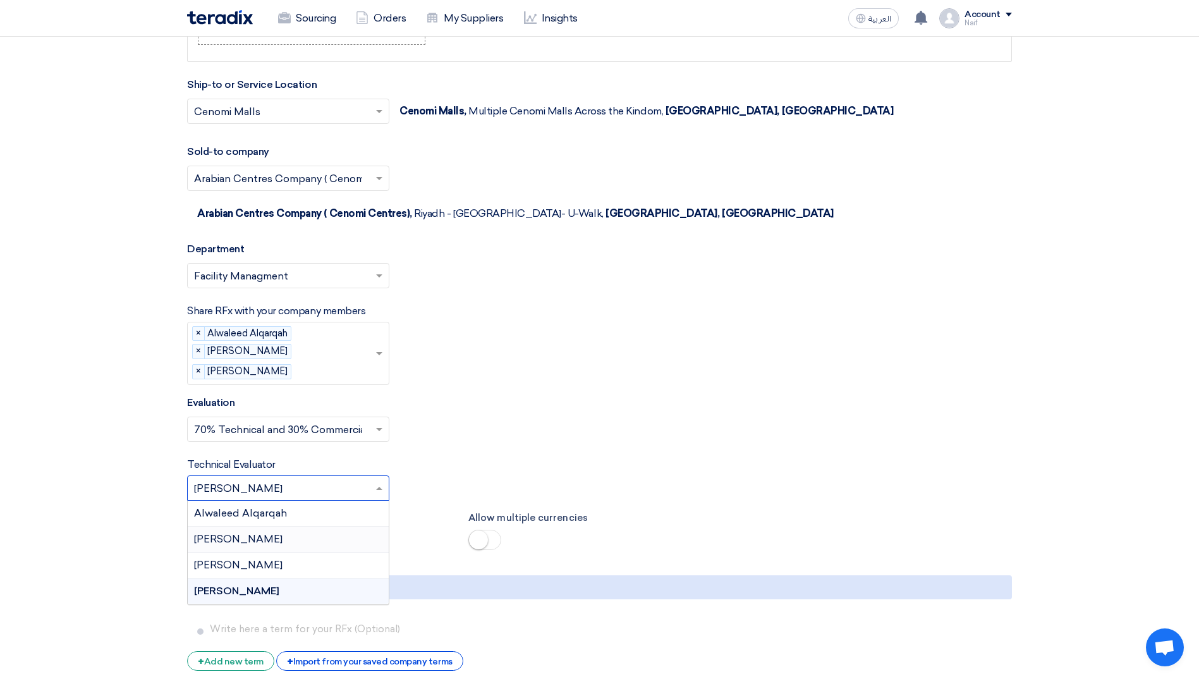
click at [288, 527] on div "[PERSON_NAME]" at bounding box center [288, 540] width 201 height 26
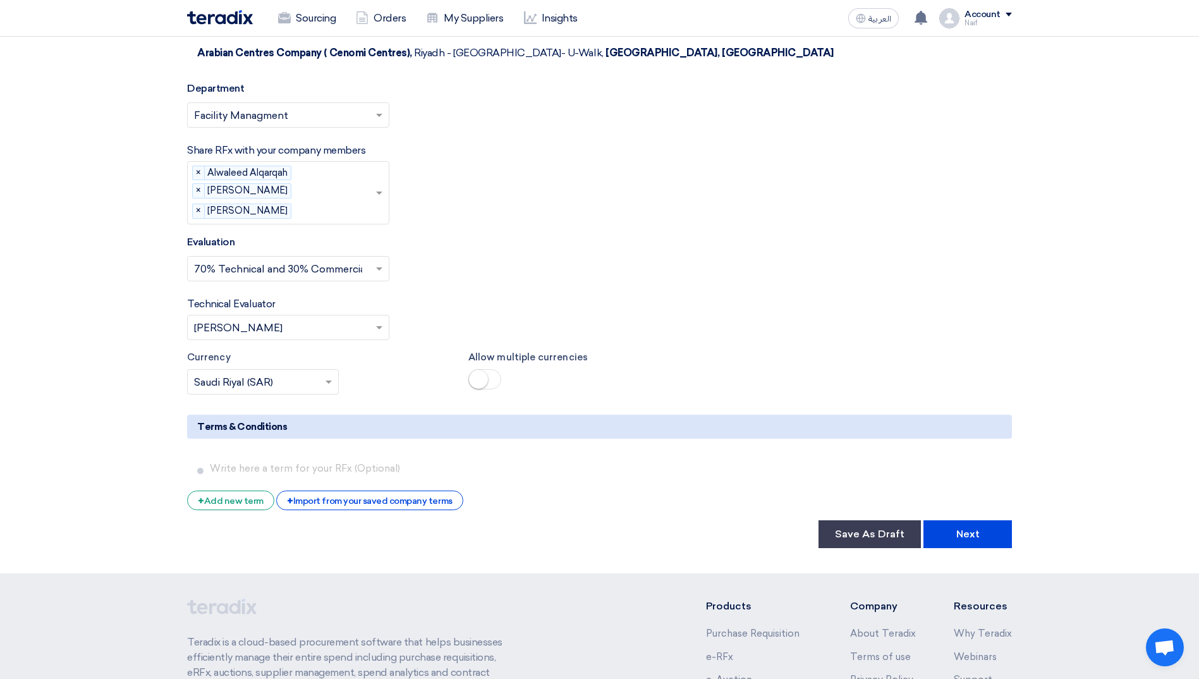
scroll to position [2339, 0]
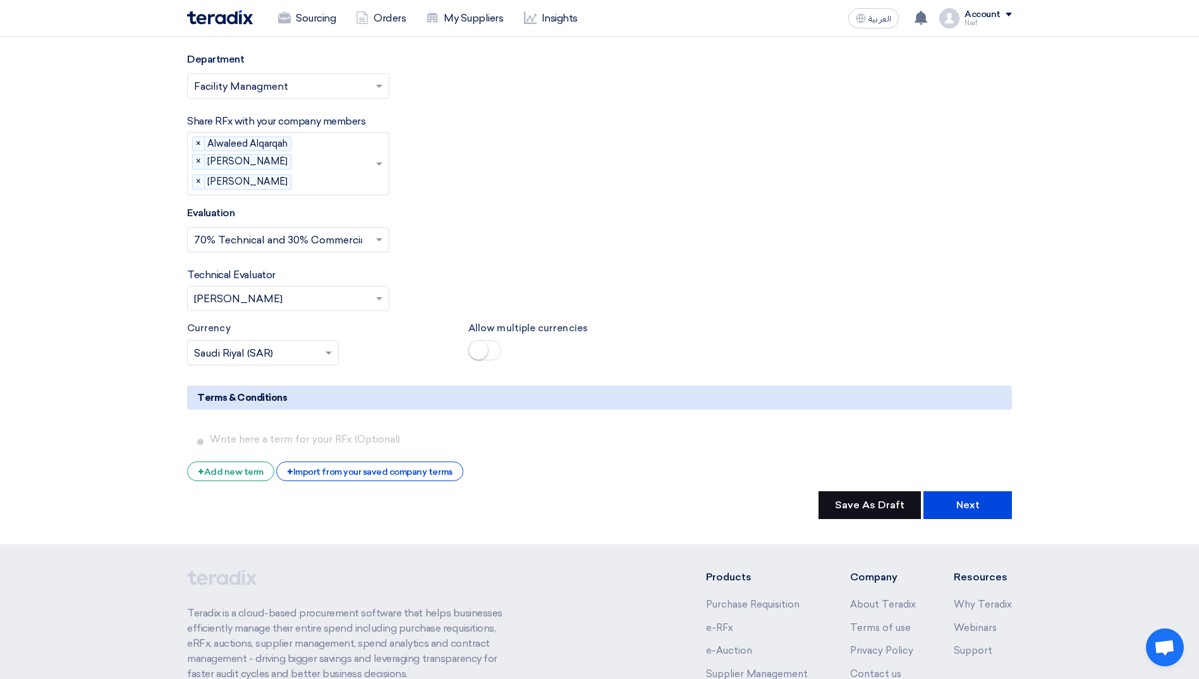
click at [842, 491] on button "Save As Draft" at bounding box center [870, 505] width 102 height 28
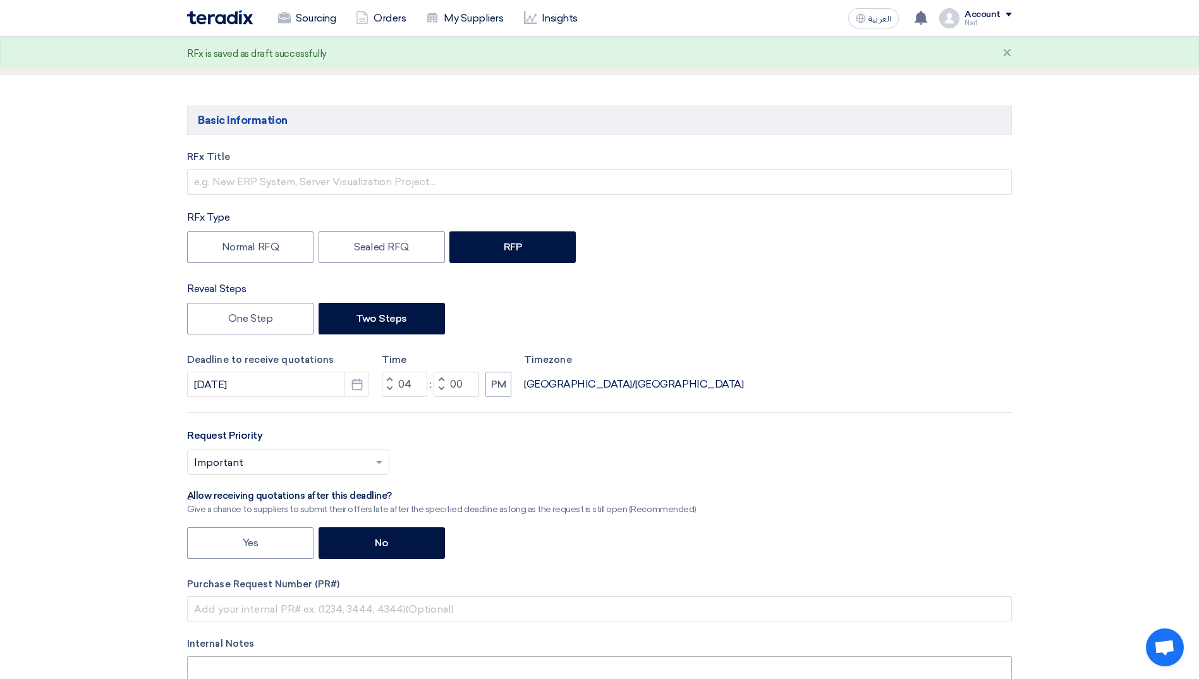
scroll to position [0, 0]
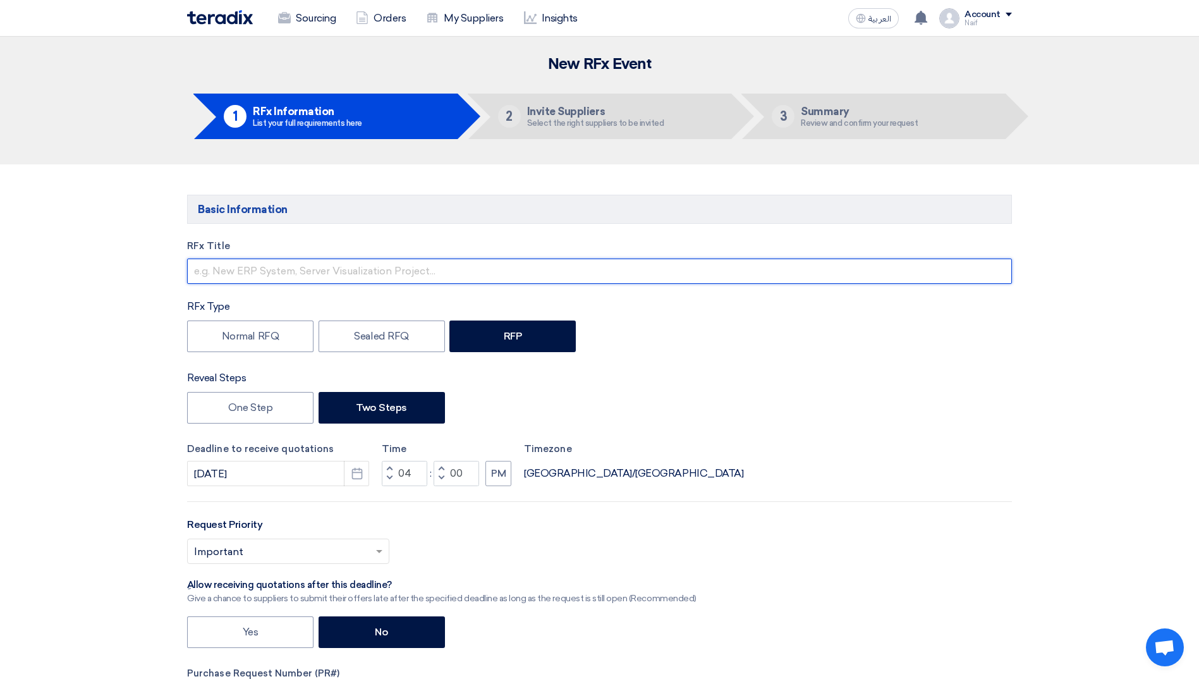
click at [342, 274] on input "text" at bounding box center [599, 271] width 825 height 25
paste input "LPG system Planned Preventive Maintenance & Repair Services"
click at [250, 271] on input "LPG system Planned Preventive Maintenance & Repair Services" at bounding box center [599, 271] width 825 height 25
click at [536, 272] on input "LPG System: Planned Preventive Maintenance & Repair Services" at bounding box center [599, 271] width 825 height 25
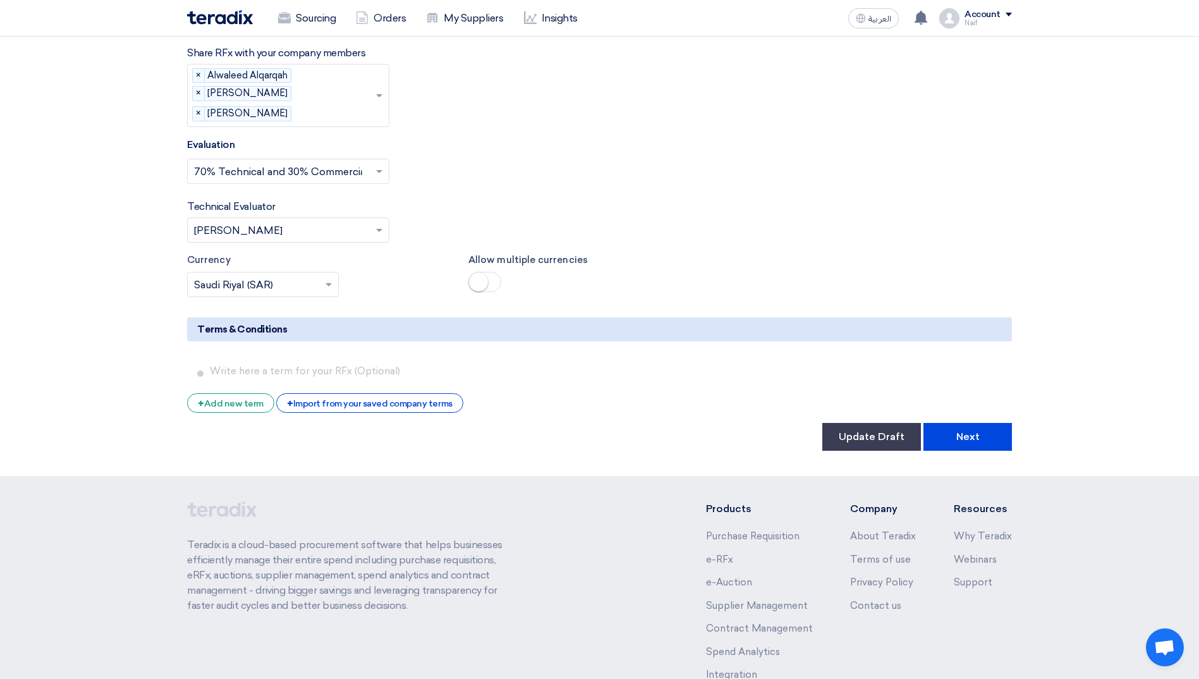
scroll to position [2461, 0]
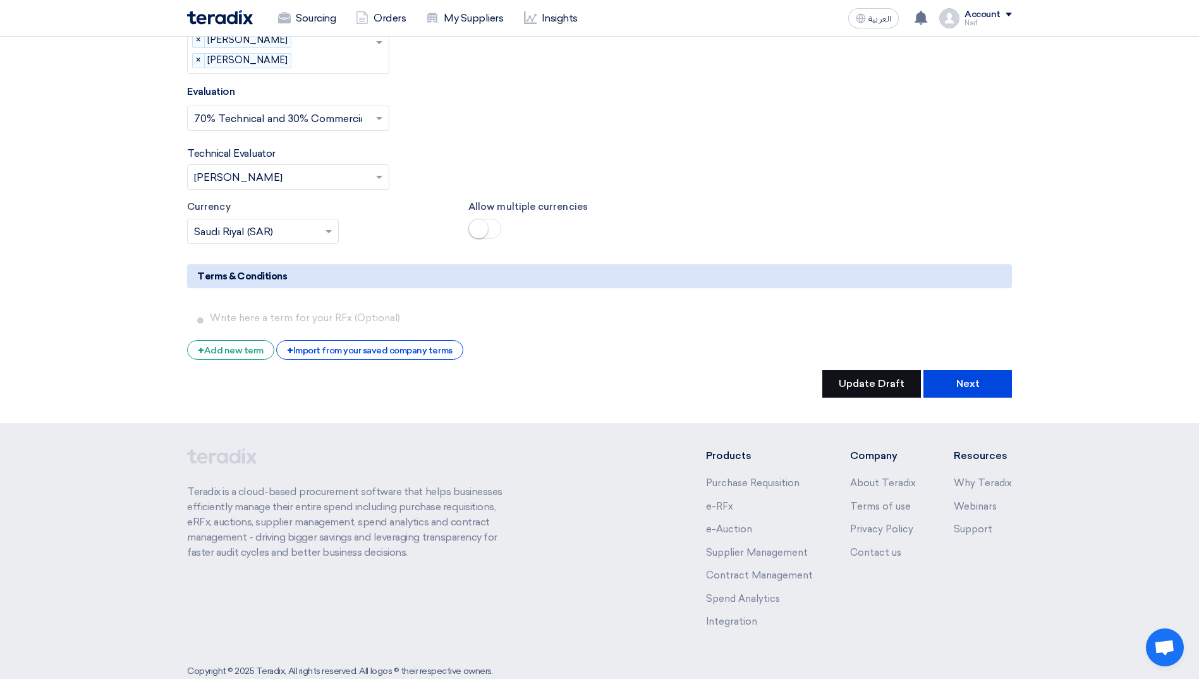
type input "LPG System: Planned Preventive Maintenance & Repair Services"
click at [872, 370] on button "Update Draft" at bounding box center [872, 384] width 99 height 28
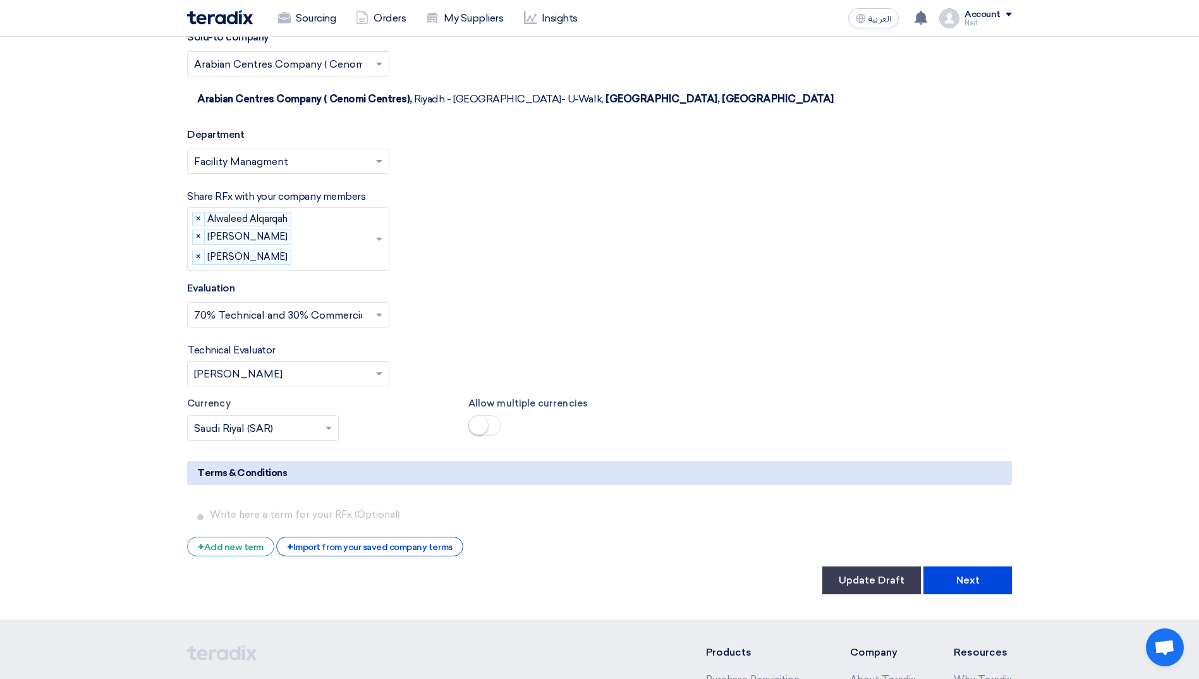
scroll to position [2397, 0]
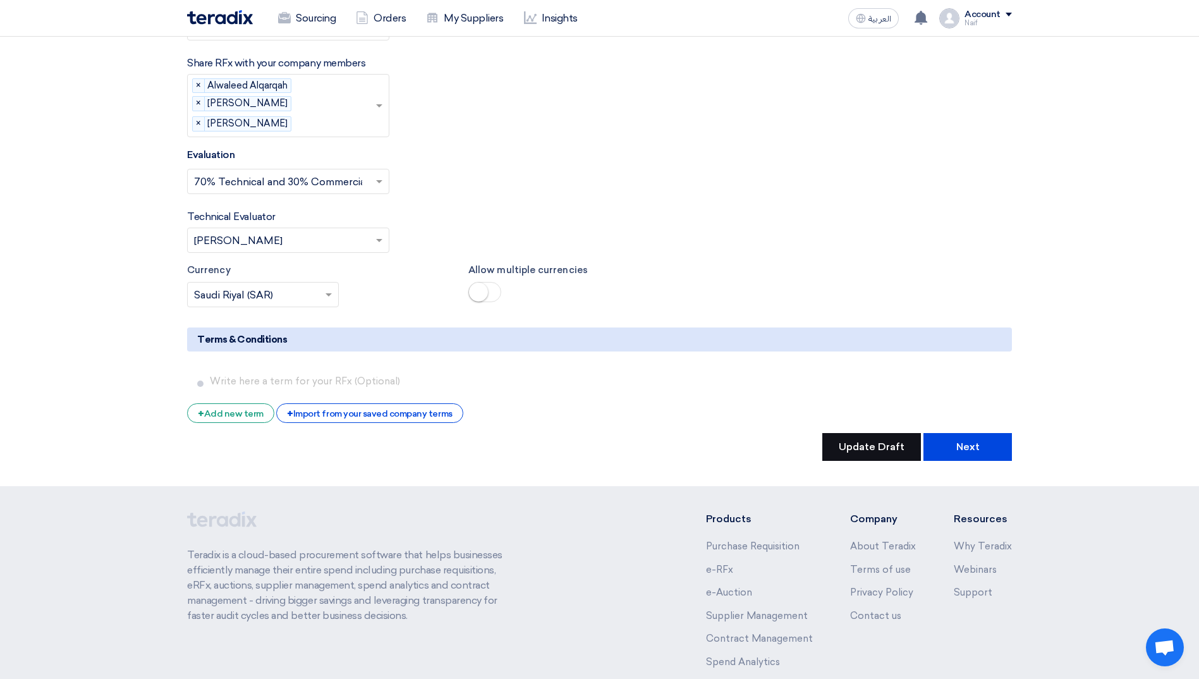
click at [873, 433] on button "Update Draft" at bounding box center [872, 447] width 99 height 28
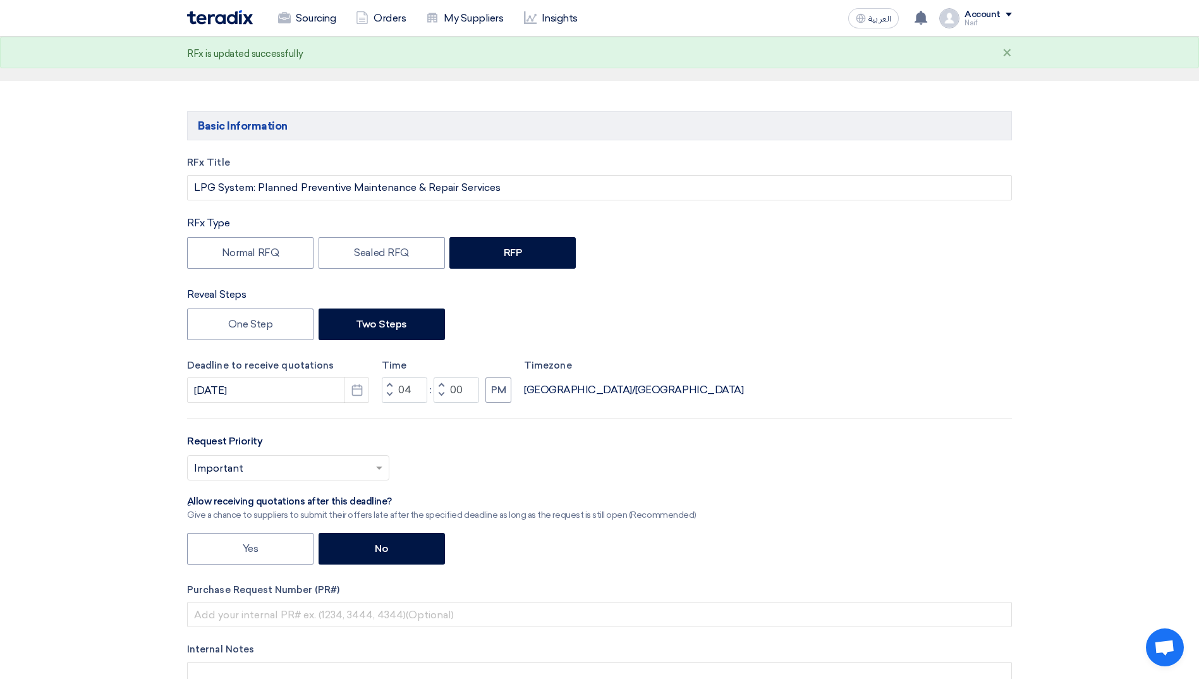
scroll to position [0, 0]
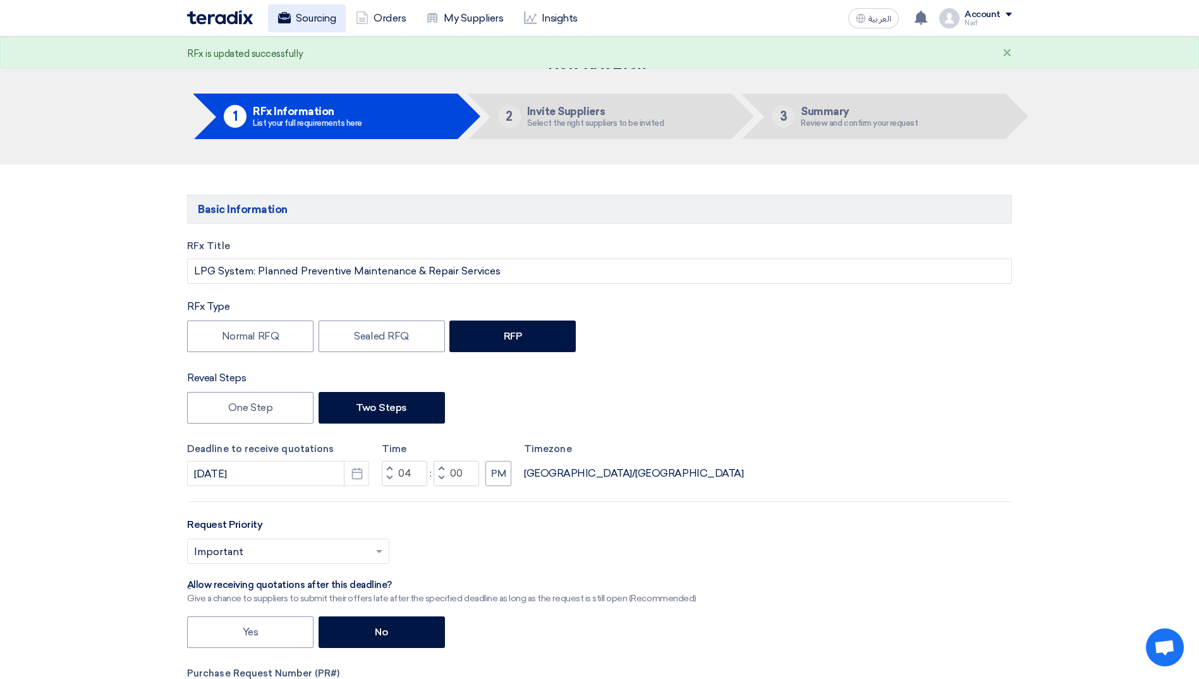
click at [290, 27] on link "Sourcing" at bounding box center [307, 18] width 78 height 28
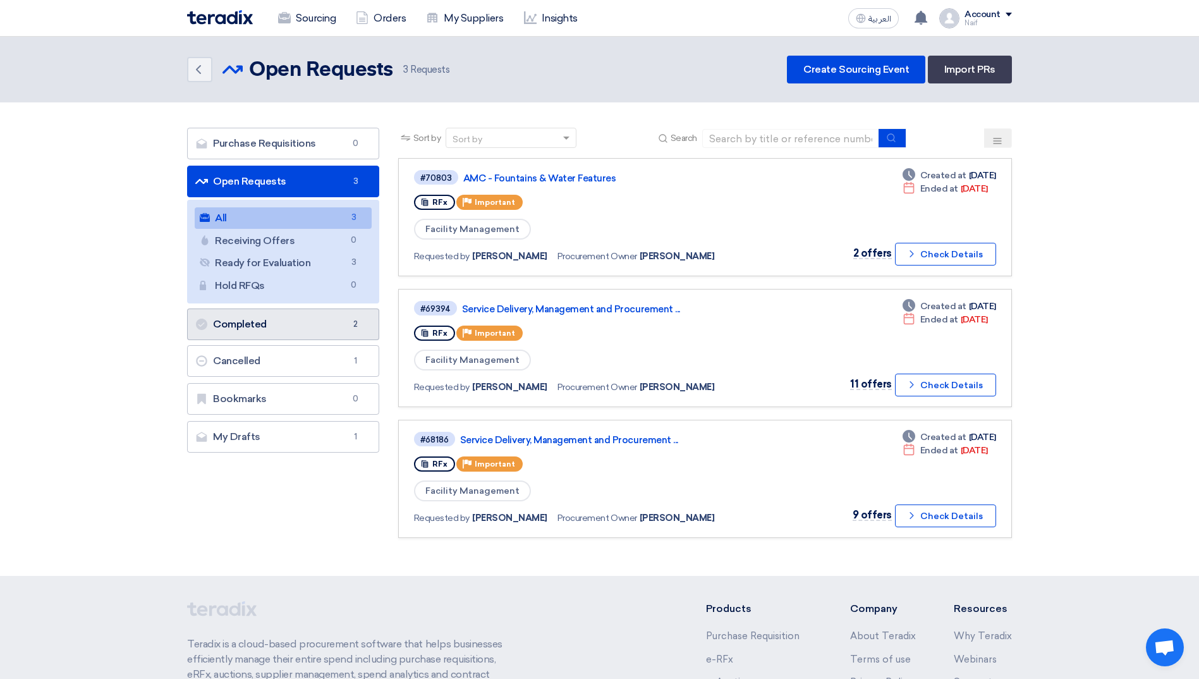
click at [279, 310] on link "Completed Completed 2" at bounding box center [283, 325] width 192 height 32
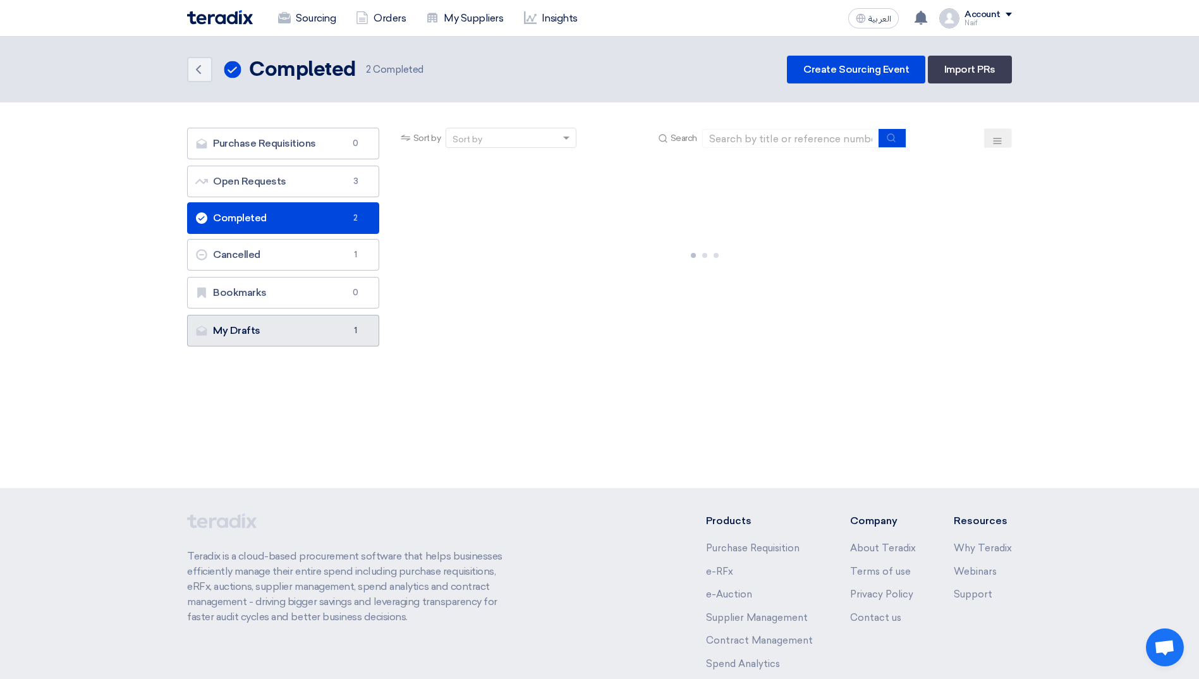
click at [268, 338] on link "My Drafts My Drafts 1" at bounding box center [283, 331] width 192 height 32
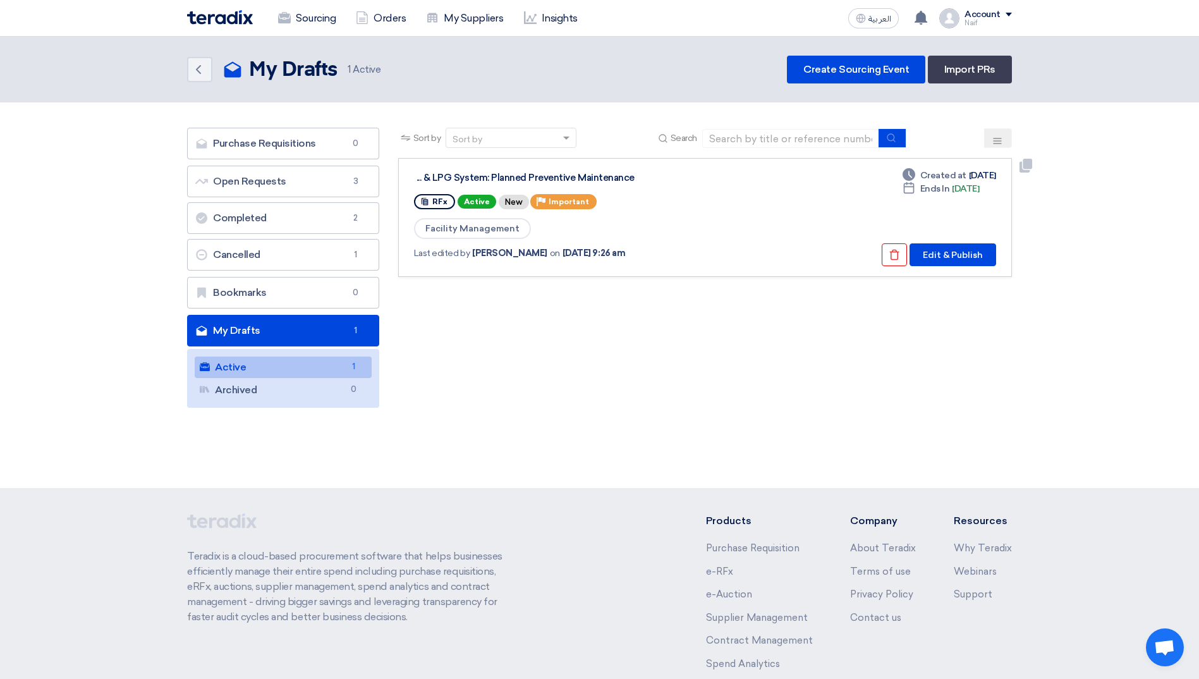
click at [587, 173] on div "LPG System: Planned Preventive Maintenance & ..." at bounding box center [575, 177] width 316 height 11
click at [518, 405] on div "Sort by Sort by Search Category Owner Type" at bounding box center [705, 271] width 633 height 286
click at [204, 81] on link "Back" at bounding box center [199, 69] width 25 height 25
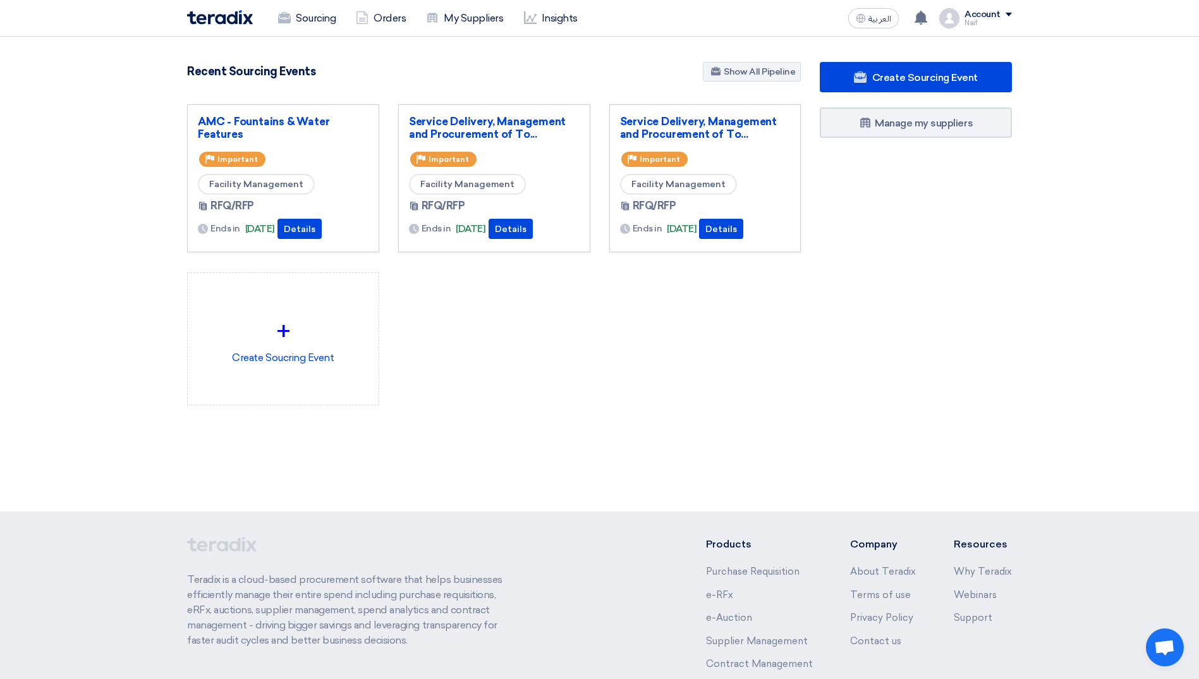
click at [644, 427] on div "4856 RFx remaining 10 Auctions remaining Create Sourcing Event" at bounding box center [494, 254] width 633 height 384
click at [599, 514] on footer "Teradix is a cloud-based procurement software that helps businesses efficiently…" at bounding box center [599, 654] width 1199 height 286
